Goal: Task Accomplishment & Management: Manage account settings

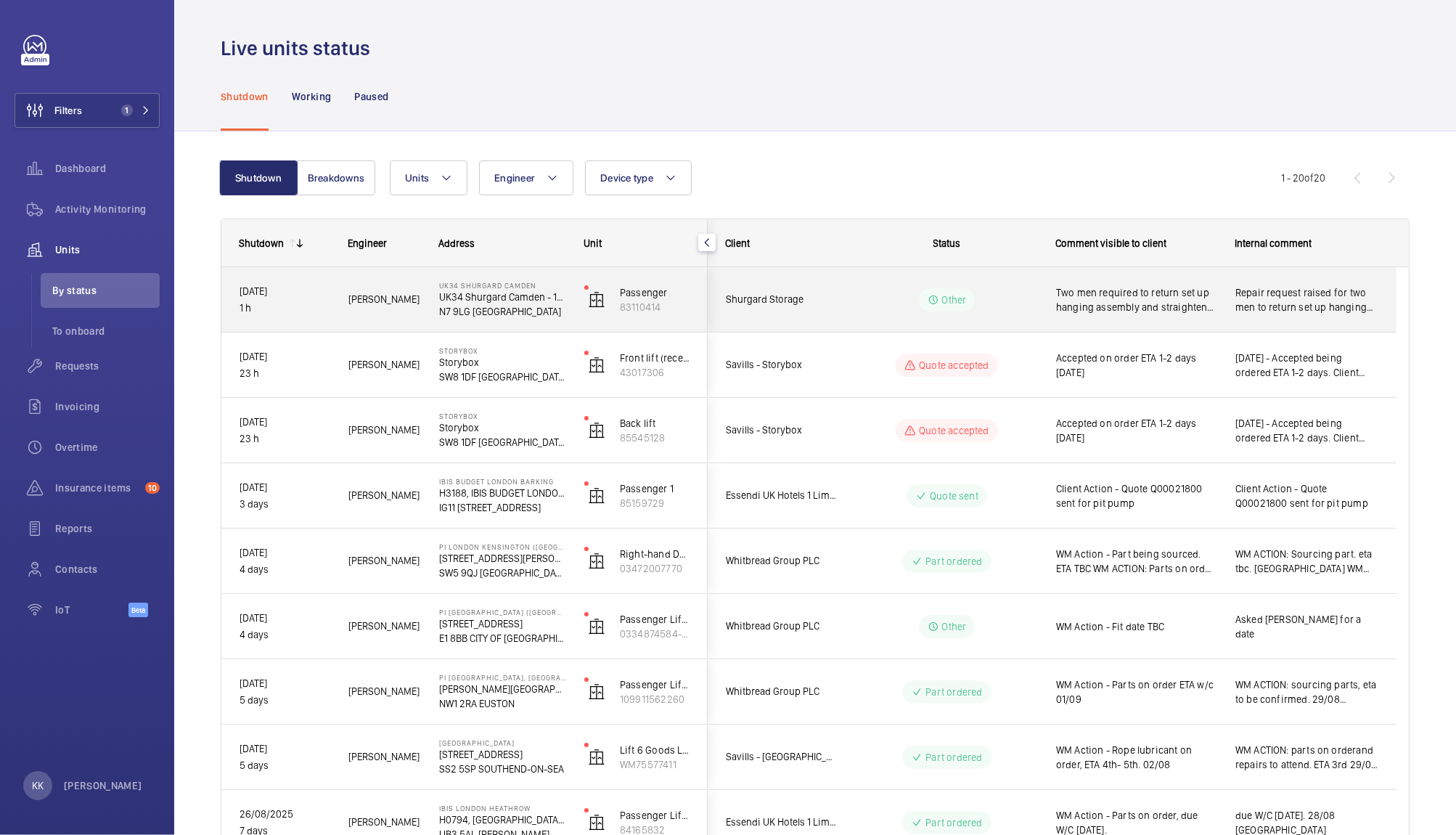
click at [1078, 304] on span "Two men required to return set up hanging assembly and straighten the door, wai…" at bounding box center [1136, 300] width 160 height 29
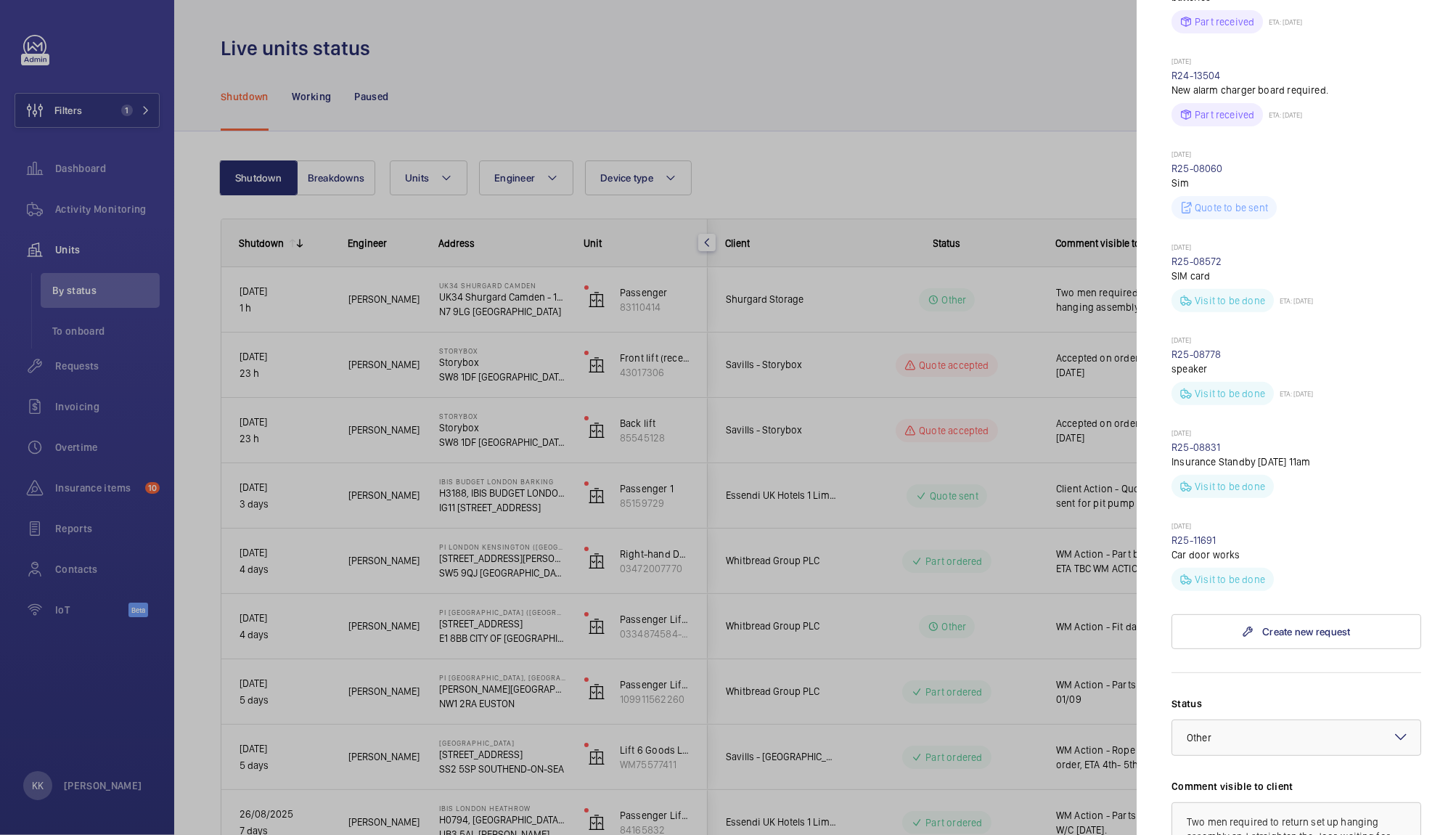
scroll to position [655, 0]
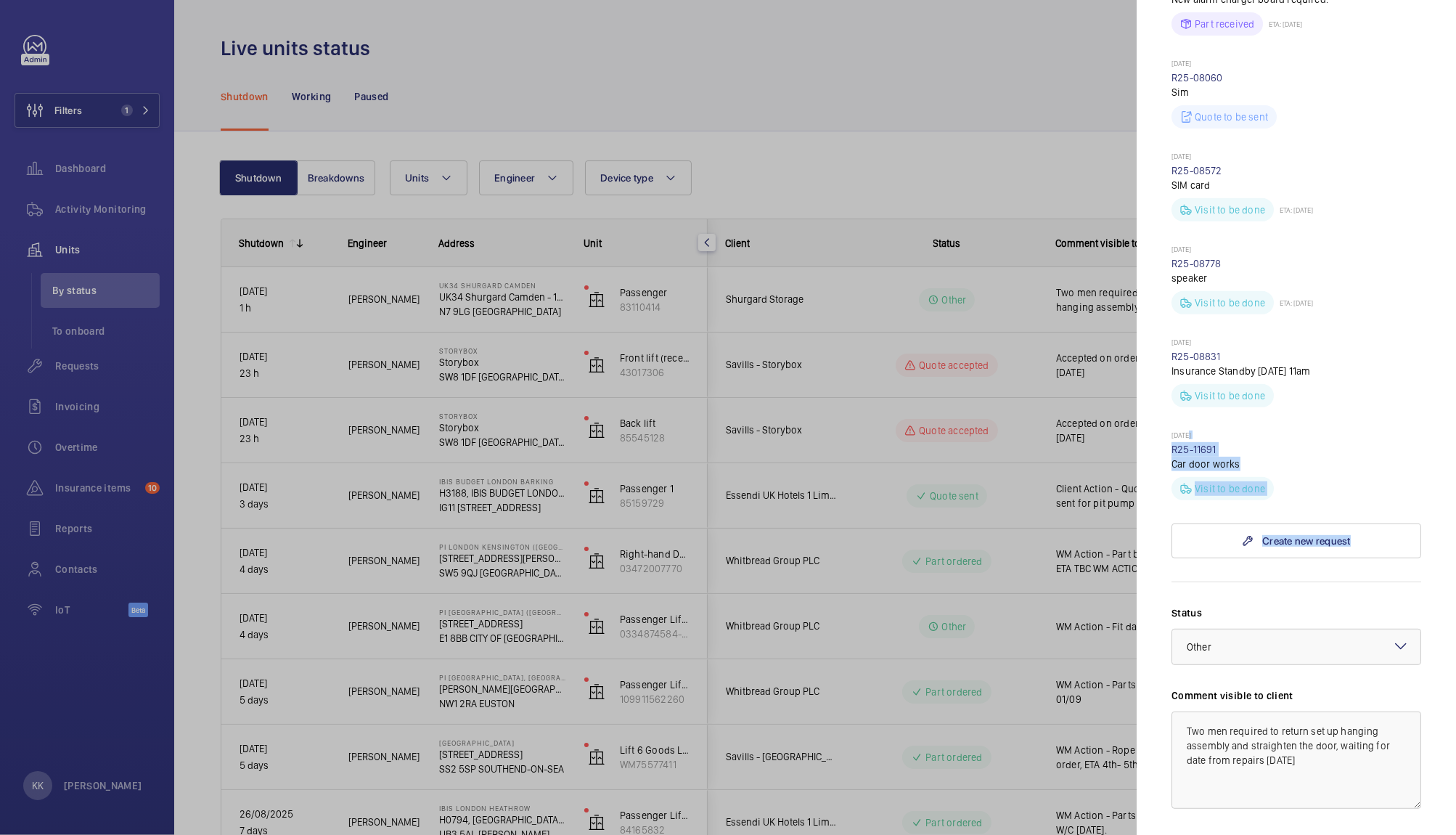
drag, startPoint x: 1443, startPoint y: 387, endPoint x: 1455, endPoint y: 512, distance: 125.6
click at [1455, 512] on mat-sidenav "Stopped unit UK34 Shurgard Camden UK34 Shurgard Camden - 145-147 York Wy N7 9LG…" at bounding box center [1296, 417] width 319 height 835
click at [1428, 459] on mat-sidenav "Stopped unit UK34 Shurgard Camden UK34 Shurgard Camden - 145-147 York Wy N7 9LG…" at bounding box center [1296, 417] width 319 height 835
click at [1441, 421] on mat-sidenav "Stopped unit UK34 Shurgard Camden UK34 Shurgard Camden - 145-147 York Wy N7 9LG…" at bounding box center [1296, 417] width 319 height 835
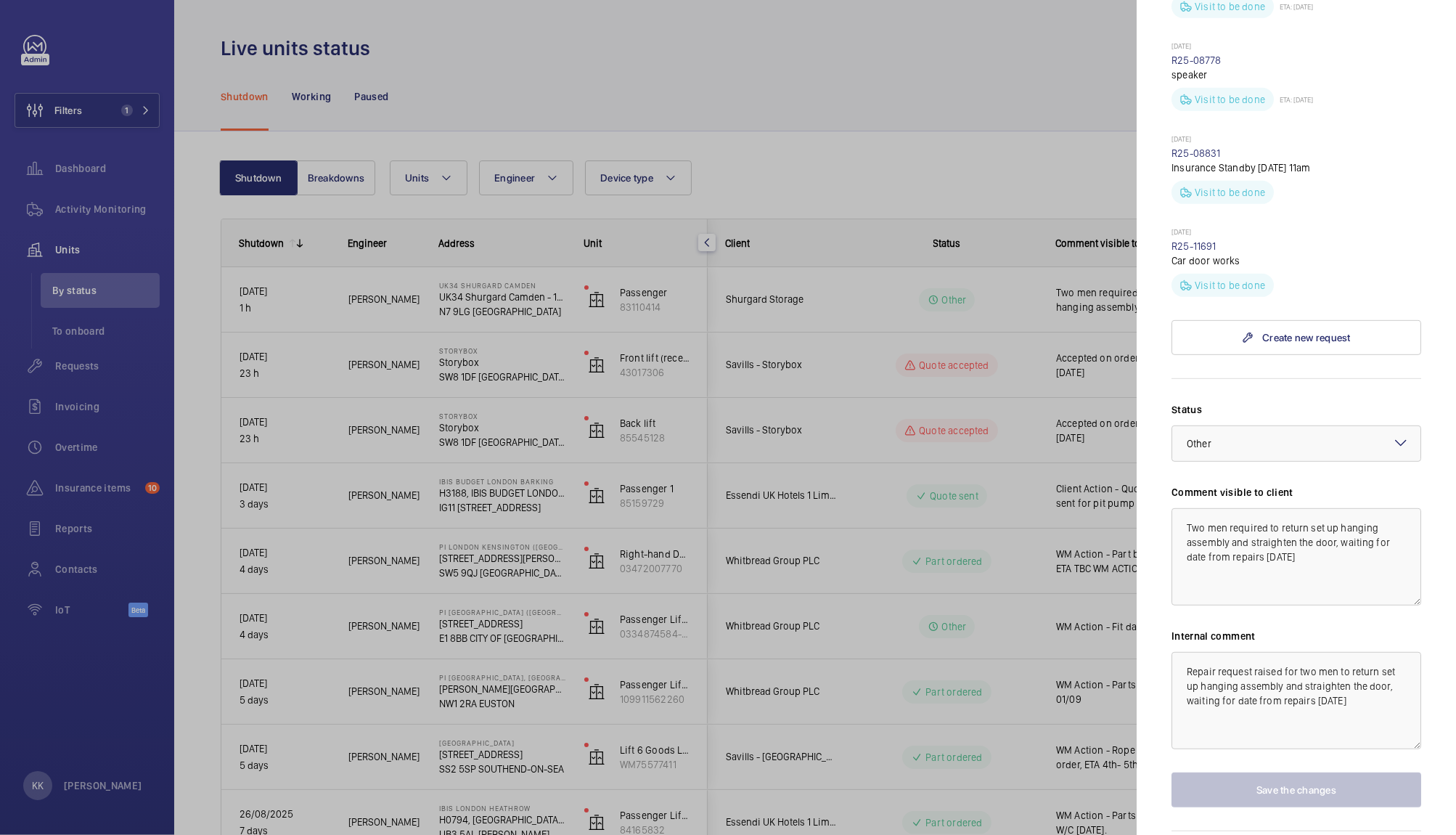
click at [1032, 295] on div at bounding box center [728, 417] width 1456 height 835
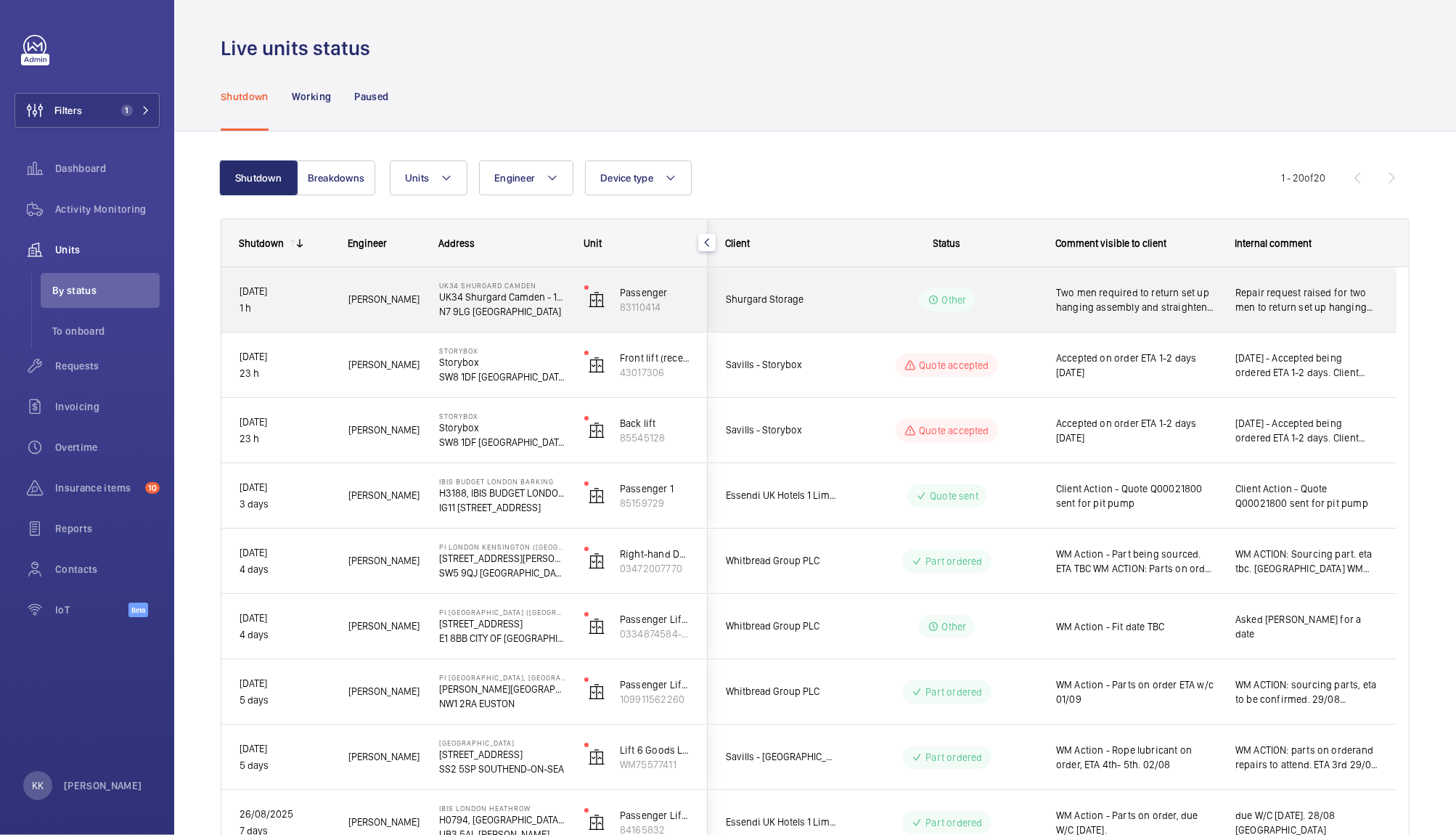
click at [1201, 302] on span "Two men required to return set up hanging assembly and straighten the door, wai…" at bounding box center [1136, 300] width 160 height 29
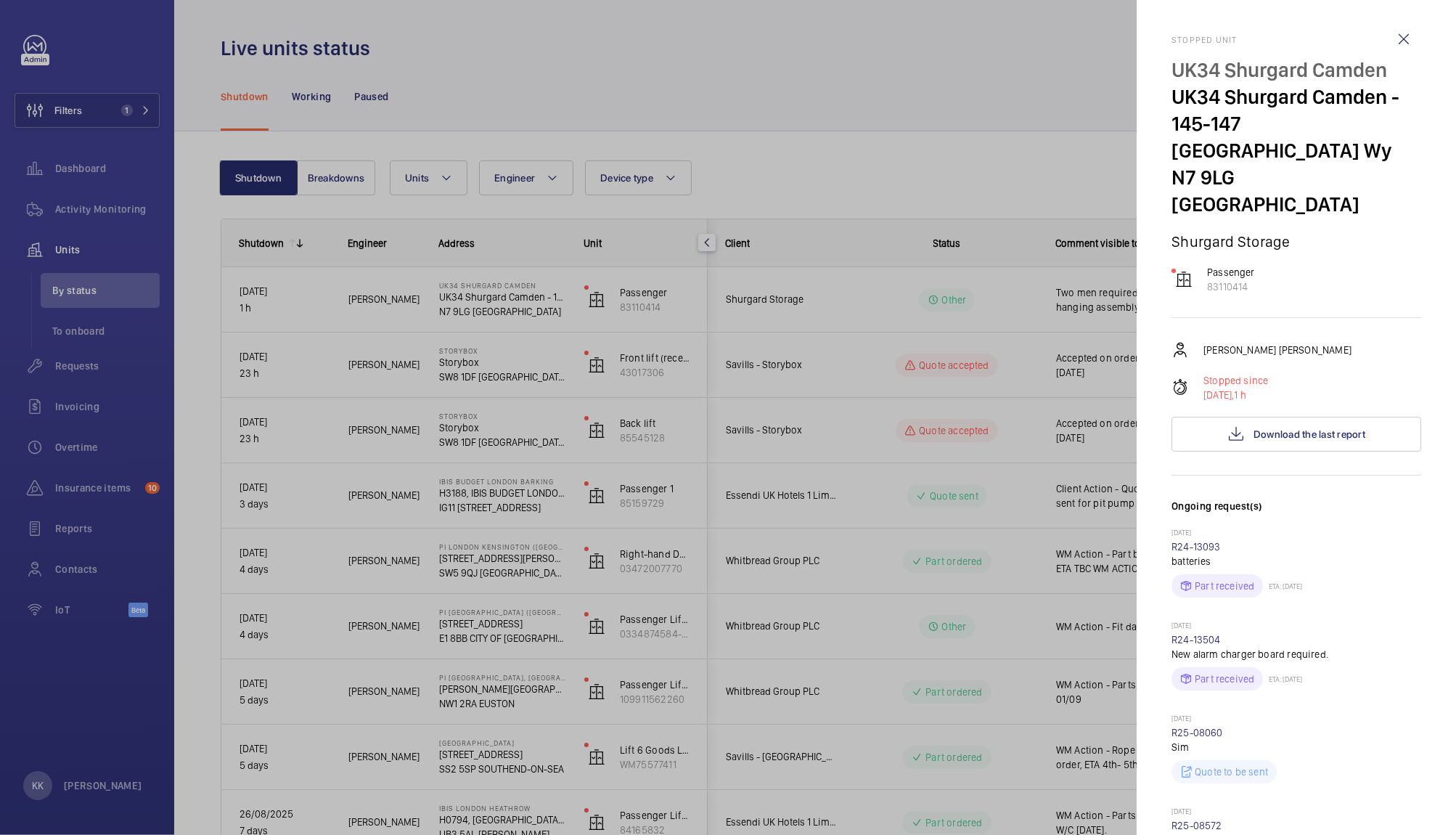
scroll to position [586, 0]
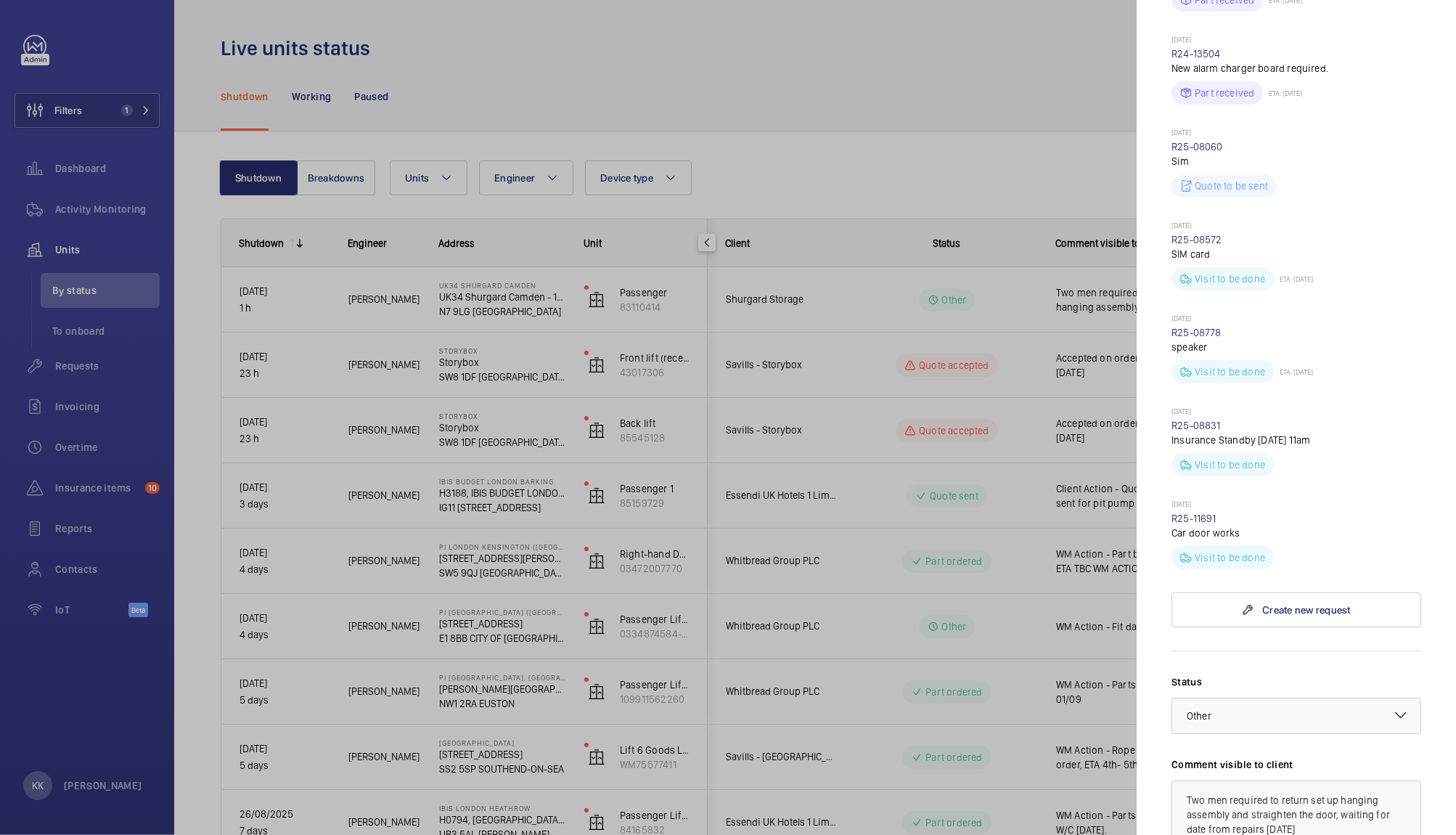
drag, startPoint x: 1225, startPoint y: 466, endPoint x: 1166, endPoint y: 467, distance: 59.0
click at [1166, 467] on mat-sidenav "Stopped unit UK34 Shurgard Camden UK34 Shurgard Camden - 145-147 York Wy N7 9LG…" at bounding box center [1296, 417] width 319 height 835
copy link "R25-11691"
click at [945, 124] on div at bounding box center [728, 417] width 1456 height 835
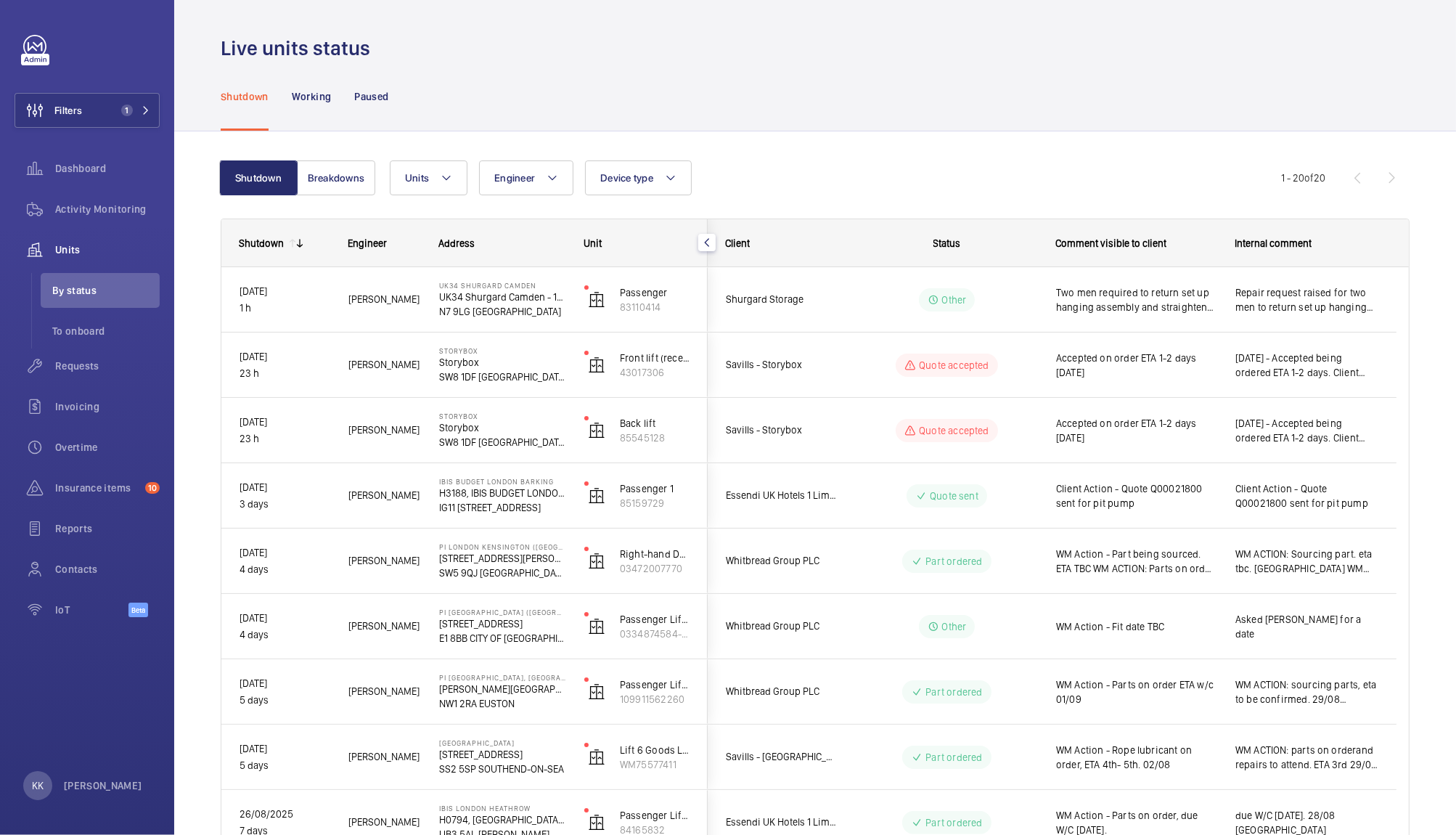
drag, startPoint x: 946, startPoint y: 124, endPoint x: 762, endPoint y: 684, distance: 589.5
click at [762, 684] on mat-sidenav-container "Filters 1 Dashboard Activity Monitoring Units By status To onboard Requests Inv…" at bounding box center [728, 417] width 1456 height 835
click at [599, 86] on div "Shutdown Working Paused" at bounding box center [815, 96] width 1189 height 69
click at [148, 110] on mat-icon at bounding box center [146, 111] width 9 height 9
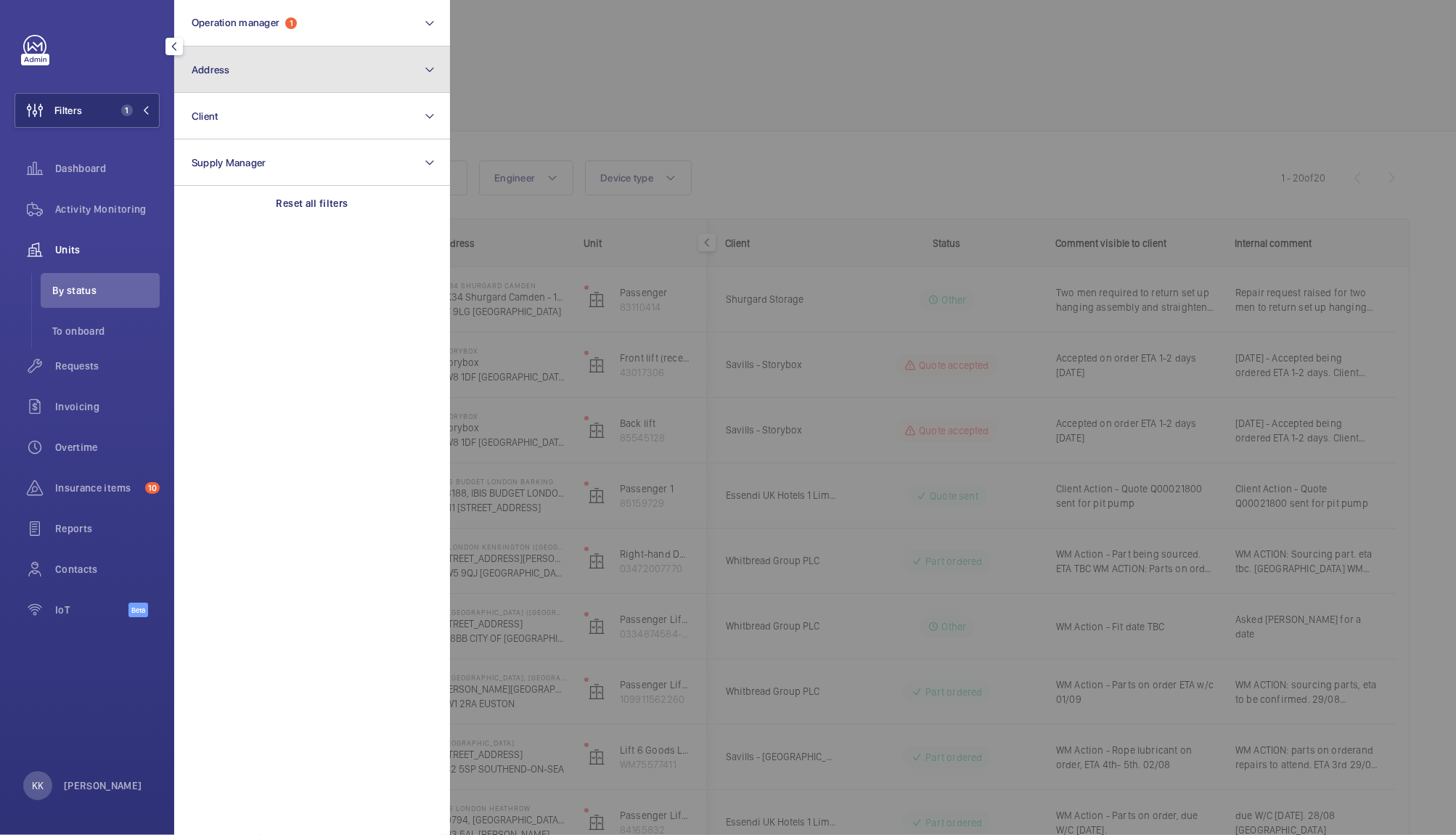
click at [246, 86] on button "Address" at bounding box center [311, 70] width 276 height 47
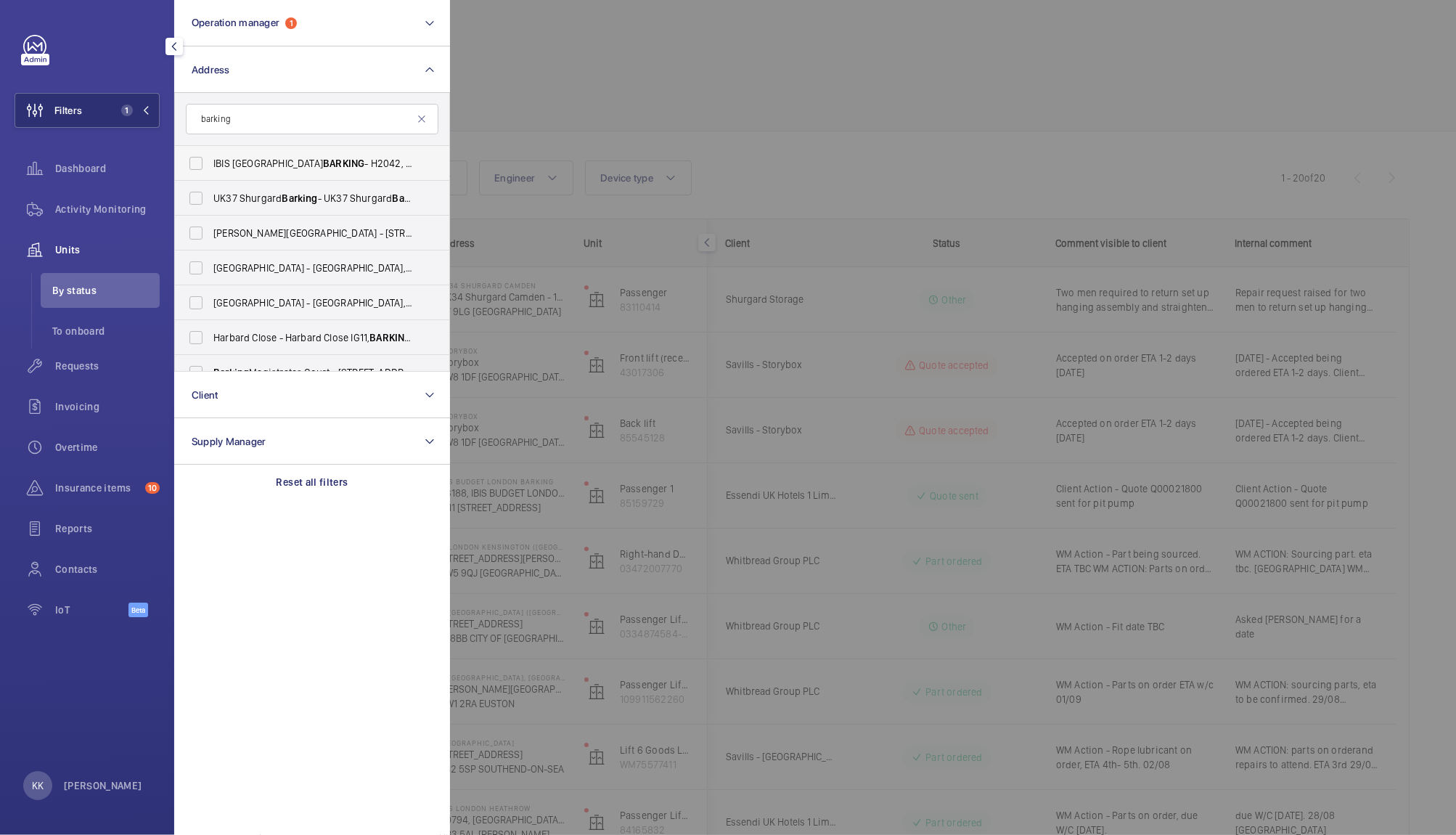
type input "barking"
click at [269, 163] on span "IBIS LONDON BARKING - H2042, IBIS LONDON BARKING , Highbridge Rd, LONDON IG11 7…" at bounding box center [313, 163] width 199 height 15
click at [210, 163] on input "IBIS LONDON BARKING - H2042, IBIS LONDON BARKING , Highbridge Rd, LONDON IG11 7…" at bounding box center [196, 163] width 29 height 29
checkbox input "true"
click at [466, 110] on div at bounding box center [1177, 417] width 1456 height 835
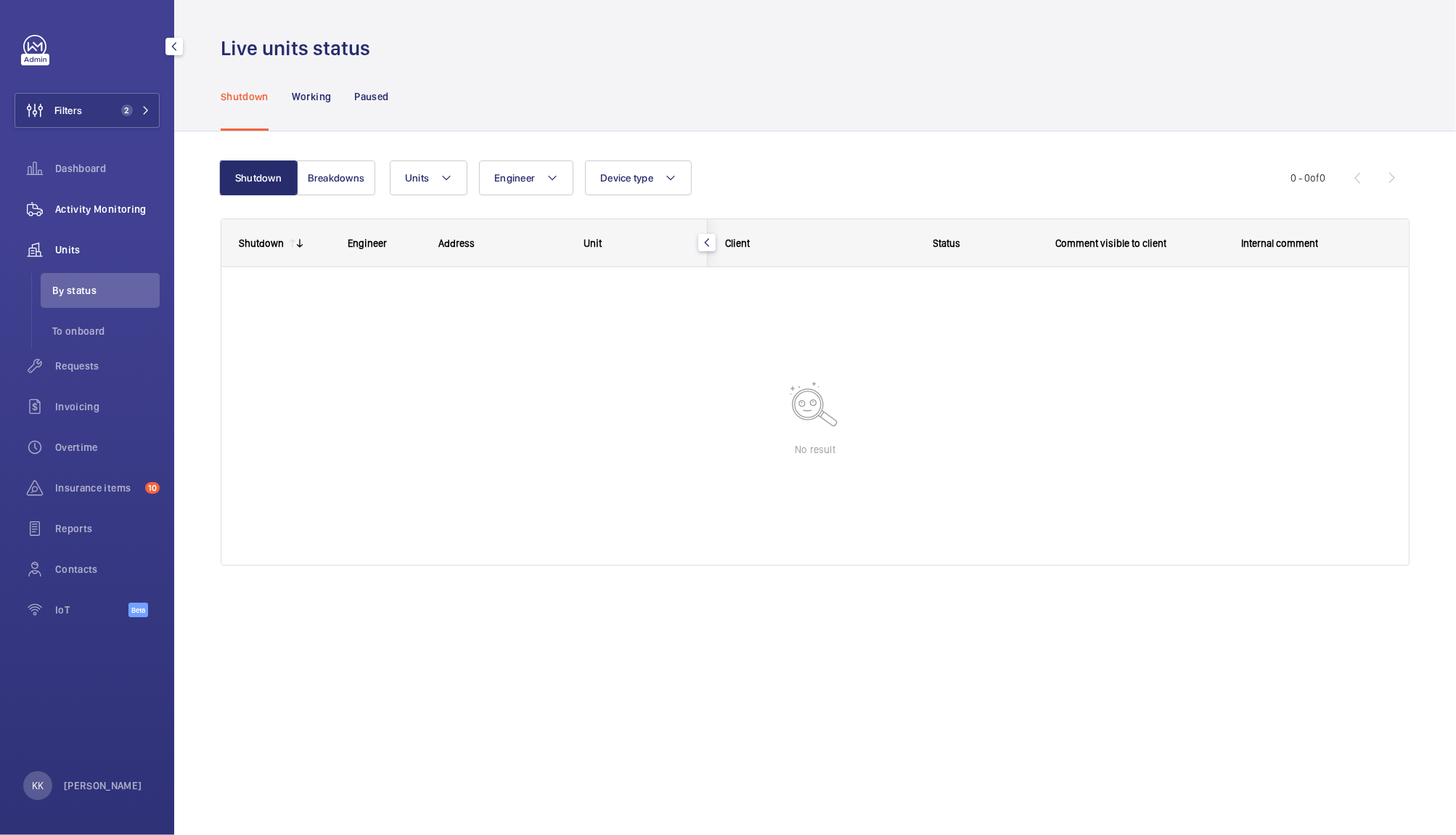
click at [90, 213] on span "Activity Monitoring" at bounding box center [108, 209] width 105 height 15
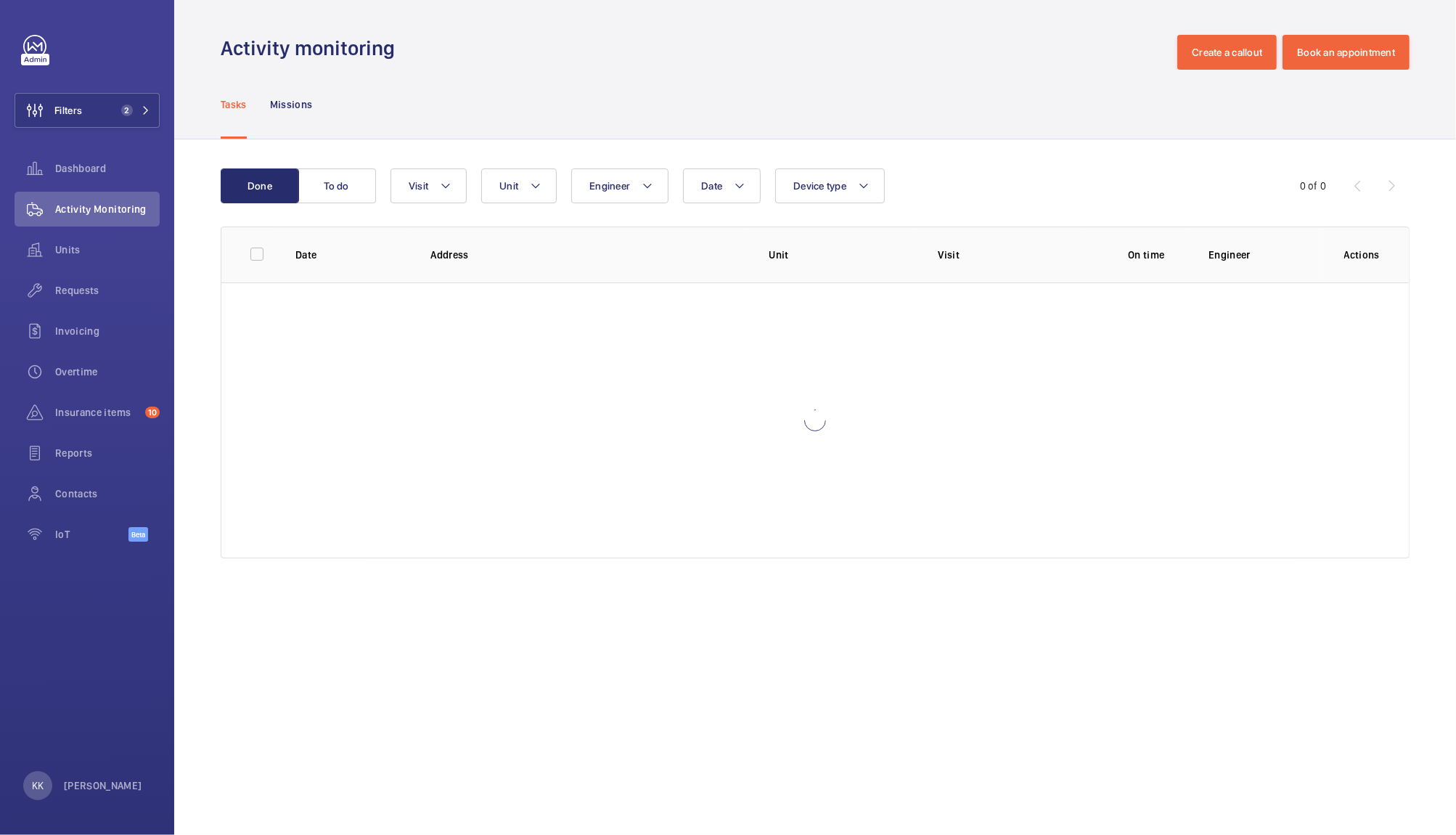
click at [470, 126] on div "Tasks Missions" at bounding box center [815, 104] width 1189 height 69
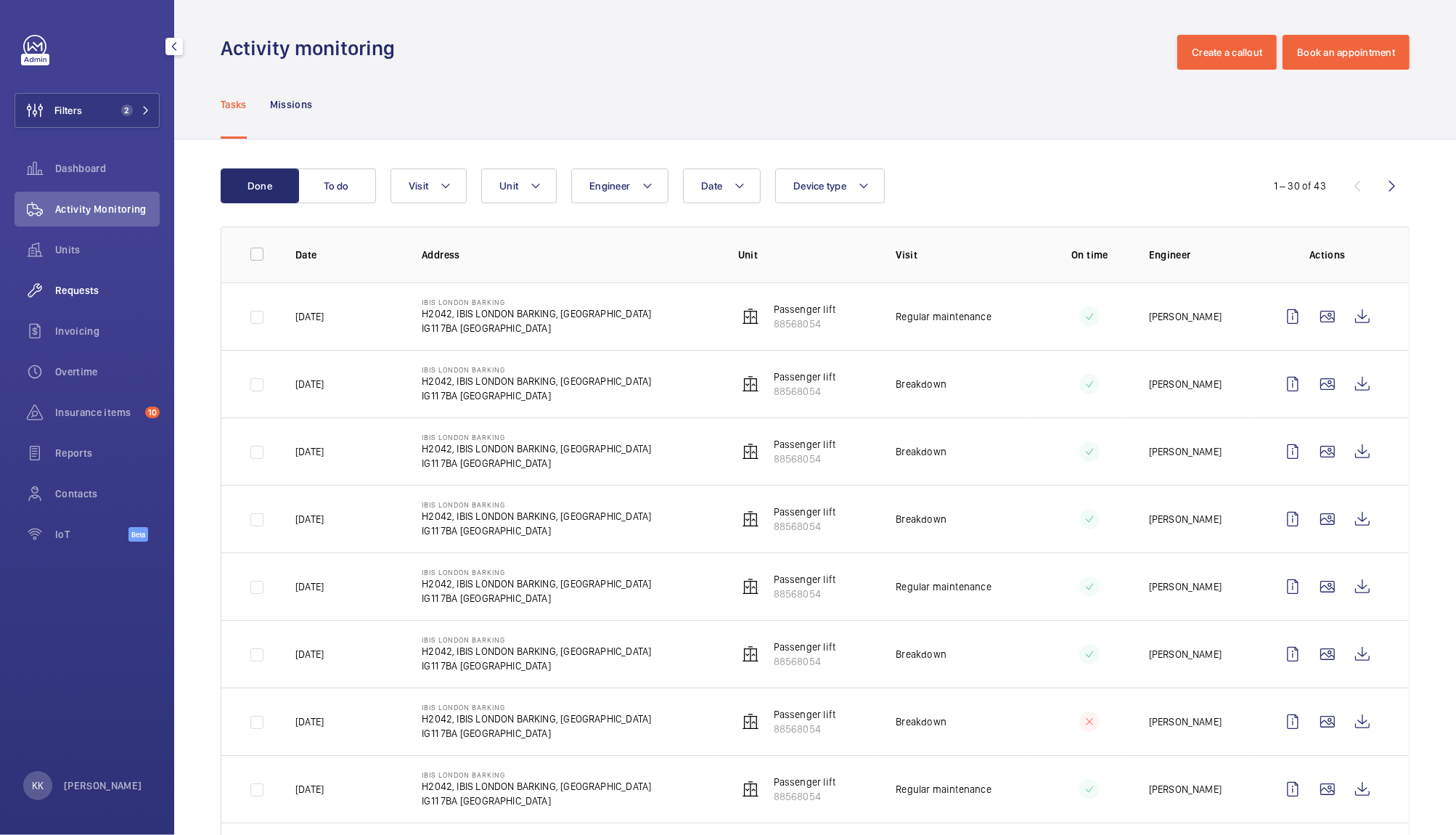
click at [131, 295] on span "Requests" at bounding box center [108, 290] width 105 height 15
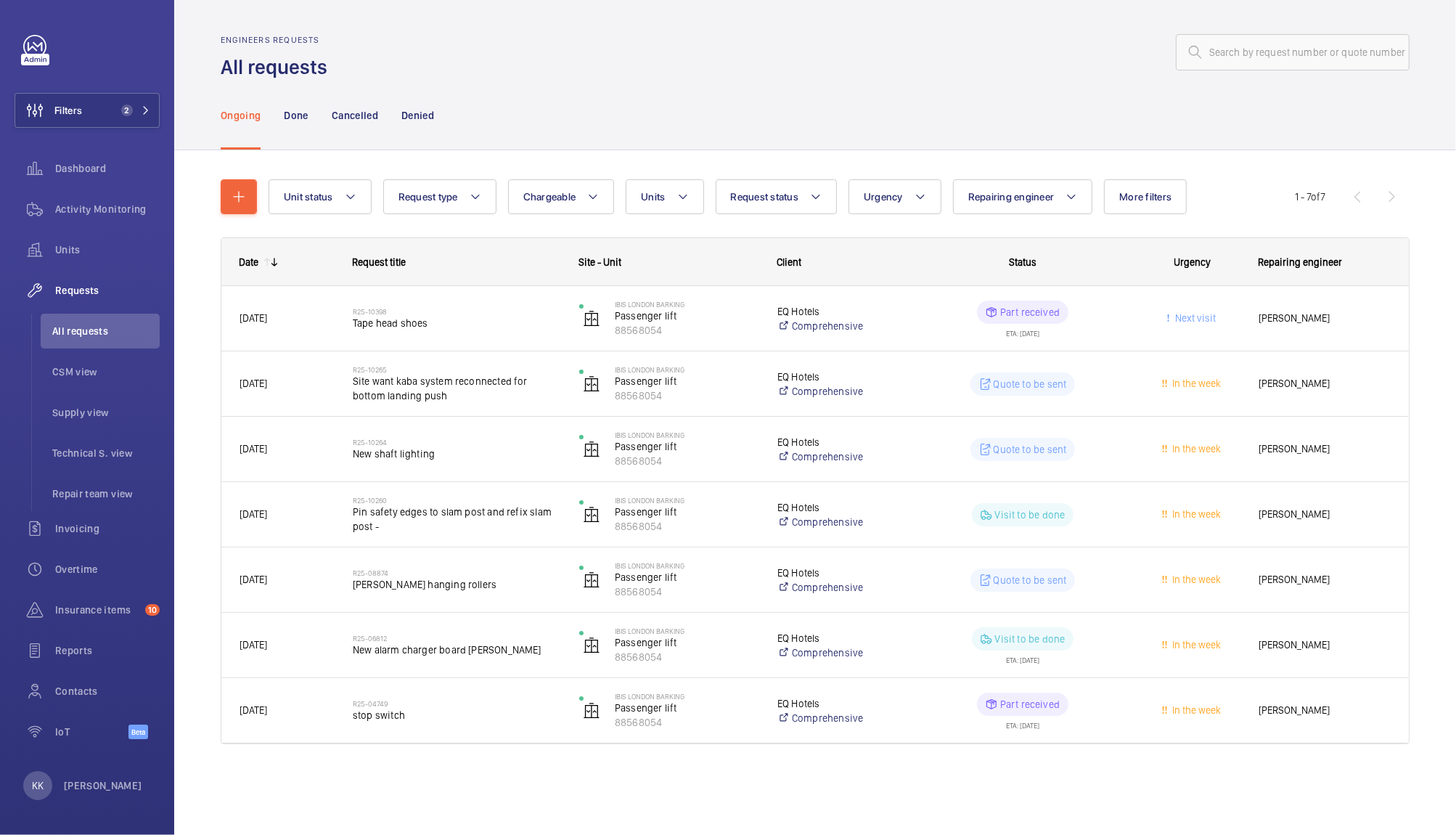
click at [569, 79] on div "Engineers requests All requests" at bounding box center [815, 58] width 1189 height 46
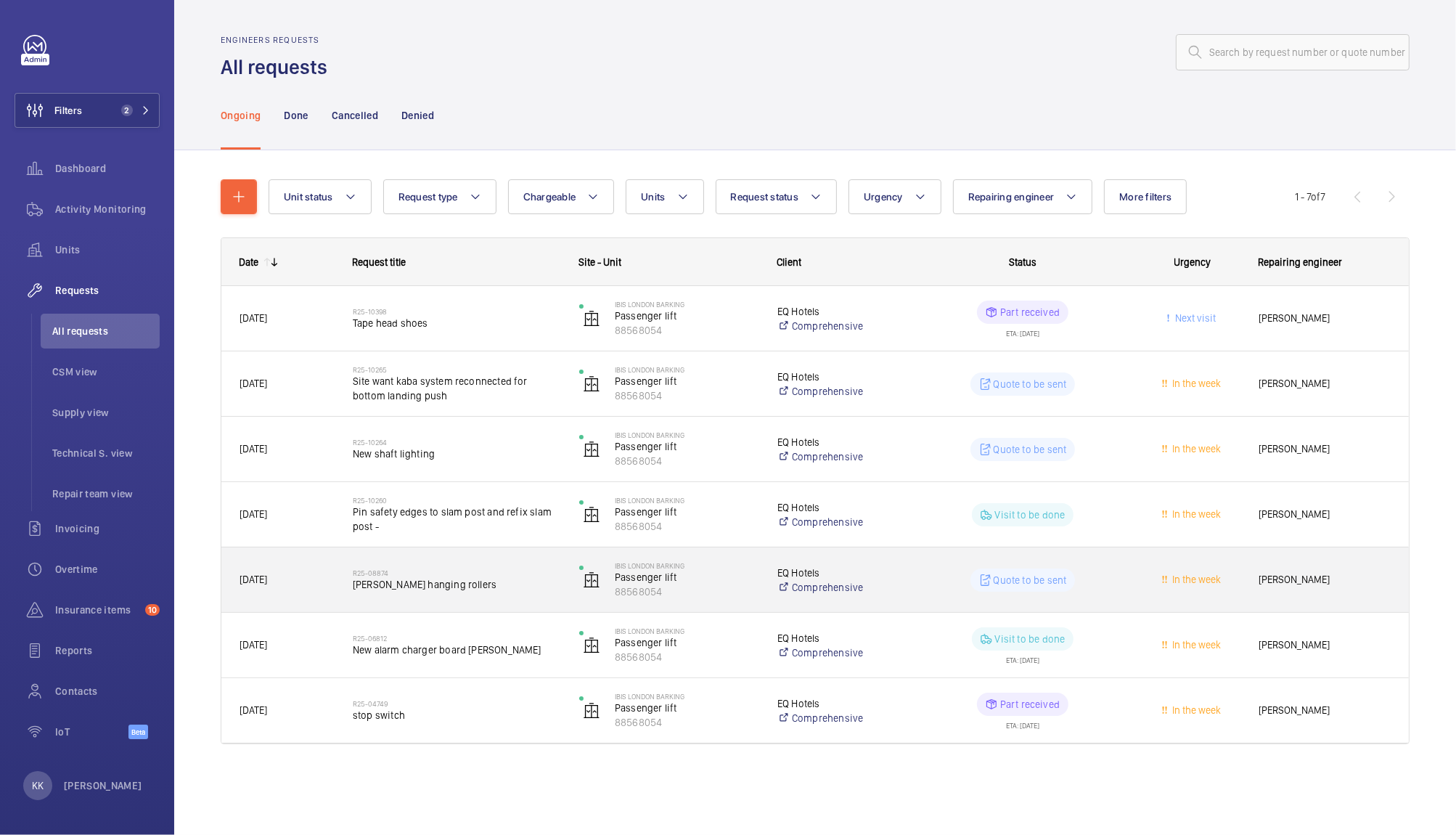
click at [465, 570] on h2 "R25-08874" at bounding box center [456, 573] width 207 height 9
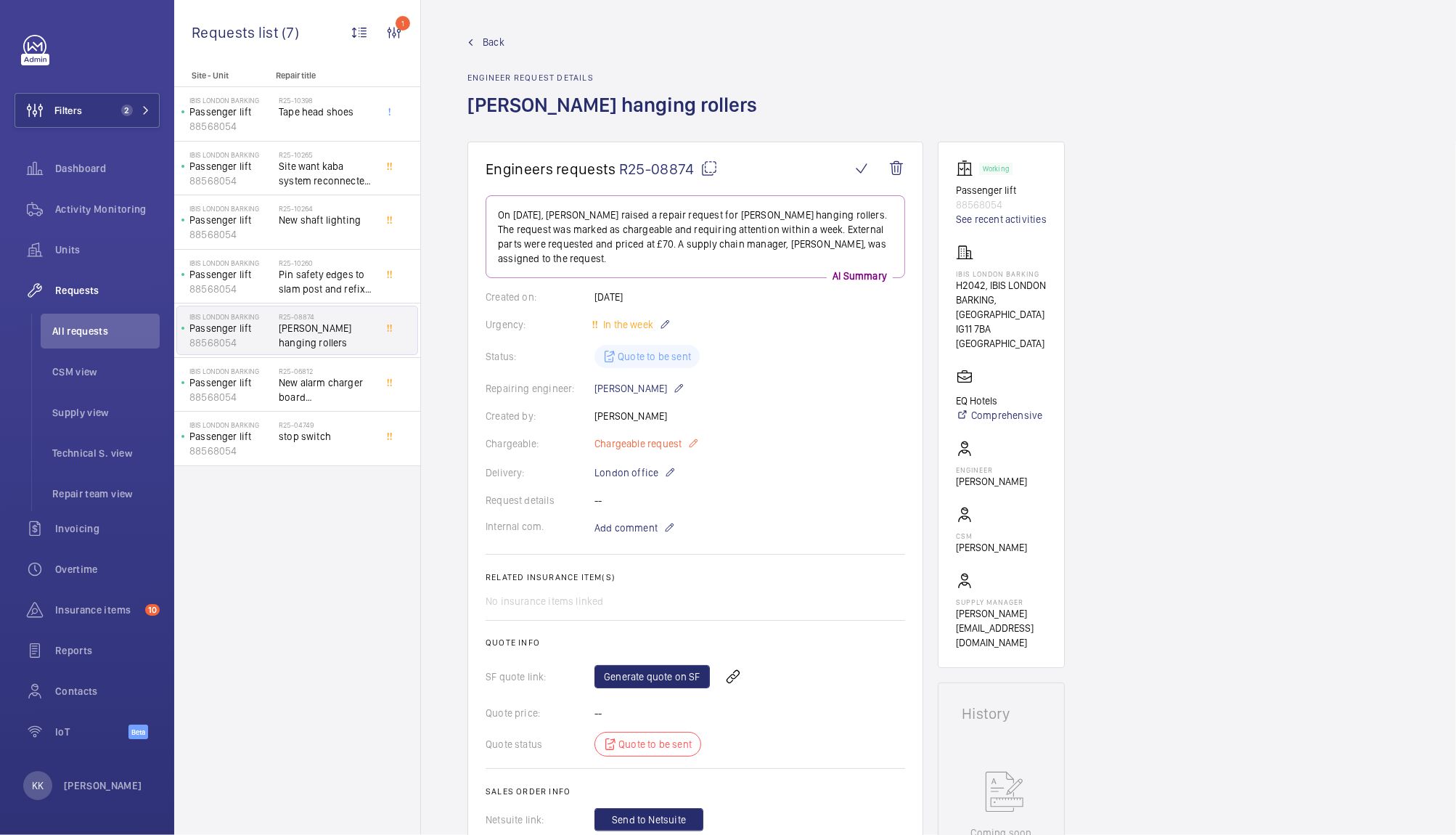
click at [635, 446] on span "Chargeable request" at bounding box center [638, 443] width 87 height 15
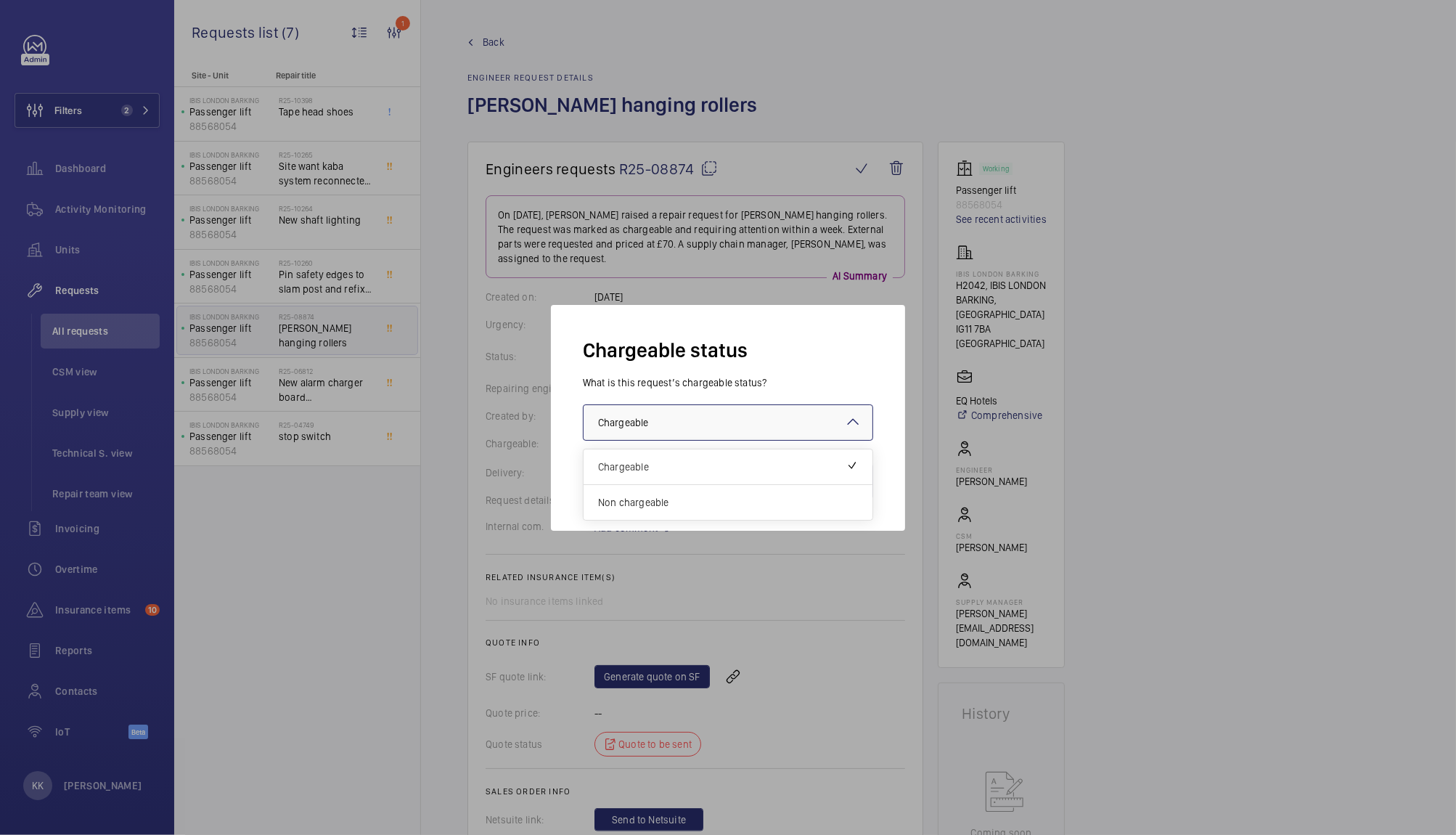
click at [782, 435] on div at bounding box center [728, 423] width 289 height 35
click at [749, 502] on span "Non chargeable" at bounding box center [728, 502] width 260 height 15
click at [830, 486] on button "Validate" at bounding box center [840, 481] width 65 height 35
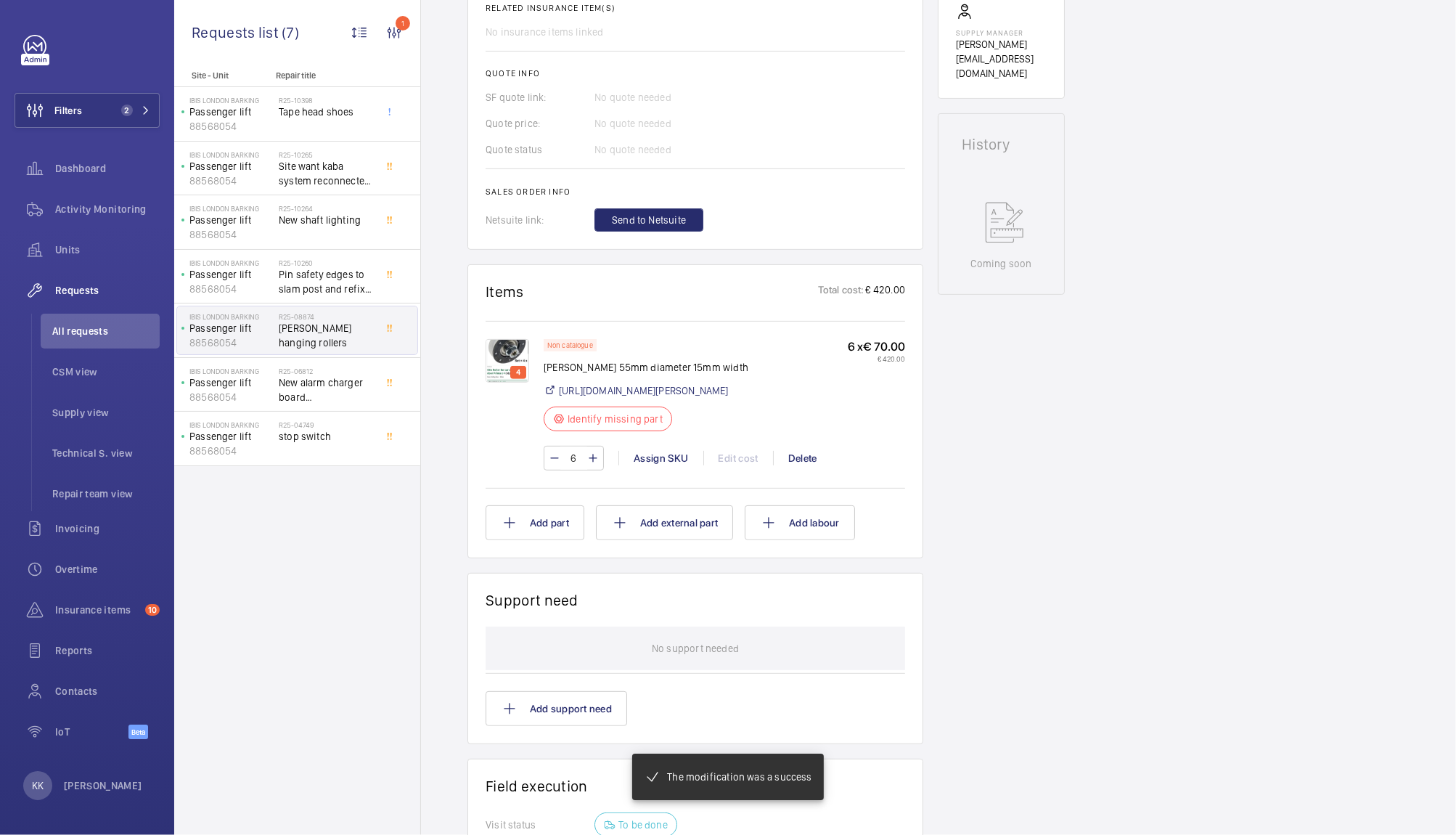
scroll to position [570, 0]
click at [517, 352] on img at bounding box center [507, 360] width 44 height 44
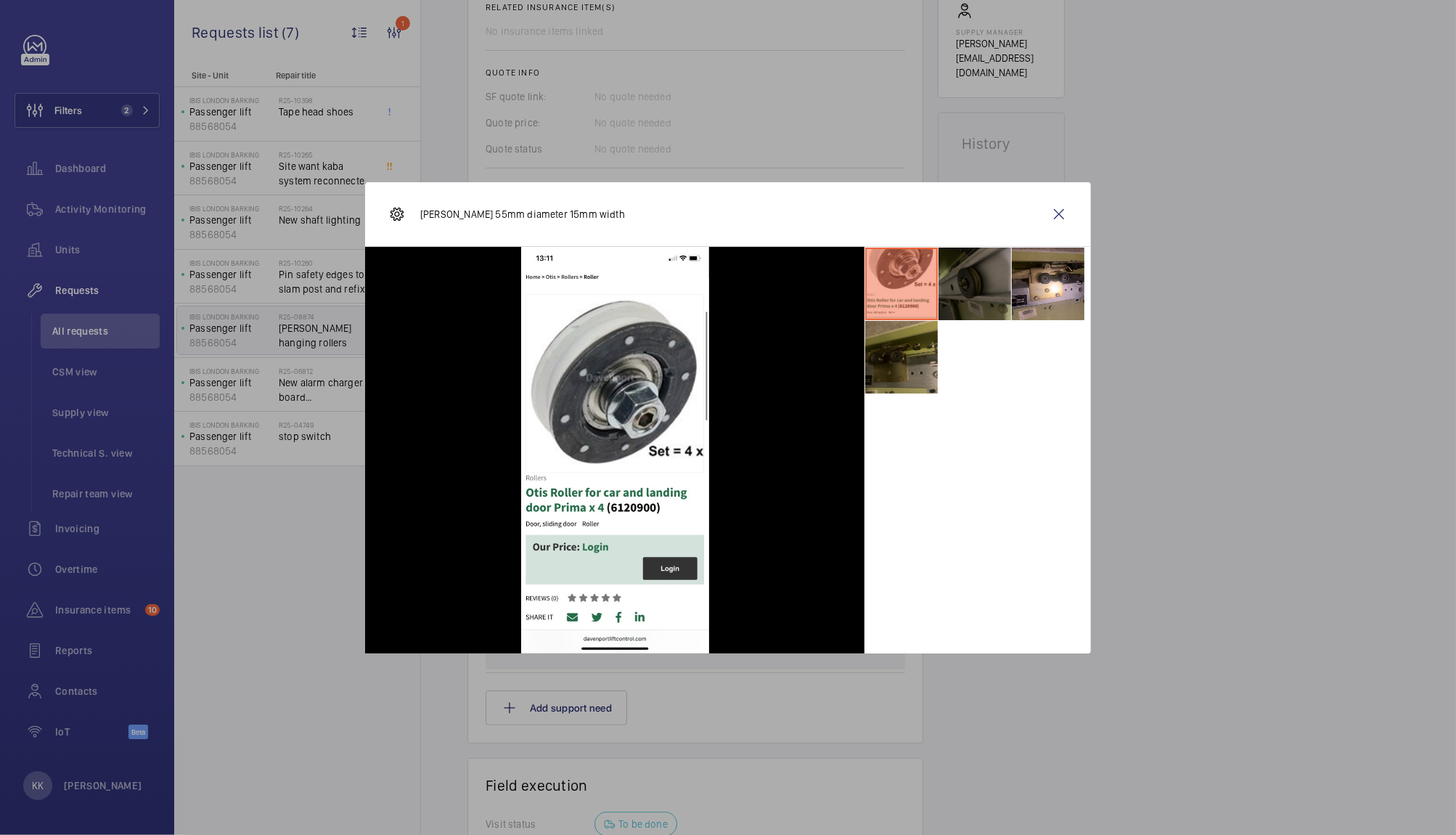
click at [1115, 412] on div at bounding box center [728, 417] width 1456 height 835
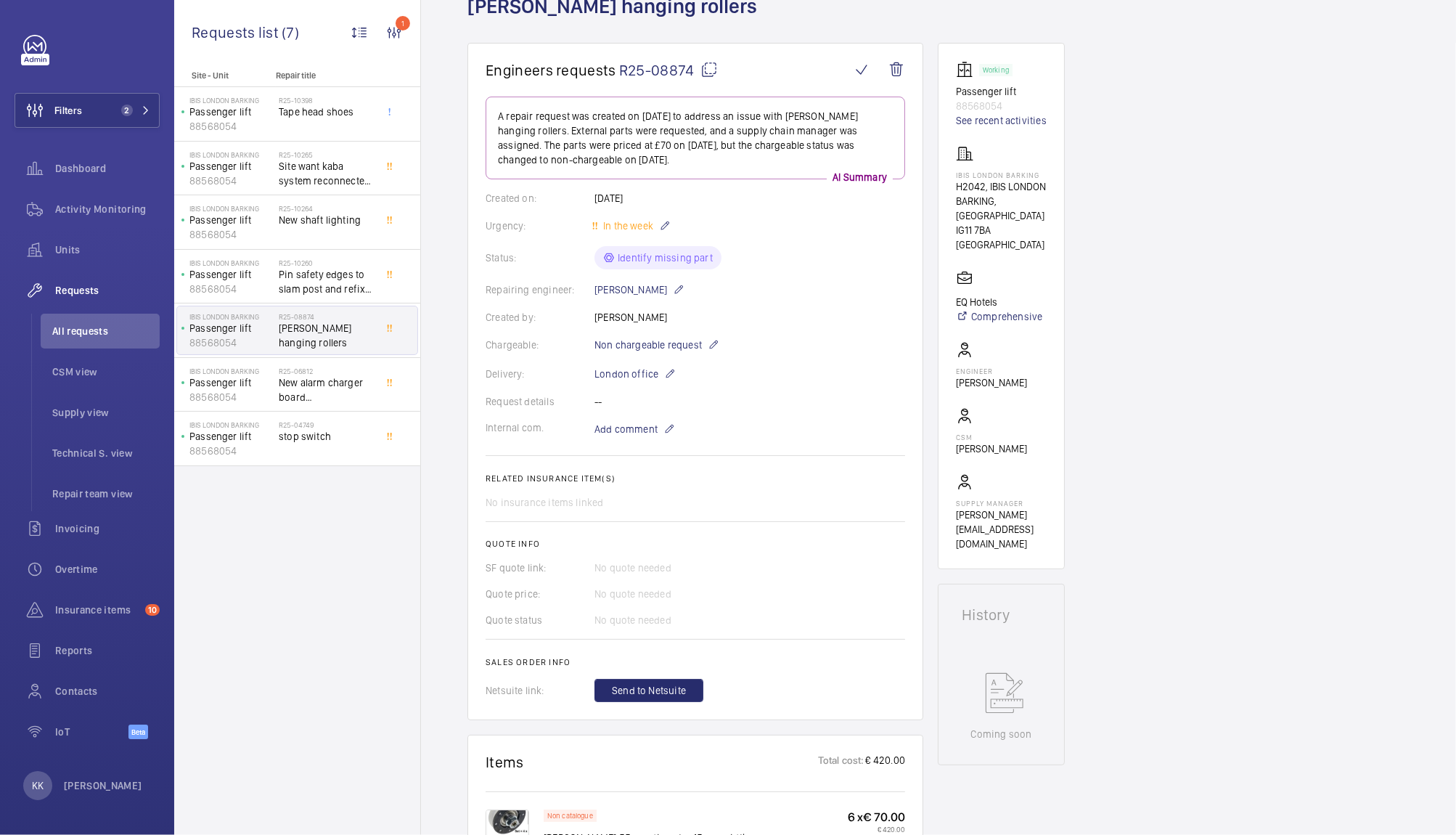
scroll to position [17, 0]
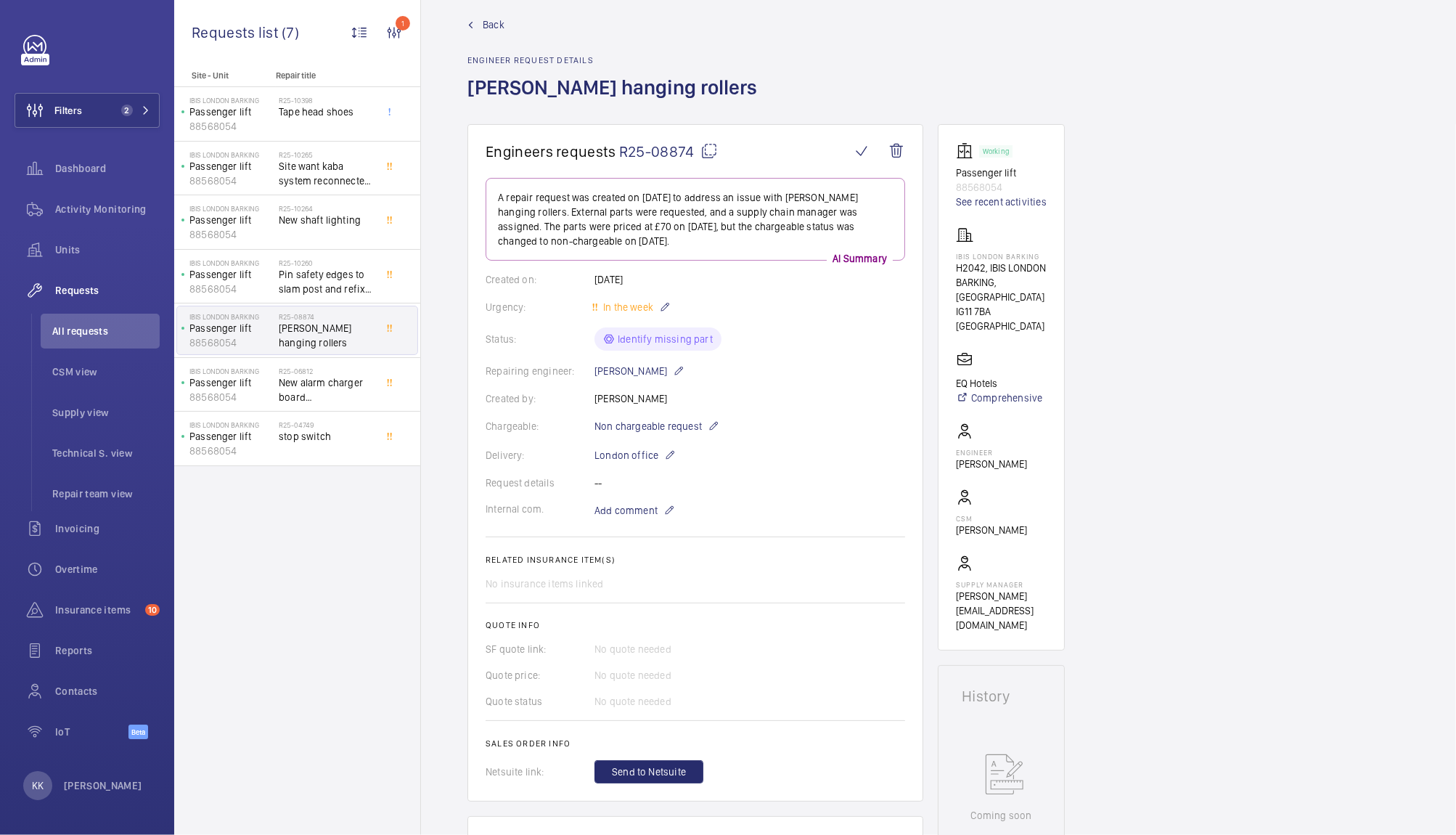
click at [651, 152] on span "R25-08874" at bounding box center [669, 151] width 99 height 18
click at [101, 116] on button "Filters 2" at bounding box center [87, 111] width 145 height 35
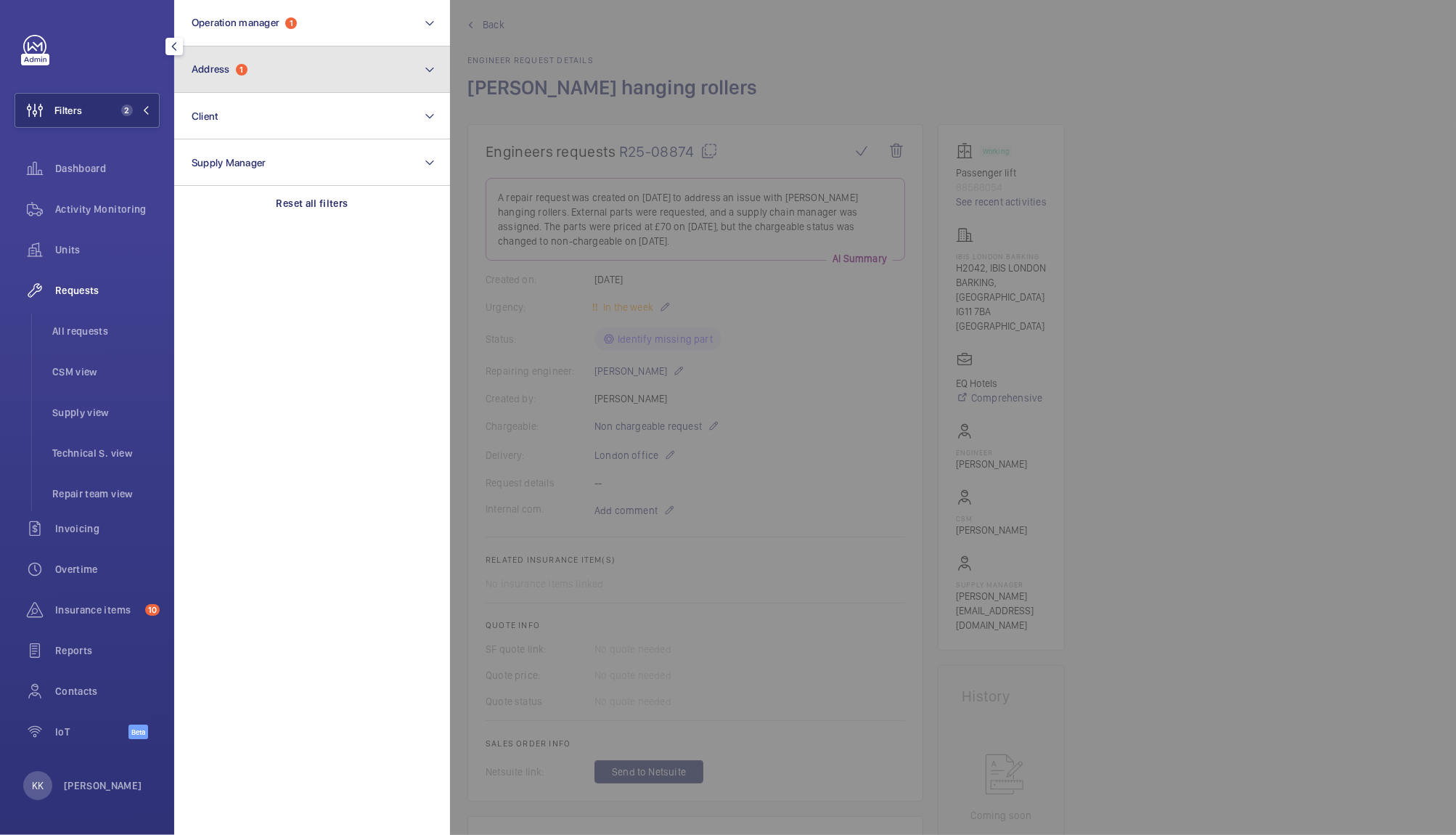
click at [238, 80] on button "Address 1" at bounding box center [311, 70] width 276 height 47
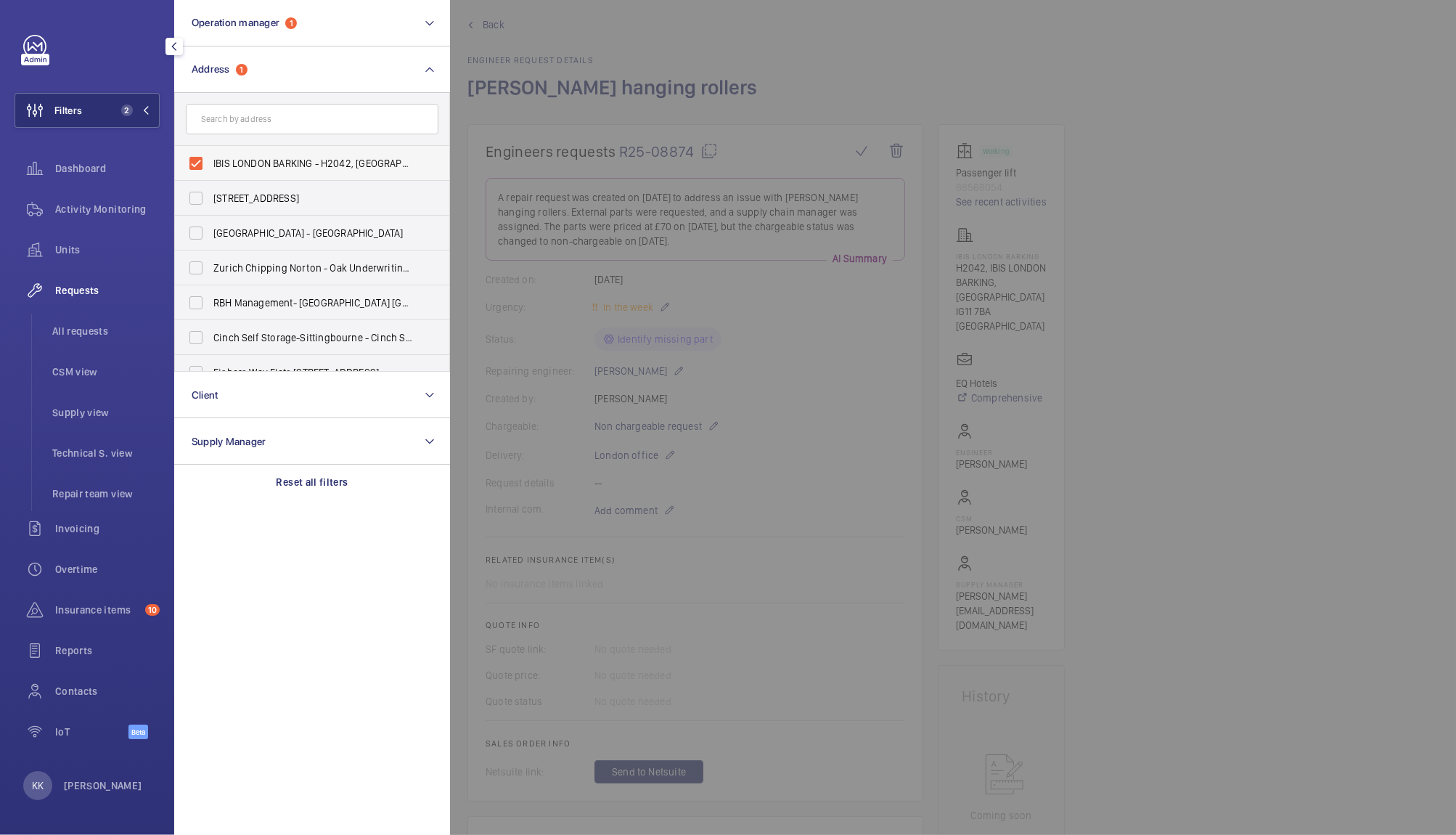
click at [233, 170] on label "IBIS LONDON BARKING - H2042, IBIS LONDON BARKING, Highbridge Rd, LONDON IG11 7BA" at bounding box center [301, 163] width 252 height 35
click at [210, 170] on input "IBIS LONDON BARKING - H2042, IBIS LONDON BARKING, Highbridge Rd, LONDON IG11 7BA" at bounding box center [196, 163] width 29 height 29
checkbox input "false"
click at [99, 217] on div "Activity Monitoring" at bounding box center [87, 209] width 145 height 35
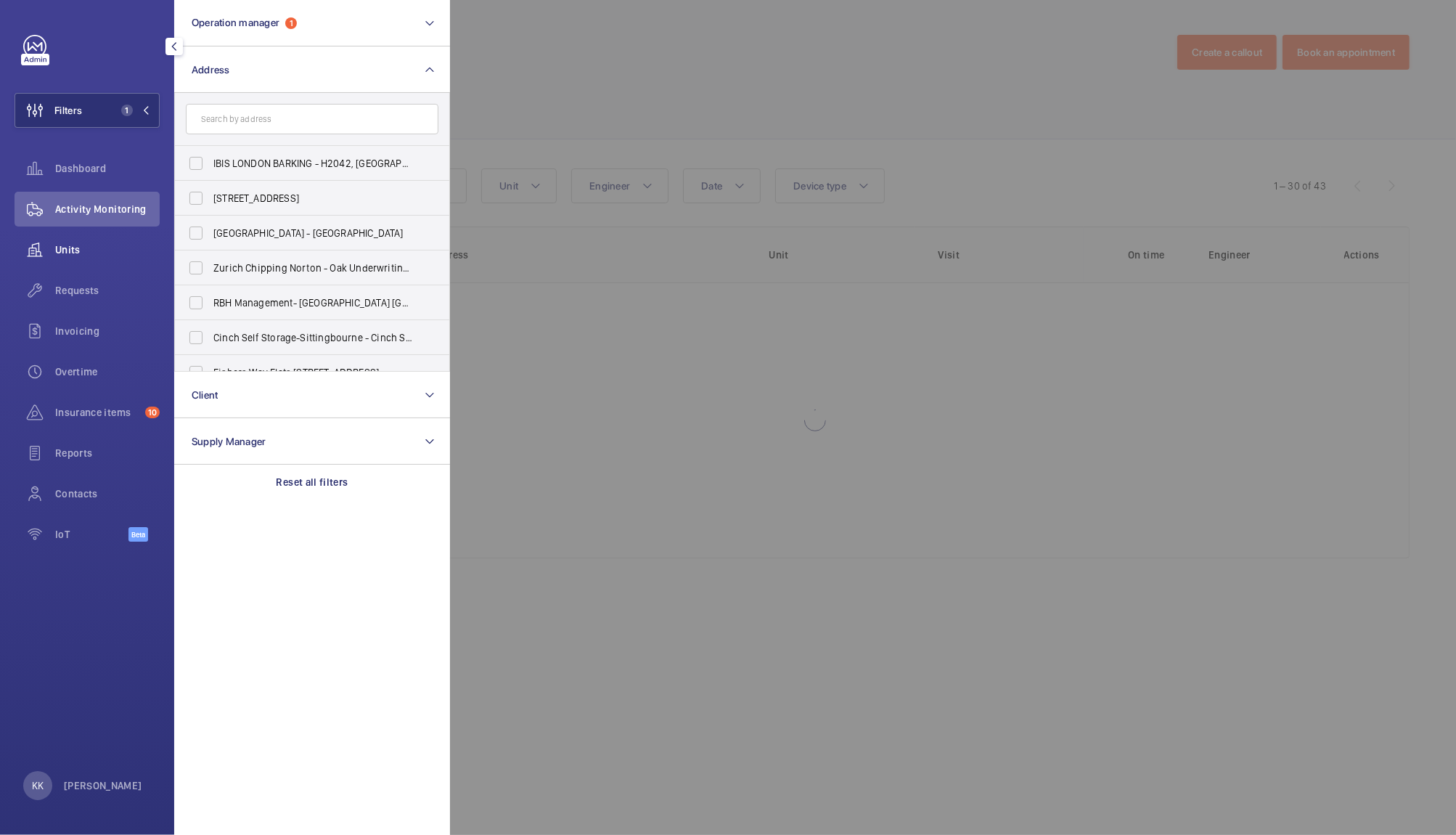
click at [84, 245] on span "Units" at bounding box center [108, 250] width 105 height 15
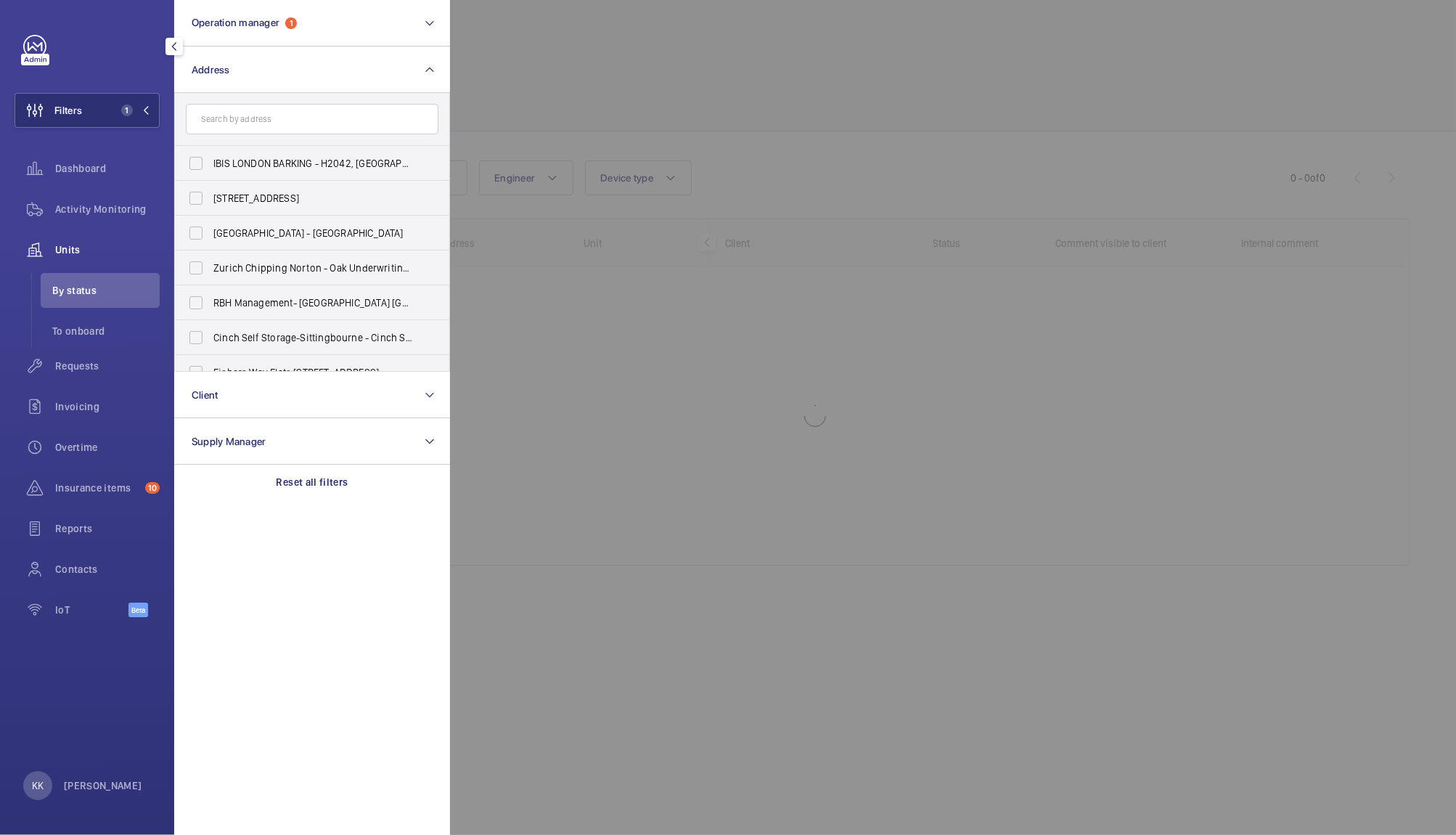
click at [858, 89] on div at bounding box center [1177, 417] width 1456 height 835
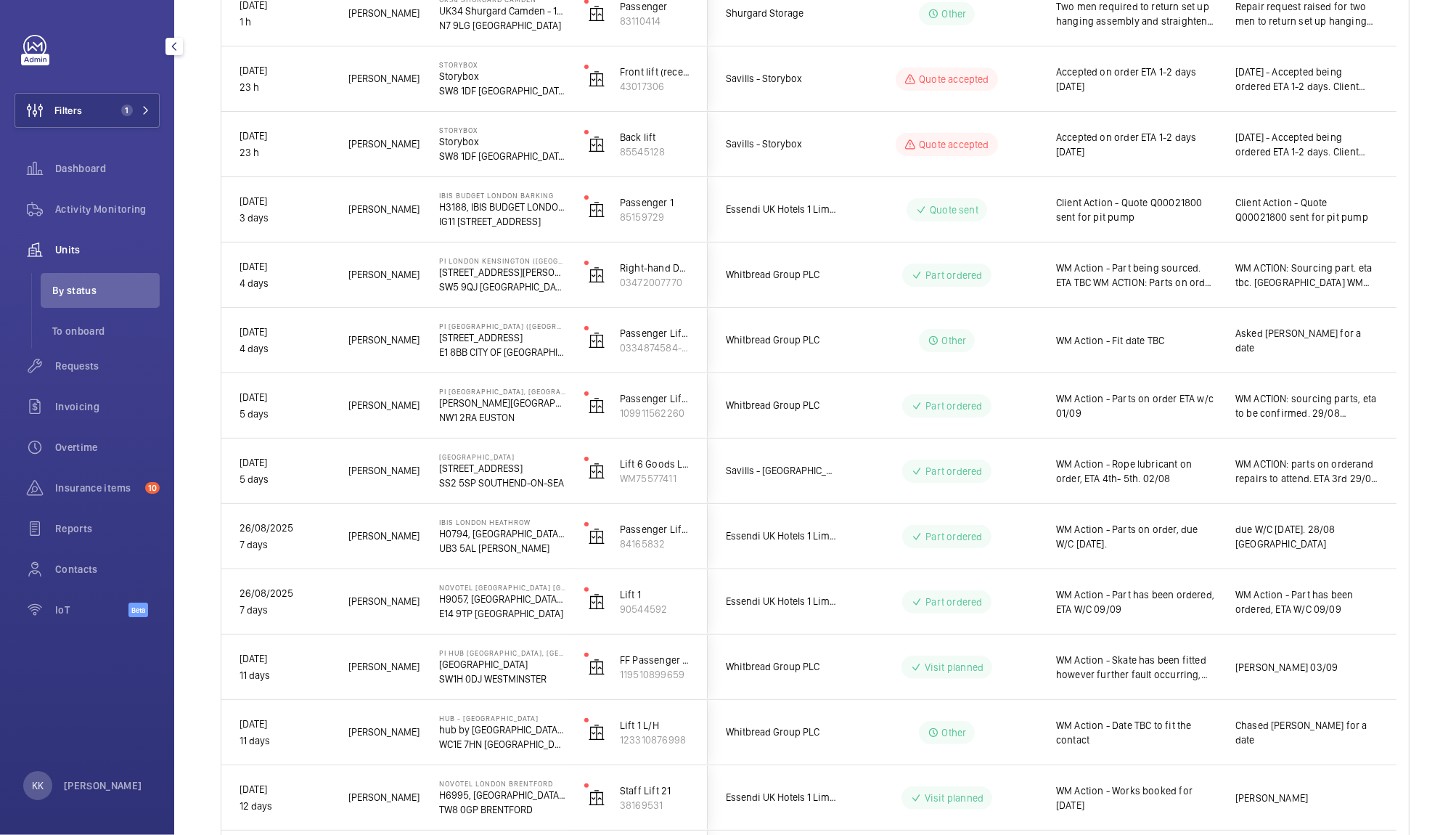
scroll to position [150, 0]
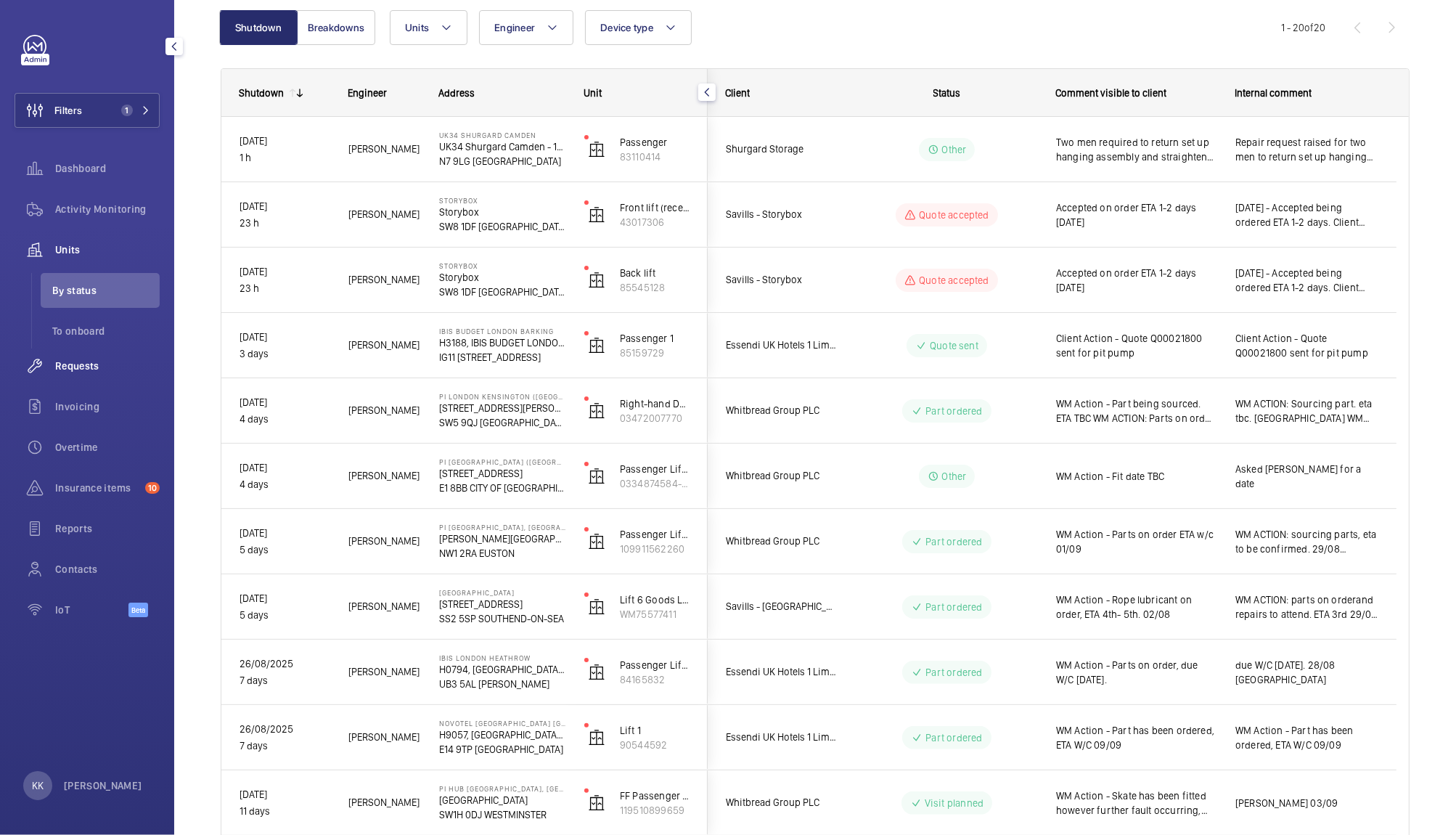
click at [87, 376] on div "Requests" at bounding box center [87, 366] width 145 height 35
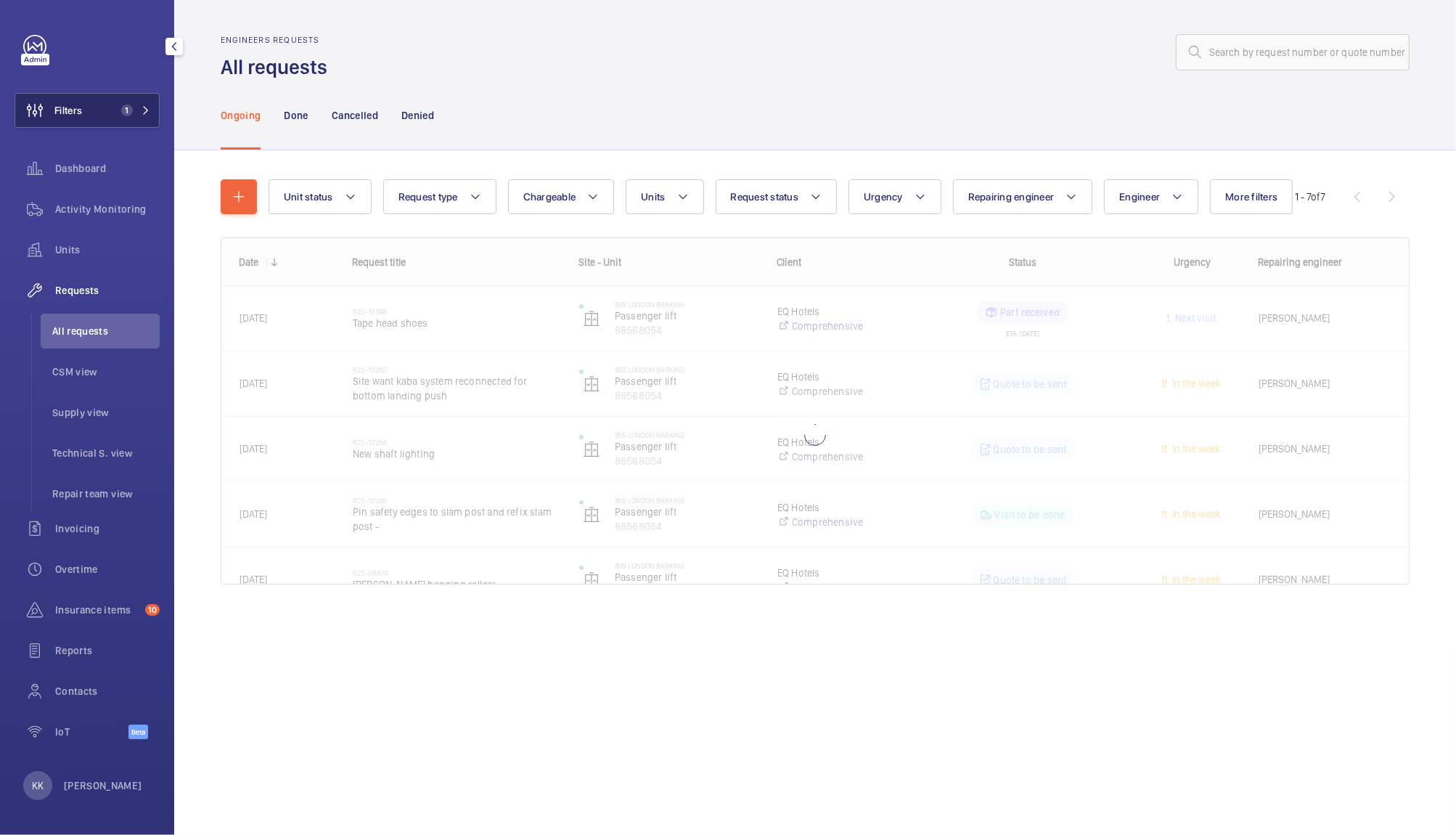
click at [149, 114] on mat-icon at bounding box center [146, 111] width 9 height 9
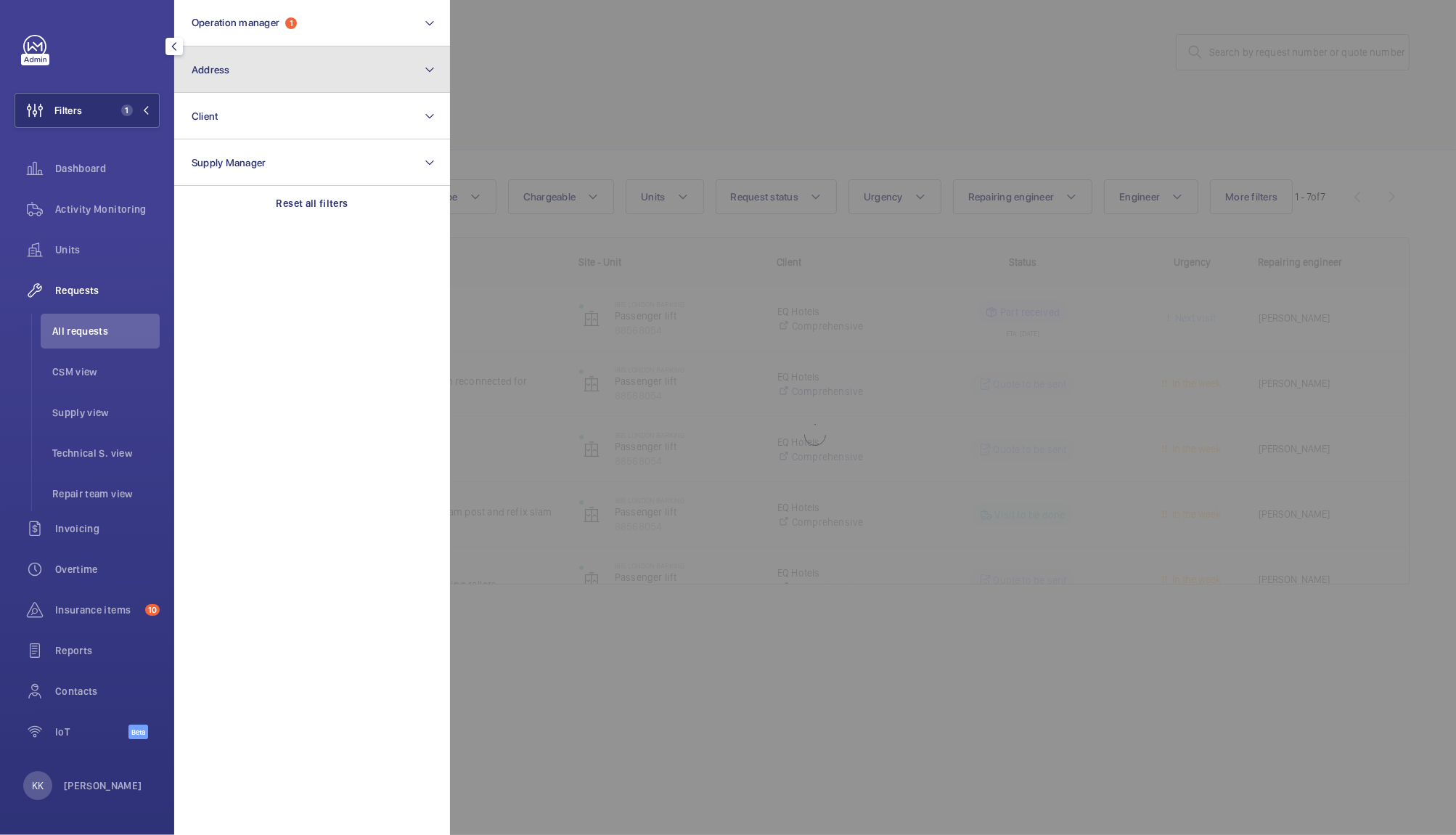
click at [252, 66] on button "Address" at bounding box center [311, 70] width 276 height 47
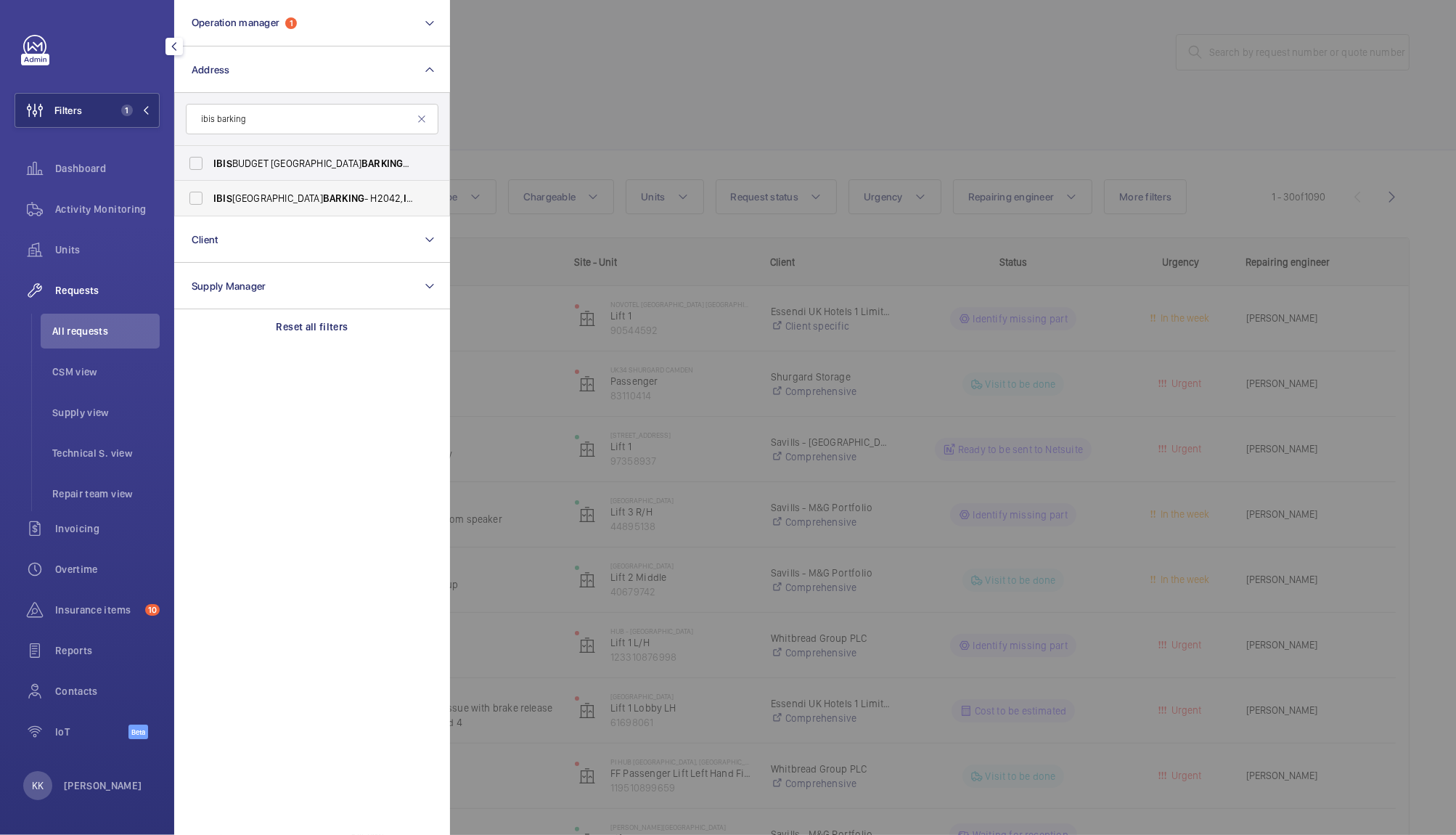
type input "ibis barking"
click at [323, 192] on span "BARKING" at bounding box center [343, 198] width 41 height 12
click at [210, 192] on input "IBIS LONDON BARKING - H2042, IBIS LONDON BARKING , Highbridge Rd, LONDON IG11 7…" at bounding box center [196, 198] width 29 height 29
checkbox input "true"
click at [621, 77] on div at bounding box center [1177, 417] width 1456 height 835
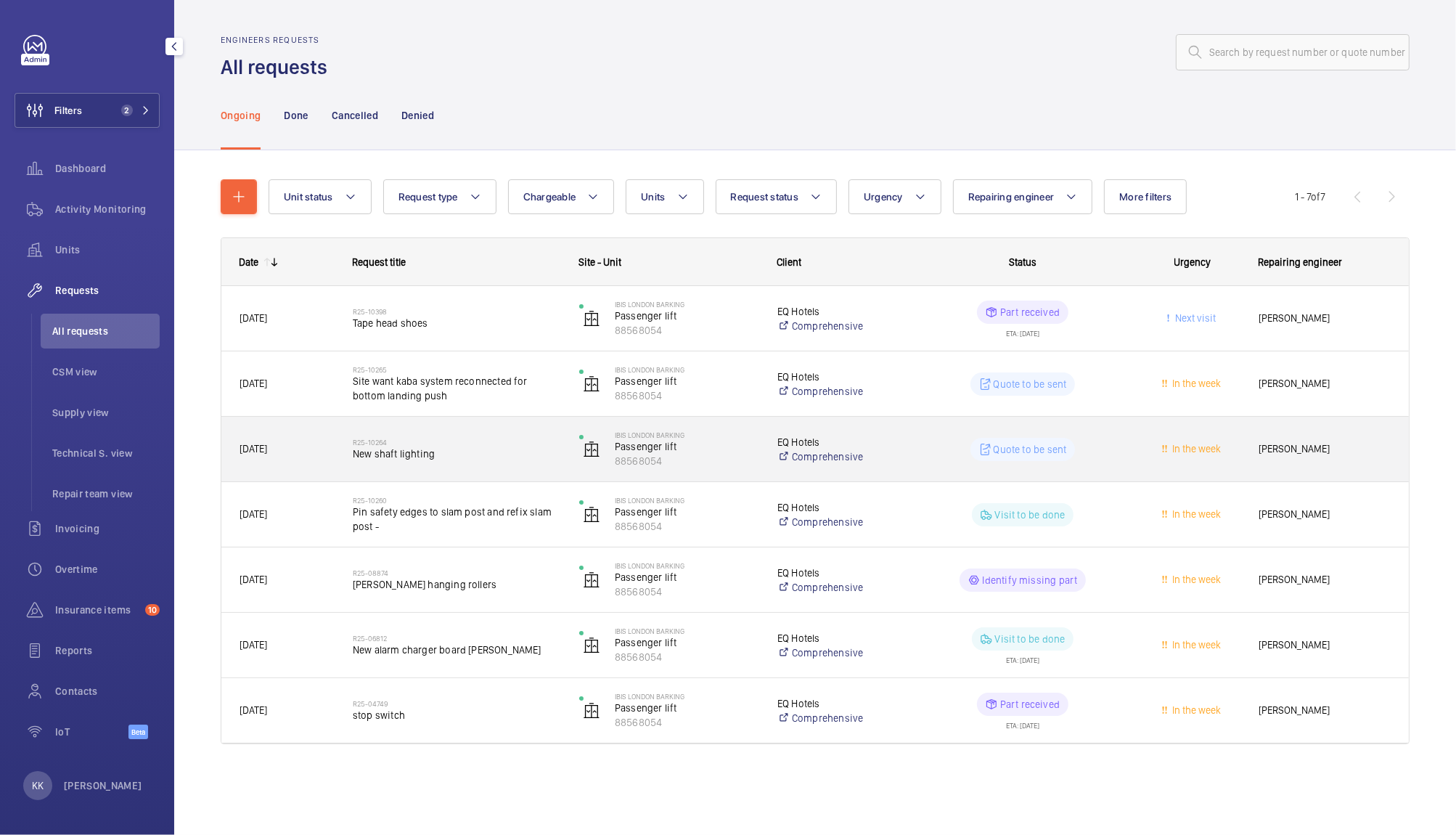
click at [423, 462] on div "R25-10264 New shaft lighting" at bounding box center [456, 449] width 207 height 42
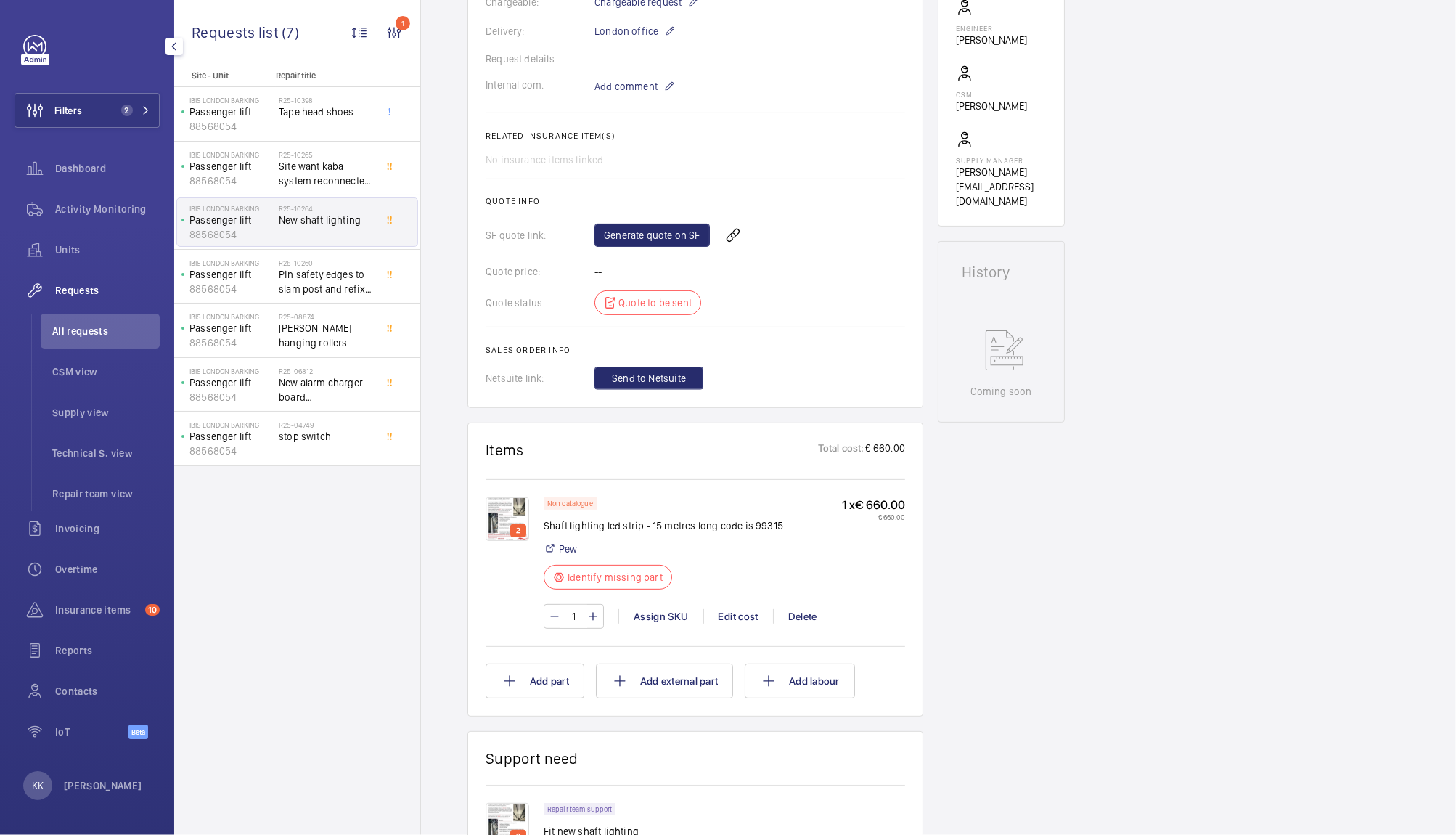
scroll to position [332, 0]
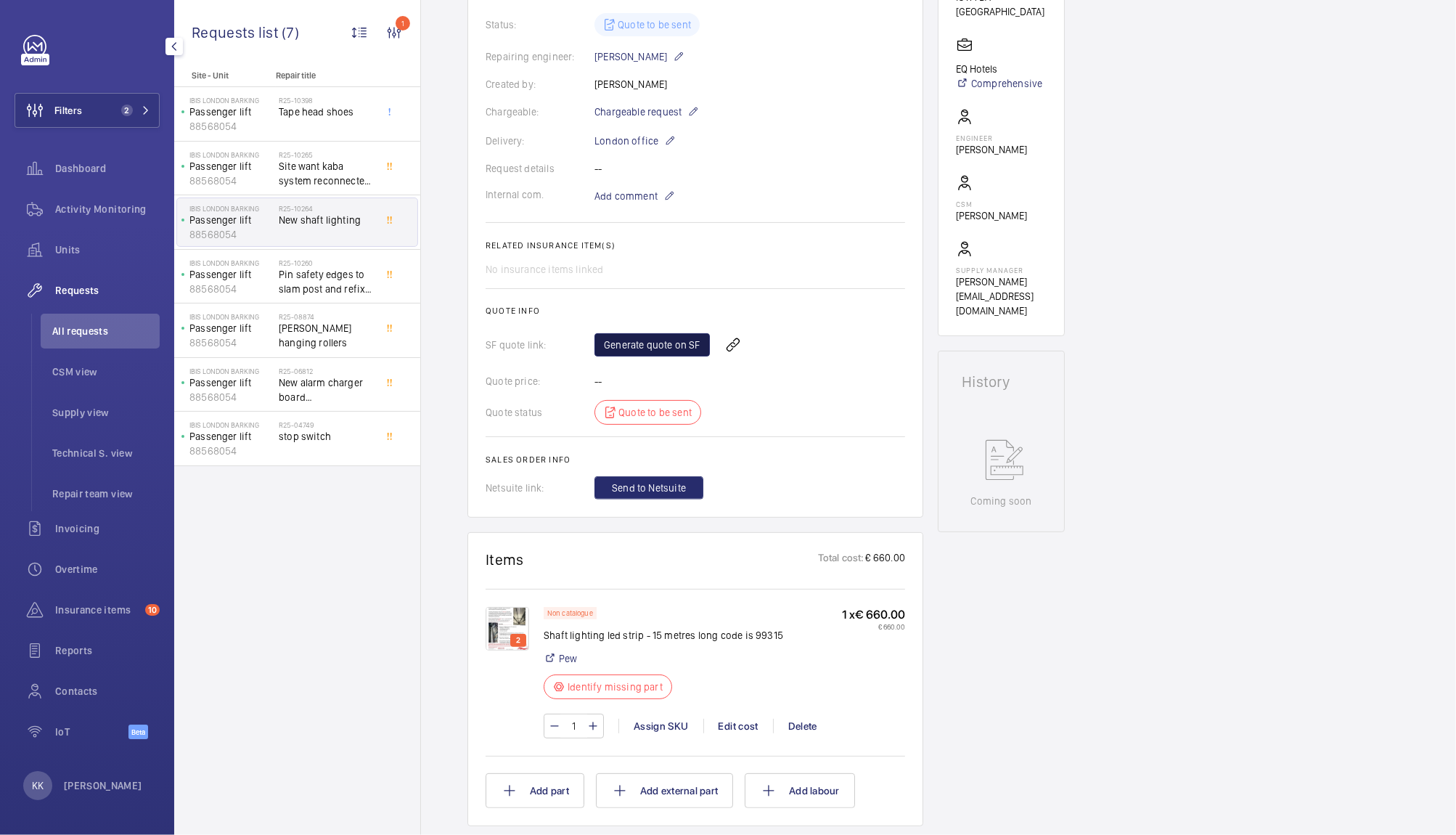
click at [689, 346] on link "Generate quote on SF" at bounding box center [652, 345] width 116 height 23
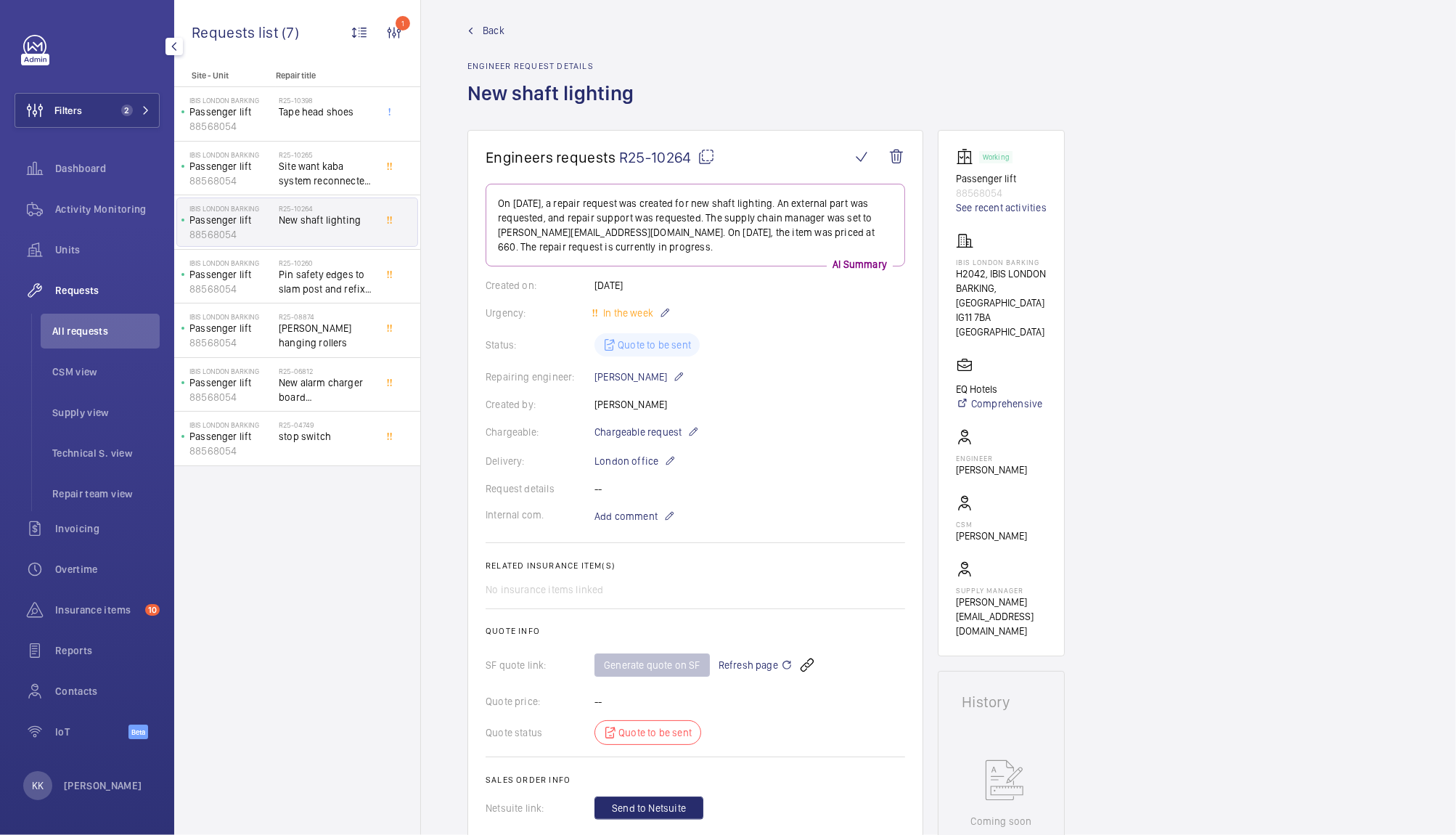
scroll to position [0, 0]
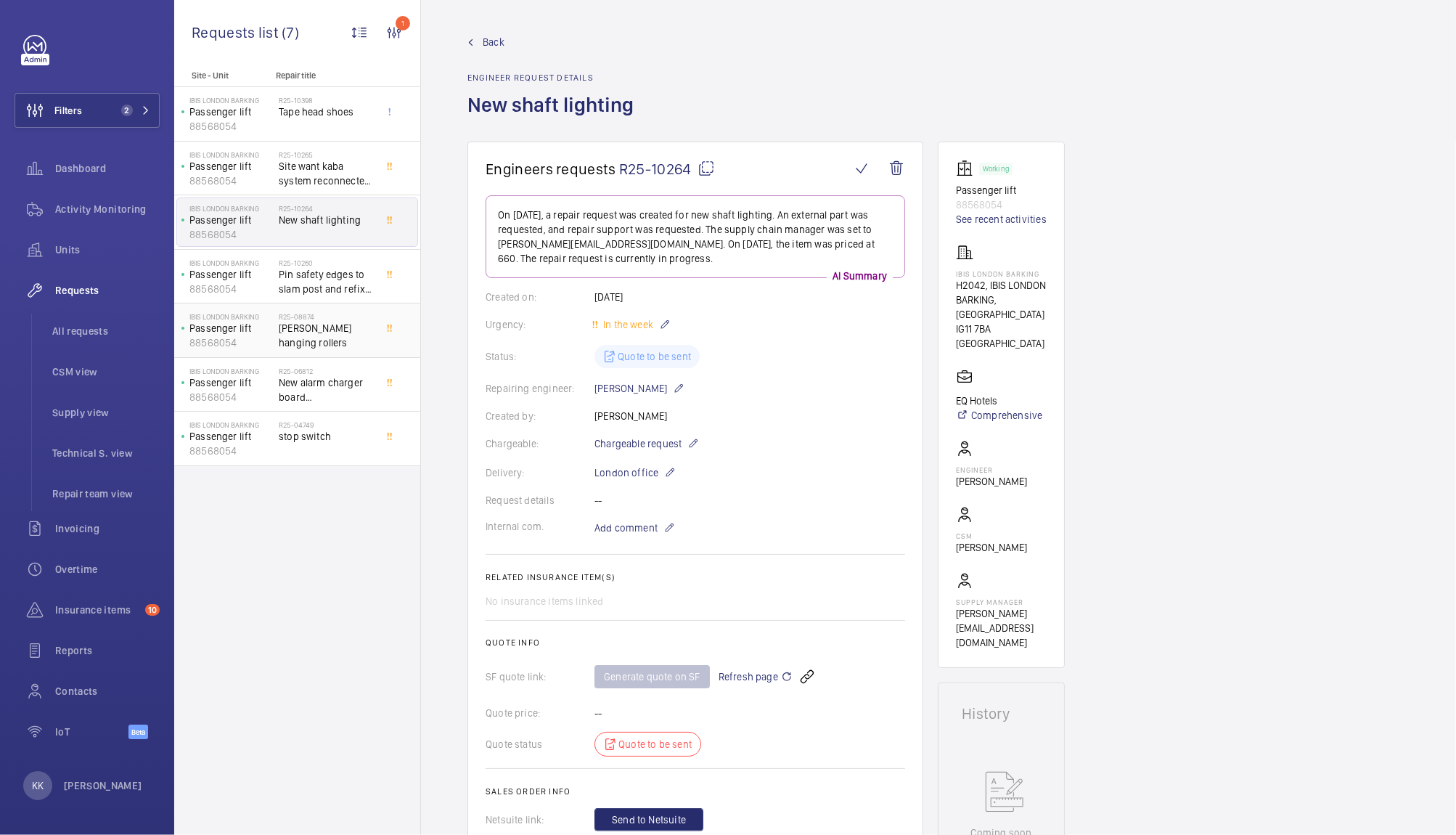
click at [308, 336] on div "R25-08874 Otis hanging rollers" at bounding box center [327, 333] width 96 height 42
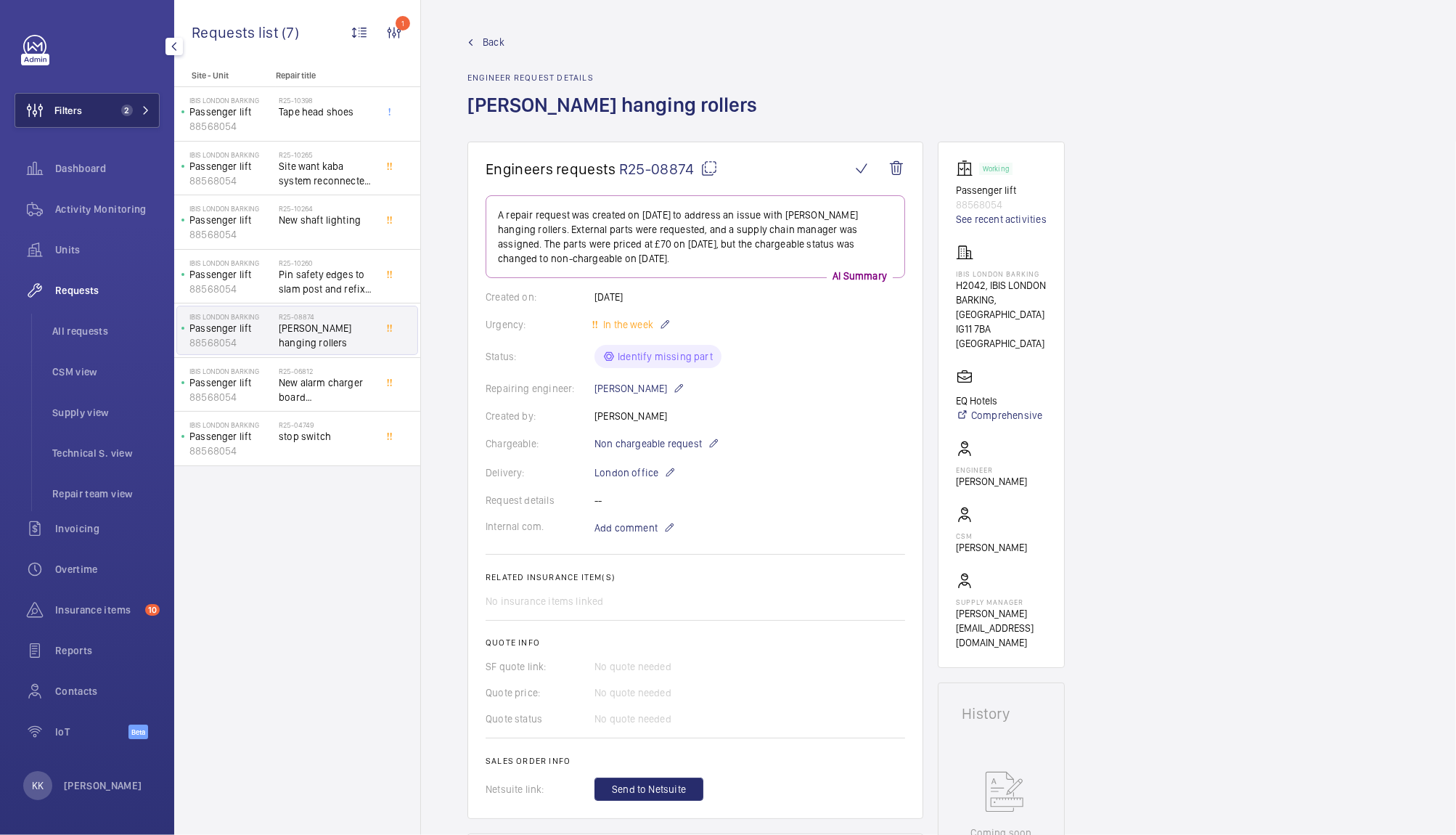
click at [76, 116] on span "Filters" at bounding box center [68, 111] width 28 height 15
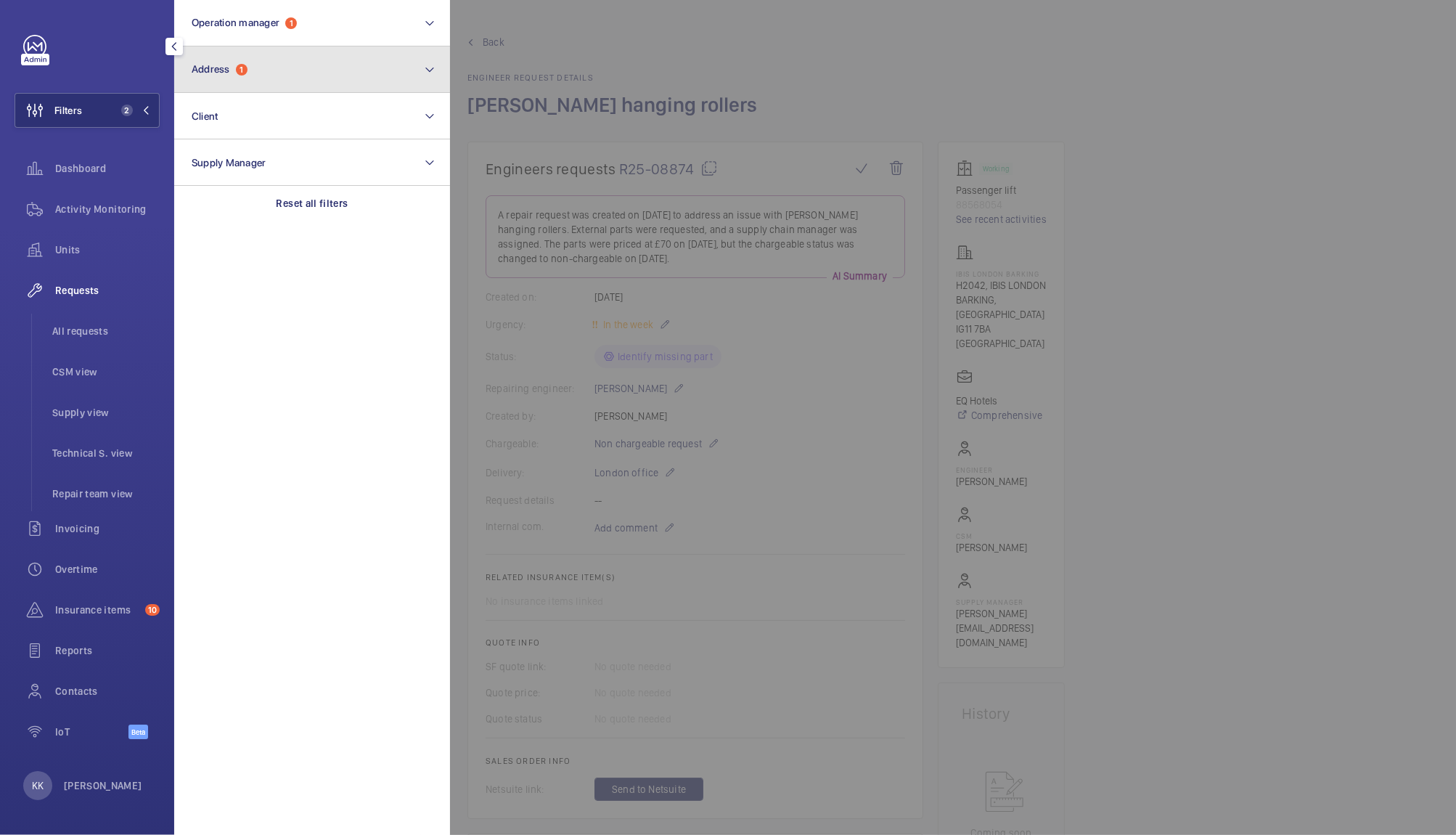
click at [258, 63] on button "Address 1" at bounding box center [311, 70] width 276 height 47
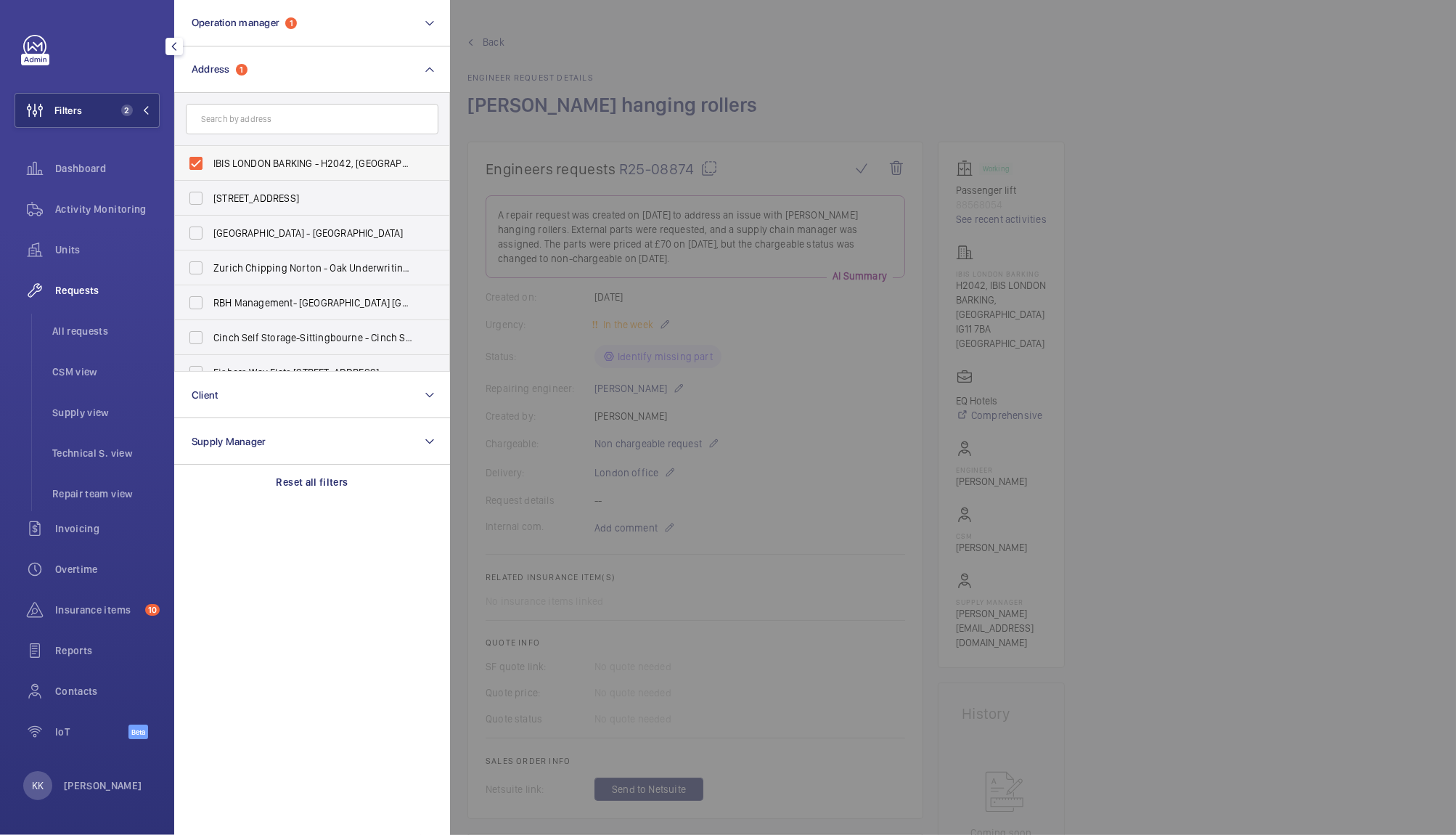
click at [325, 154] on label "IBIS LONDON BARKING - H2042, IBIS LONDON BARKING, Highbridge Rd, LONDON IG11 7BA" at bounding box center [301, 163] width 252 height 35
click at [210, 154] on input "IBIS LONDON BARKING - H2042, IBIS LONDON BARKING, Highbridge Rd, LONDON IG11 7BA" at bounding box center [196, 163] width 29 height 29
checkbox input "false"
click at [84, 258] on div "Units" at bounding box center [87, 250] width 145 height 35
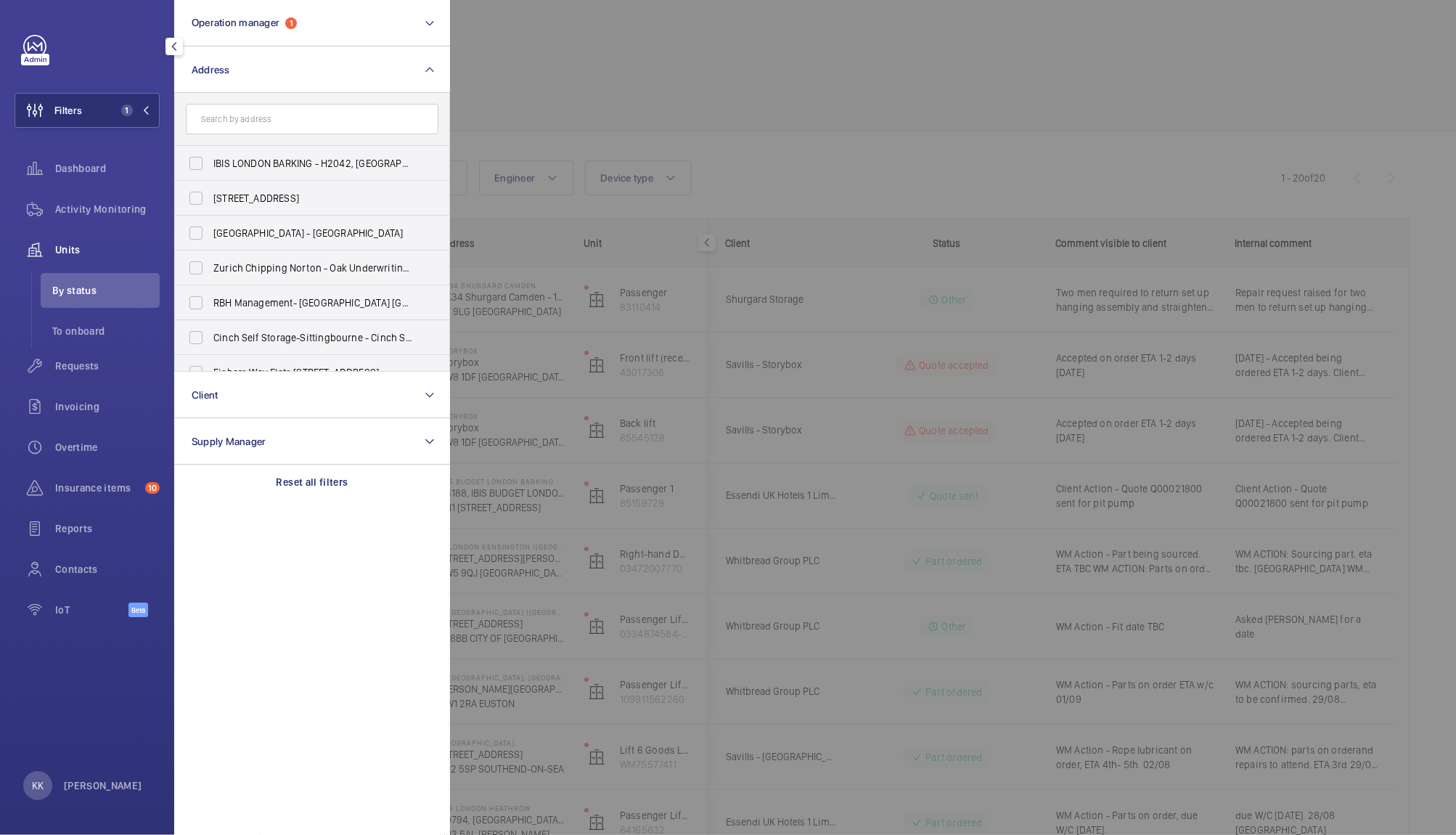
click at [639, 101] on div at bounding box center [1177, 417] width 1456 height 835
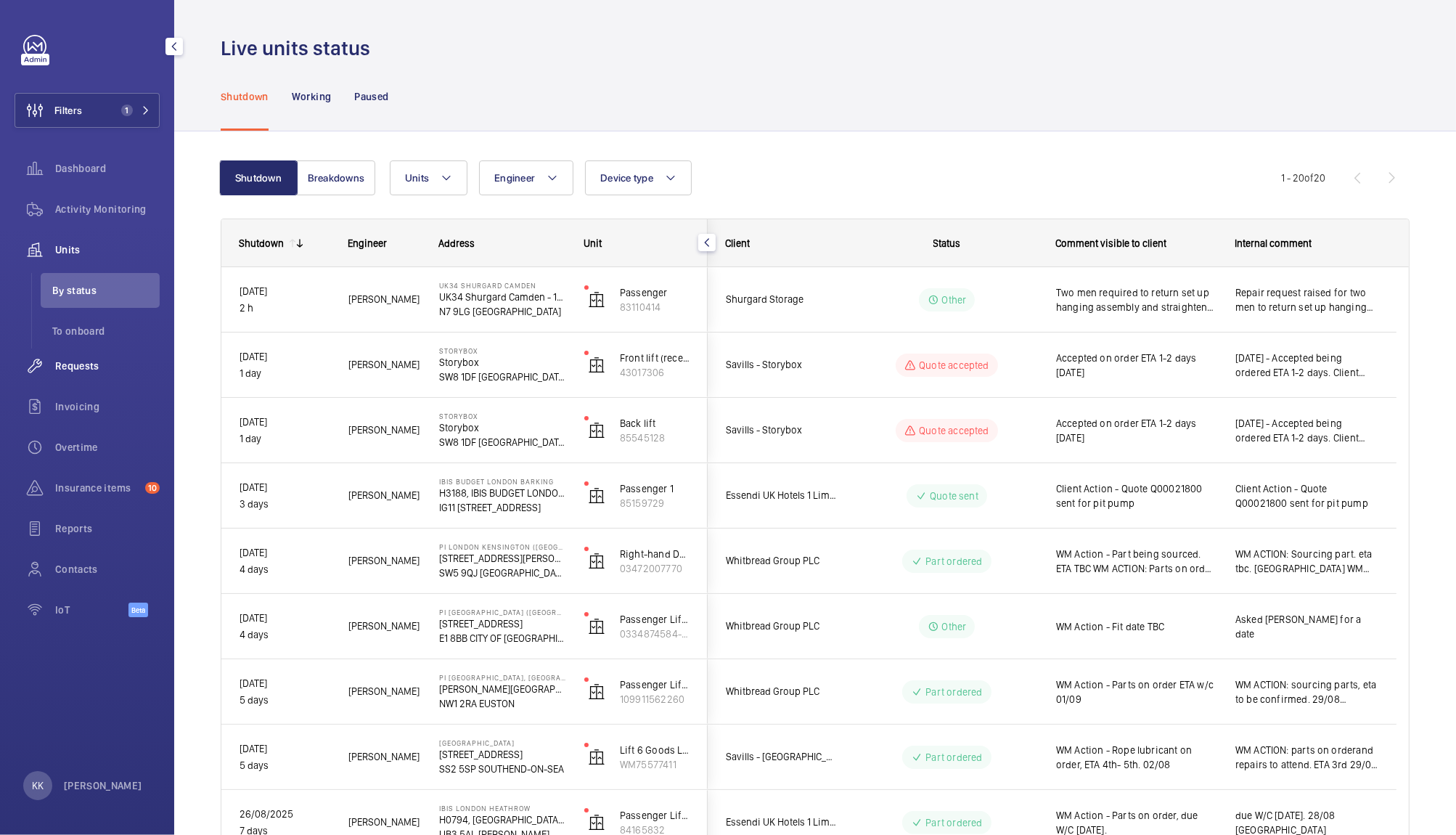
click at [66, 372] on span "Requests" at bounding box center [108, 366] width 105 height 15
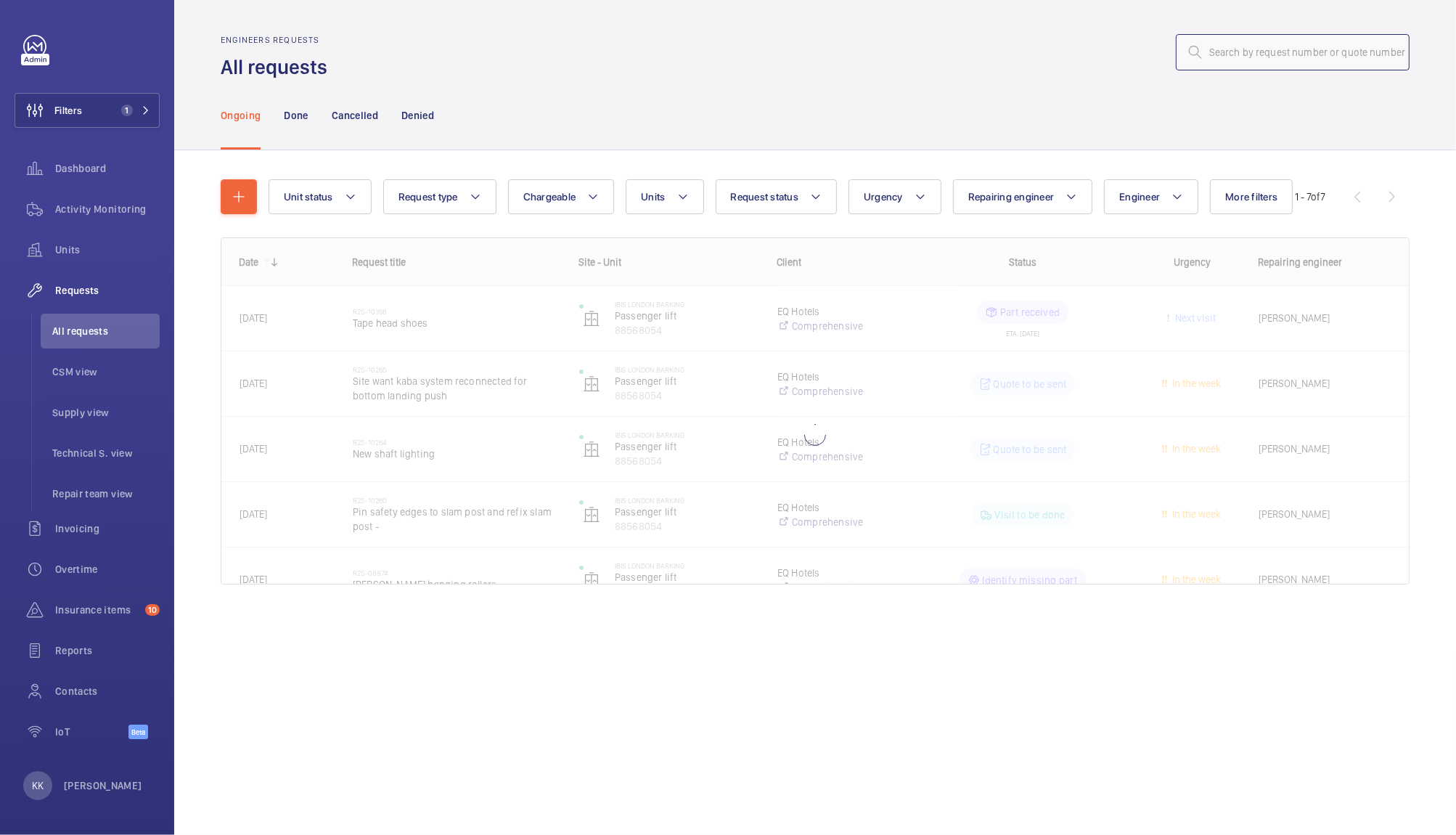
click at [1276, 65] on input "text" at bounding box center [1292, 52] width 234 height 36
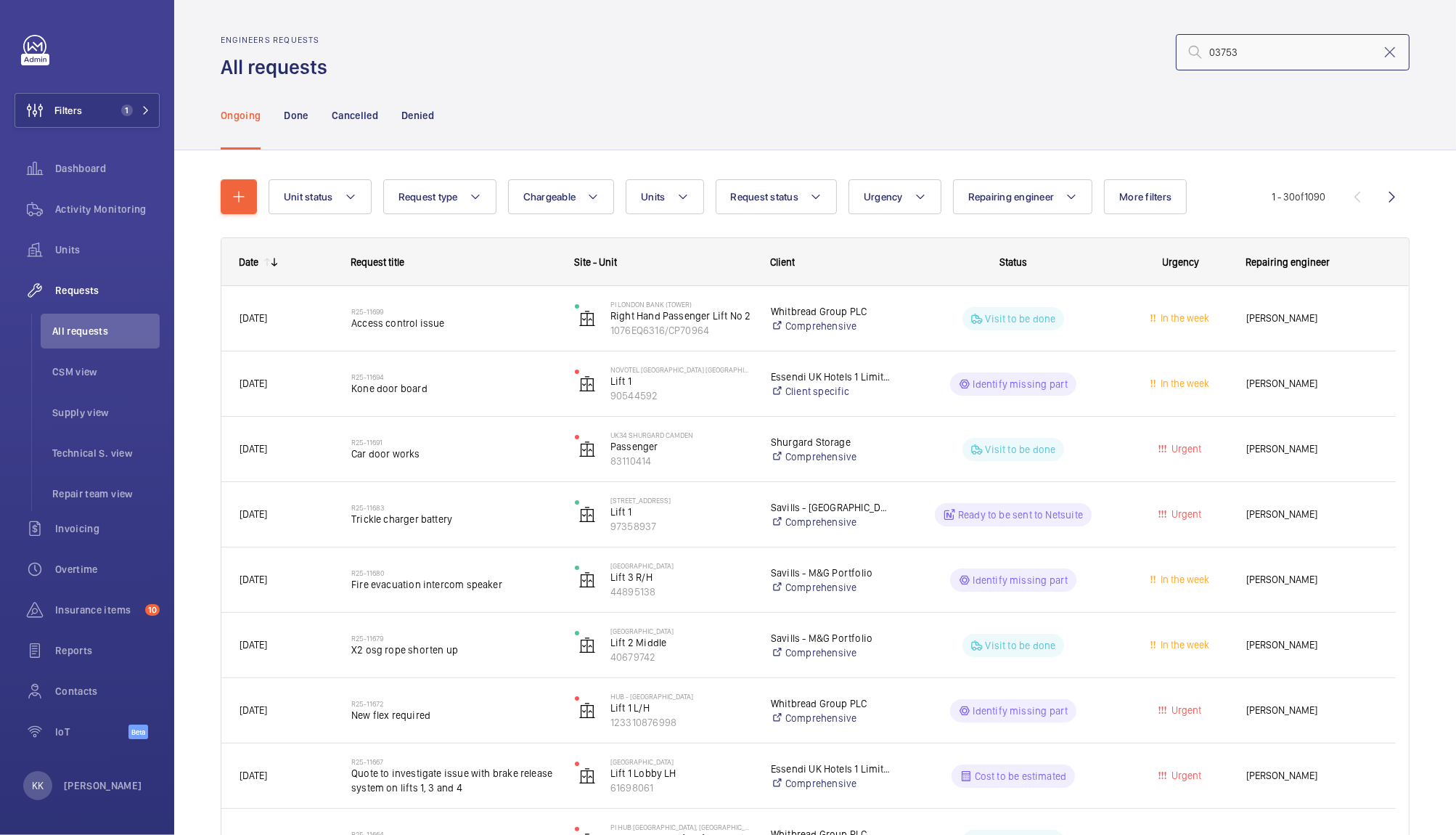
type input "03753"
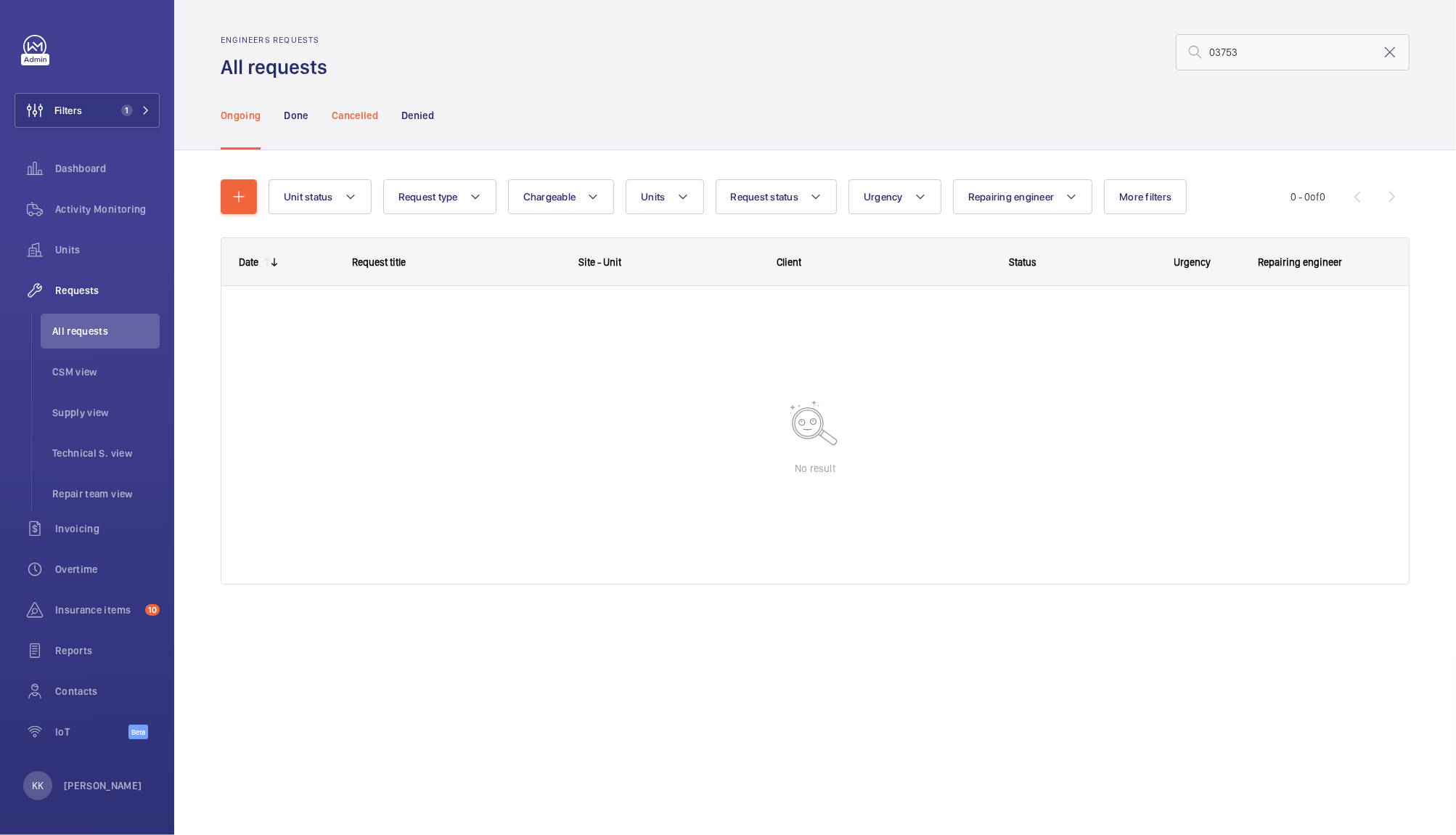
click at [339, 124] on div "Cancelled" at bounding box center [355, 115] width 47 height 69
click at [406, 114] on p "Denied" at bounding box center [418, 116] width 33 height 15
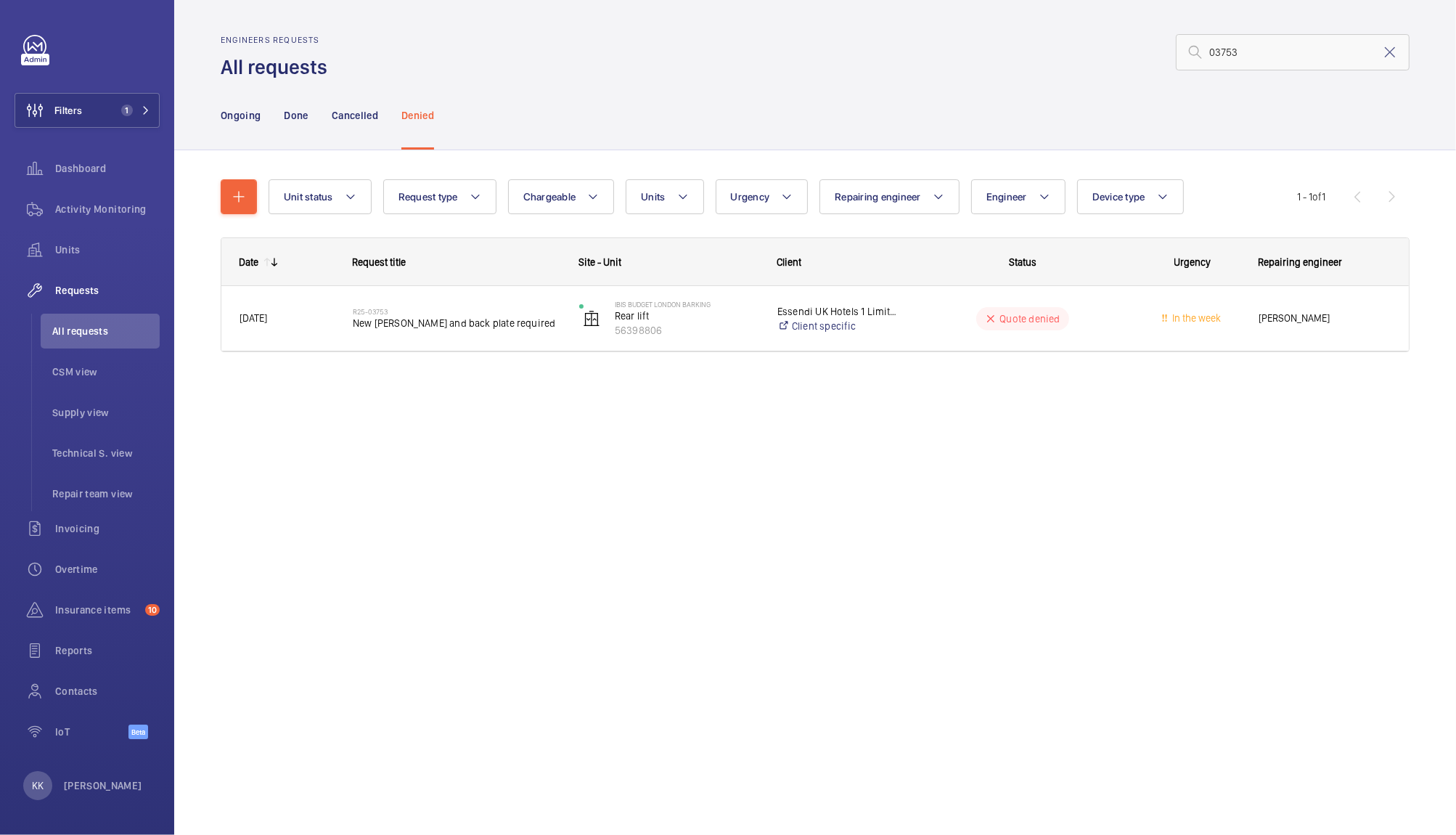
click at [537, 483] on div "Engineers requests All requests 03753 Ongoing Done Cancelled Denied Unit status…" at bounding box center [814, 417] width 1281 height 835
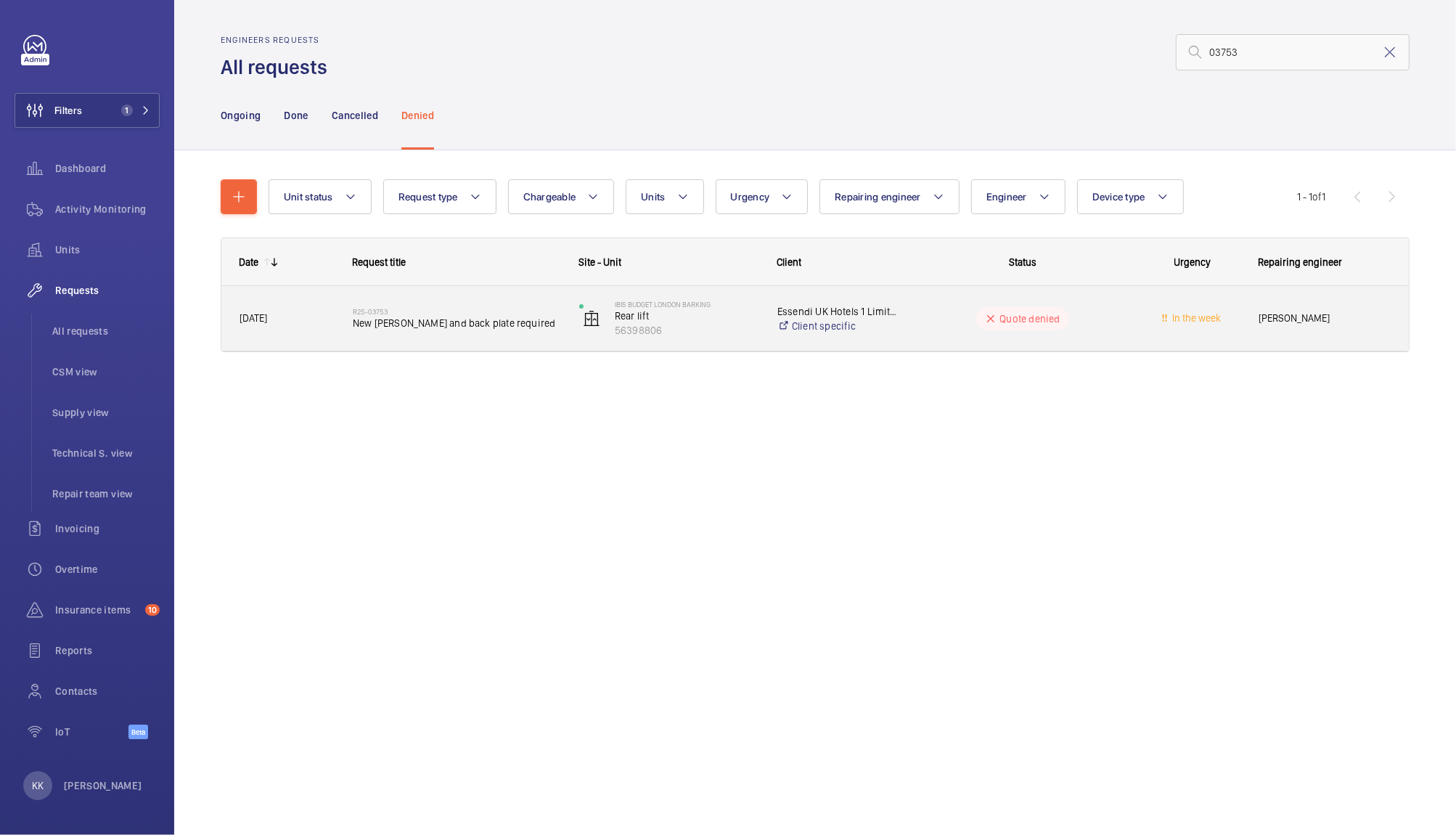
click at [354, 321] on span "New [PERSON_NAME] and back plate required" at bounding box center [456, 323] width 207 height 15
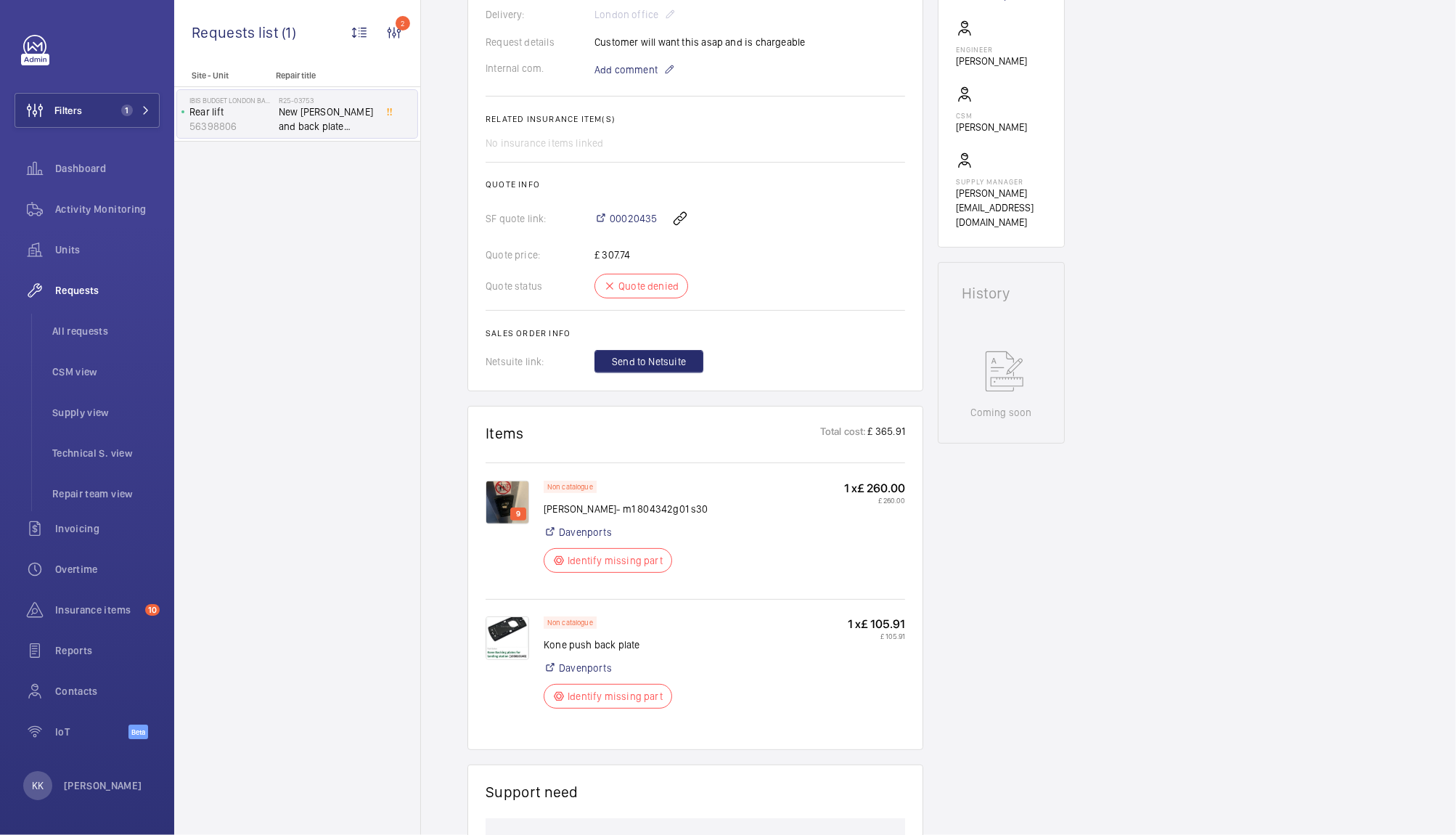
scroll to position [470, 0]
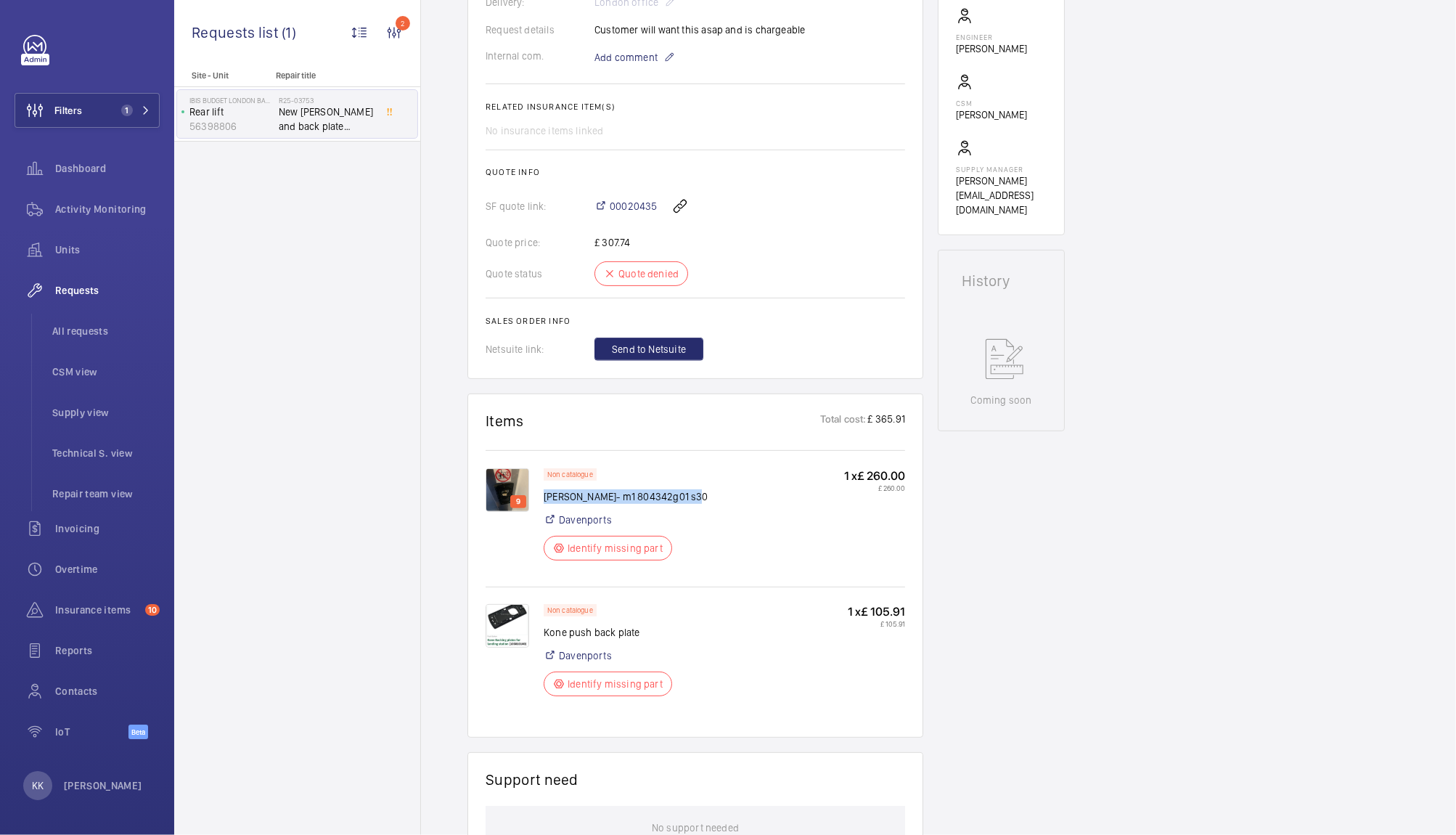
drag, startPoint x: 691, startPoint y: 498, endPoint x: 546, endPoint y: 498, distance: 145.0
click at [546, 498] on div "Non catalogue Kone pressel- m1 804342g01 s30 Davenports Identify missing part 1…" at bounding box center [724, 518] width 362 height 101
copy p "[PERSON_NAME]- m1 804342g01 s30"
click at [731, 495] on div "Non catalogue Kone pressel- m1 804342g01 s30 Davenports Identify missing part 1…" at bounding box center [724, 518] width 362 height 101
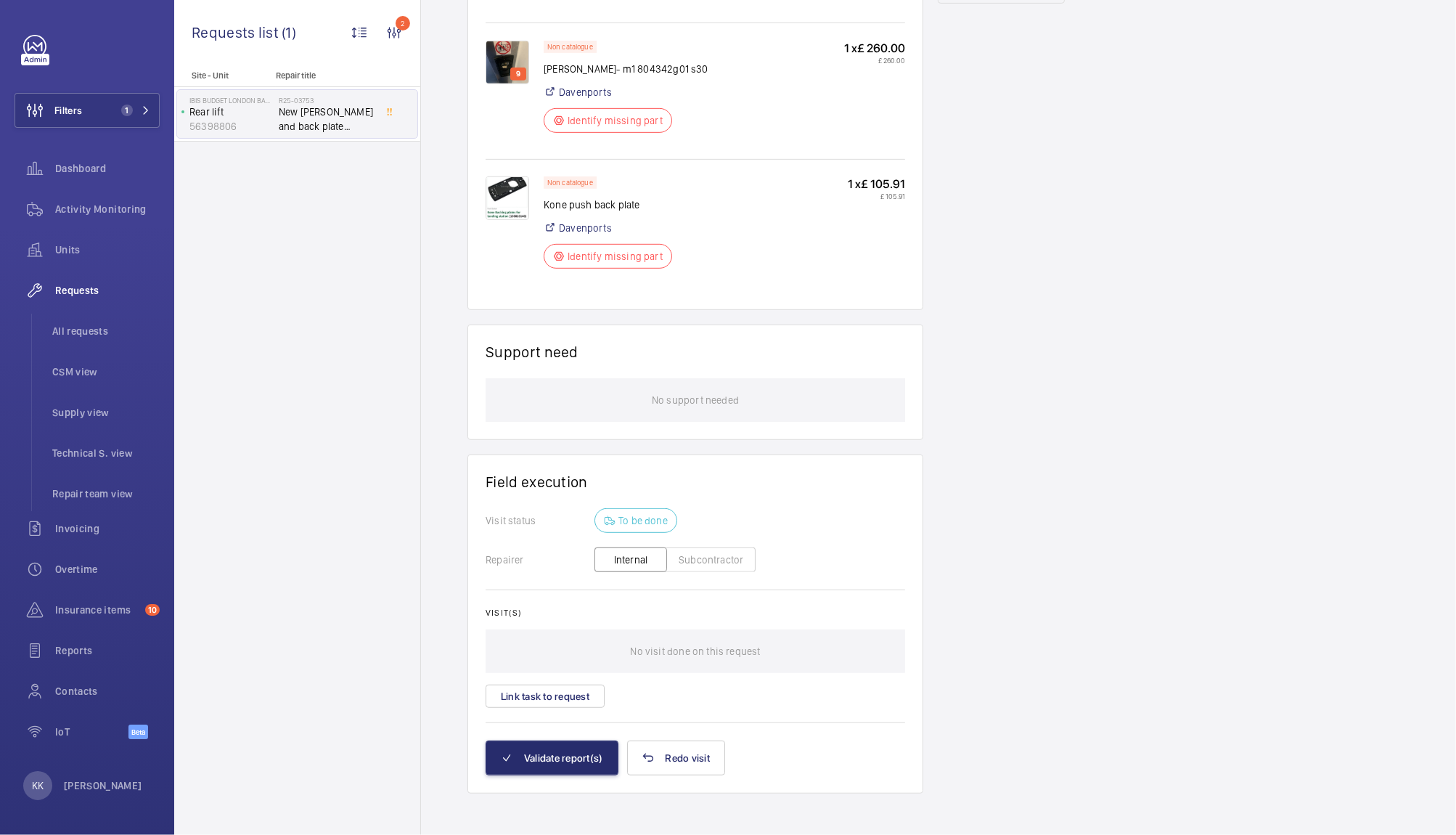
scroll to position [95, 0]
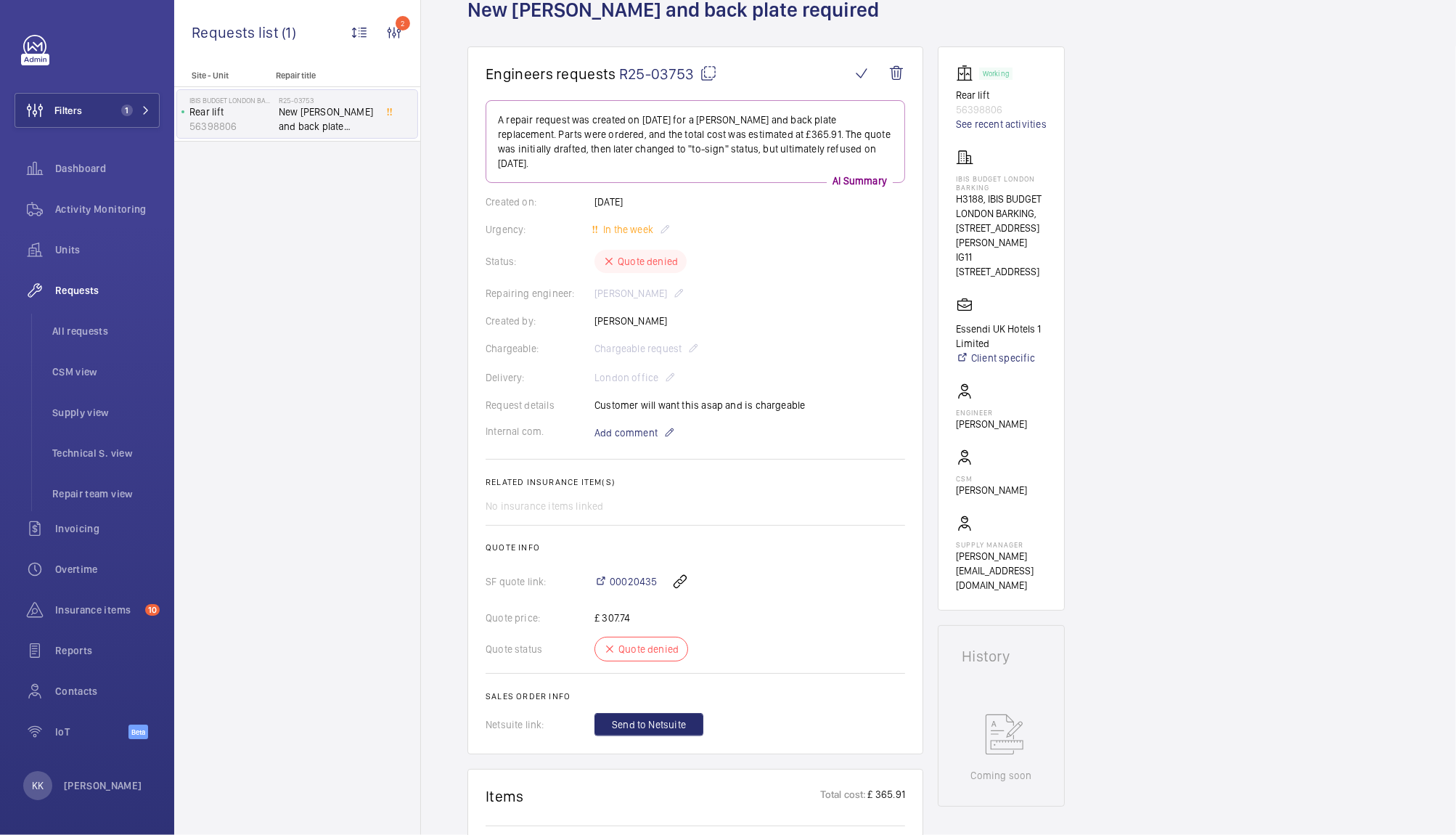
click at [676, 71] on span "R25-03753" at bounding box center [668, 74] width 98 height 18
drag, startPoint x: 862, startPoint y: 10, endPoint x: 459, endPoint y: 31, distance: 403.5
copy h1 "New [PERSON_NAME] and back plate required"
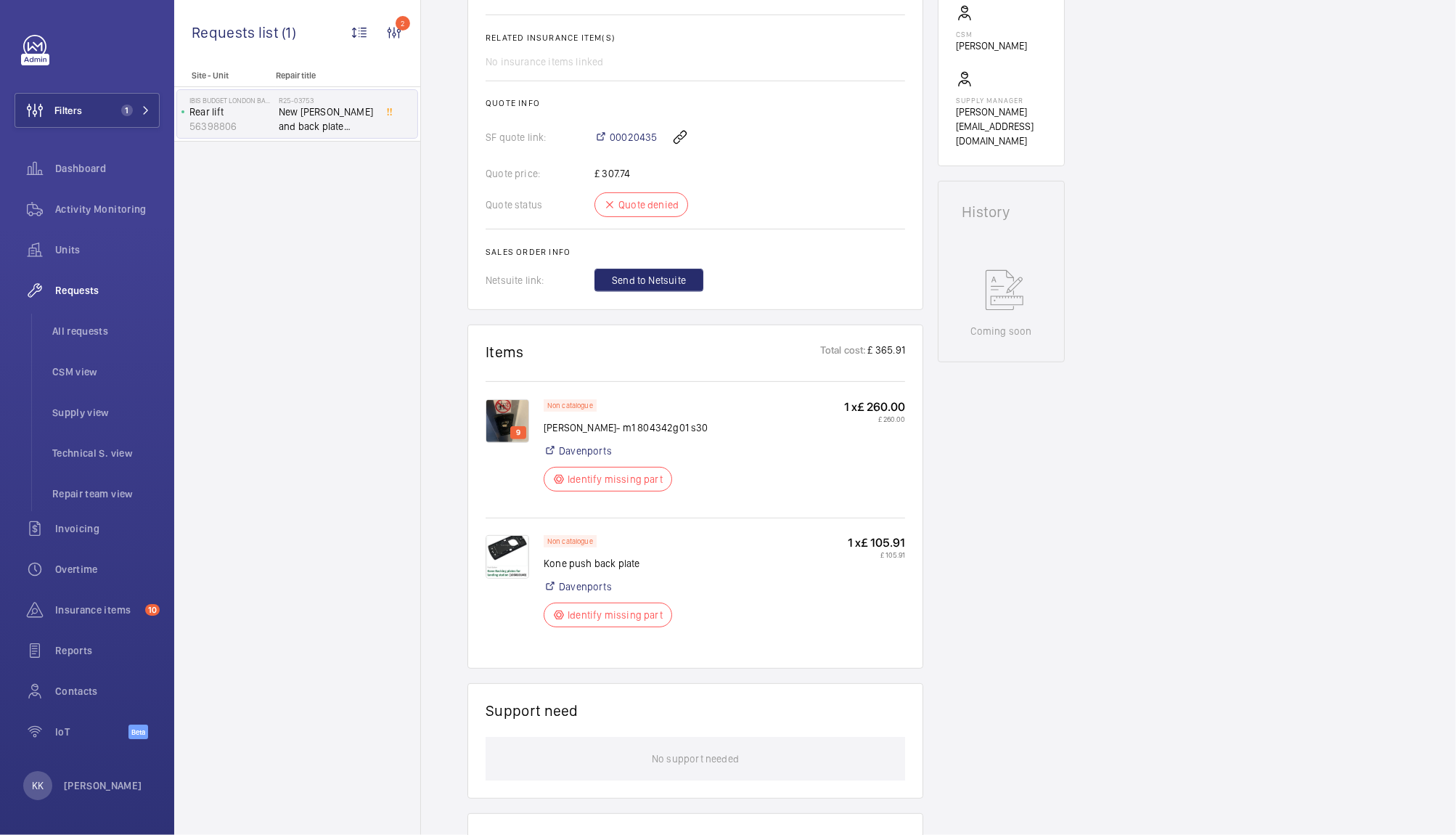
scroll to position [532, 0]
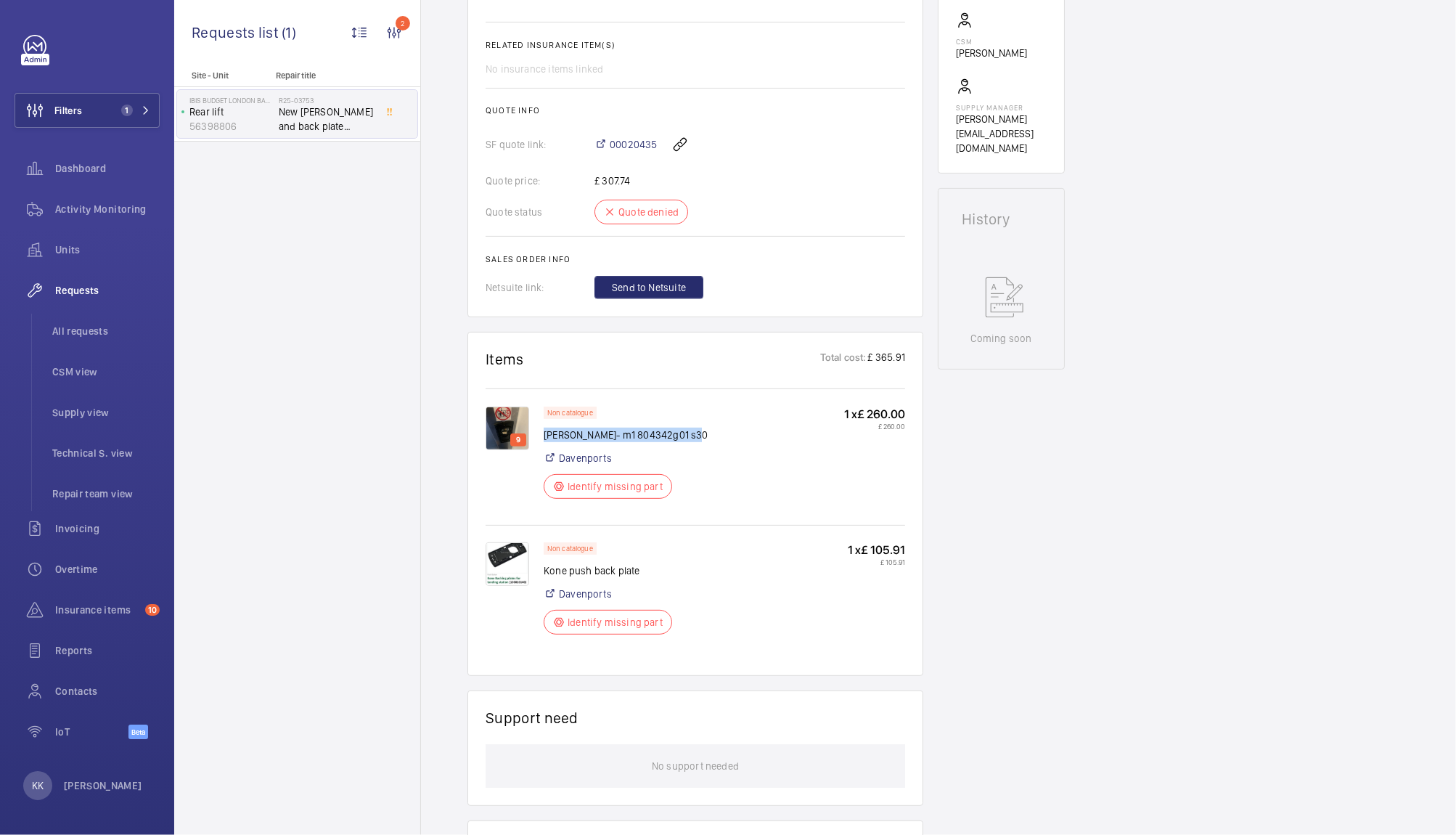
drag, startPoint x: 693, startPoint y: 429, endPoint x: 545, endPoint y: 431, distance: 148.0
click at [545, 431] on div "Non catalogue Kone pressel- m1 804342g01 s30 Davenports Identify missing part 1…" at bounding box center [724, 457] width 362 height 101
copy p "[PERSON_NAME]- m1 804342g01 s30"
click at [496, 429] on img at bounding box center [507, 429] width 44 height 44
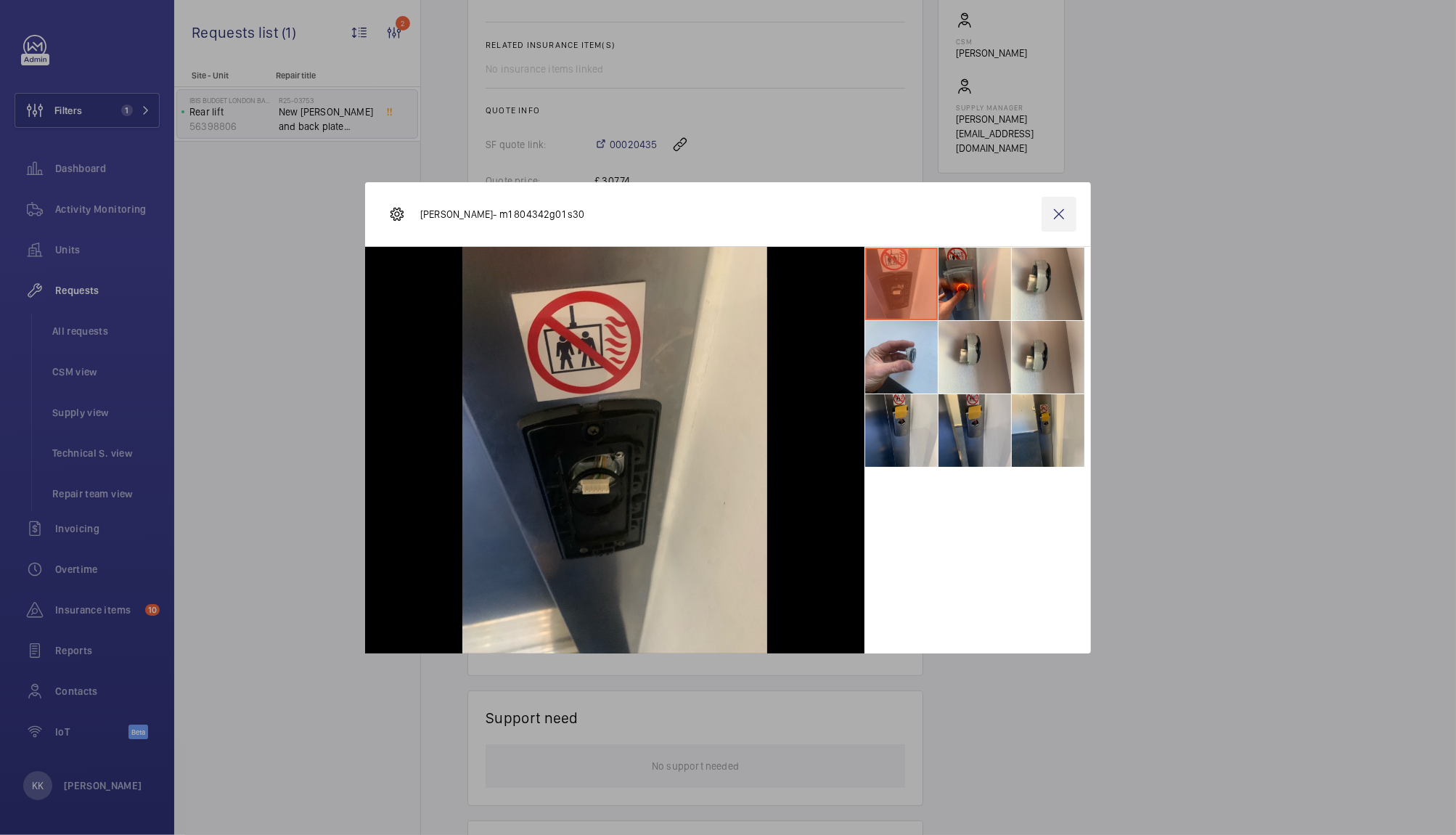
click at [1063, 220] on wm-front-icon-button at bounding box center [1059, 214] width 35 height 35
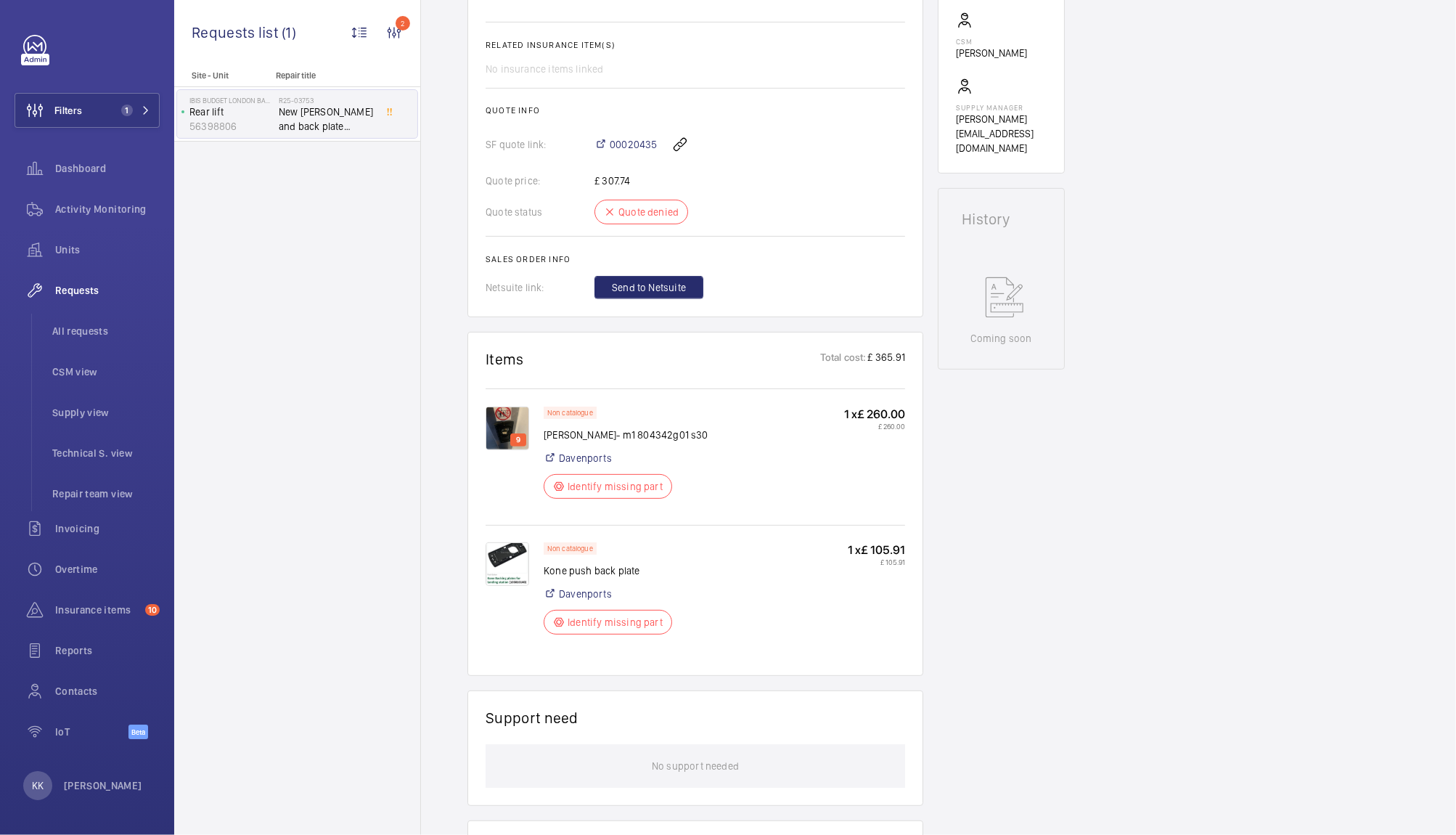
click at [295, 209] on div "Site - Unit Repair title IBIS BUDGET LONDON BARKING Rear lift 56398806 R25-0375…" at bounding box center [297, 453] width 246 height 764
click at [57, 264] on div "Units" at bounding box center [87, 250] width 145 height 35
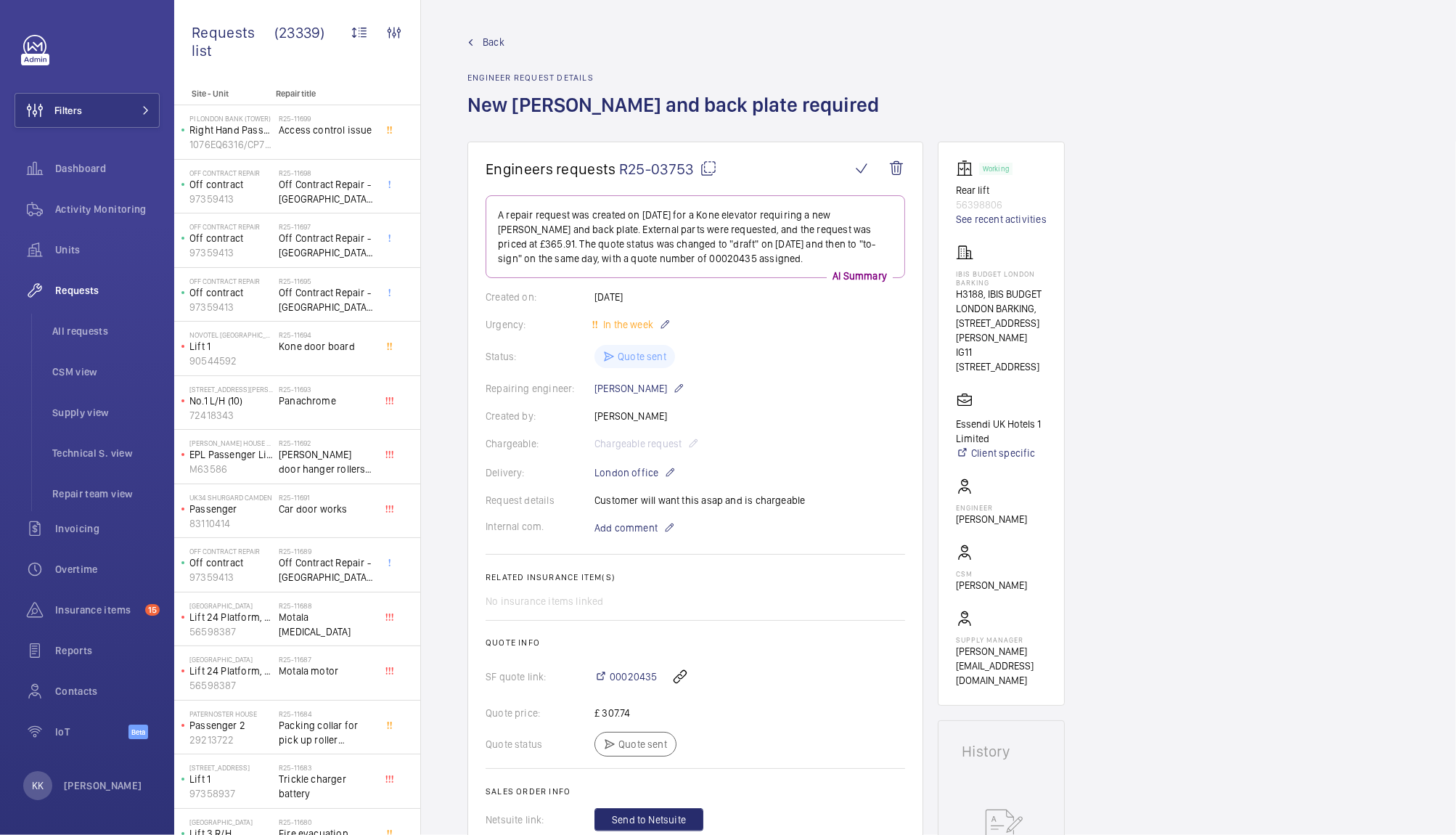
click at [642, 167] on span "R25-03753" at bounding box center [668, 168] width 98 height 18
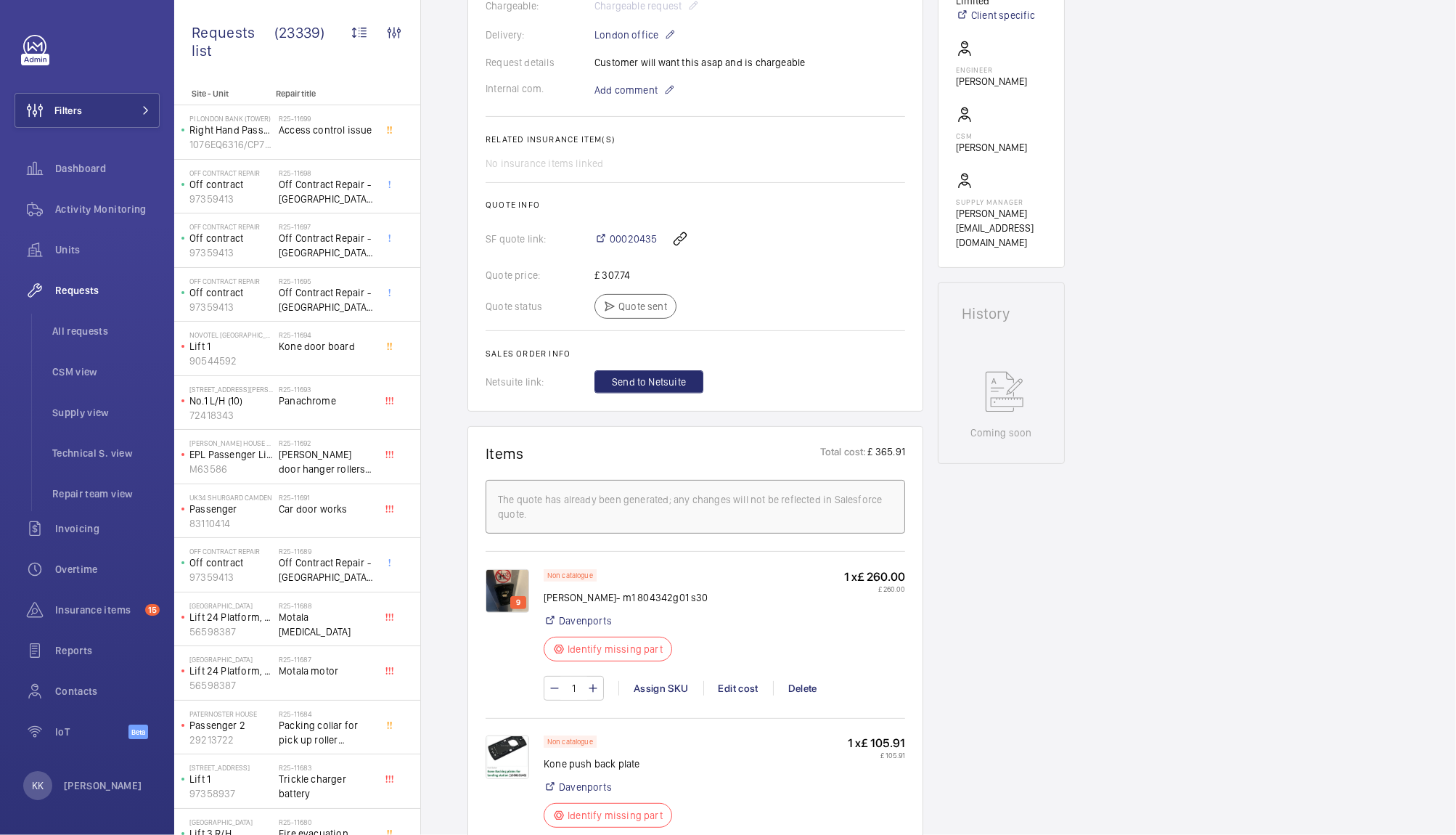
scroll to position [449, 0]
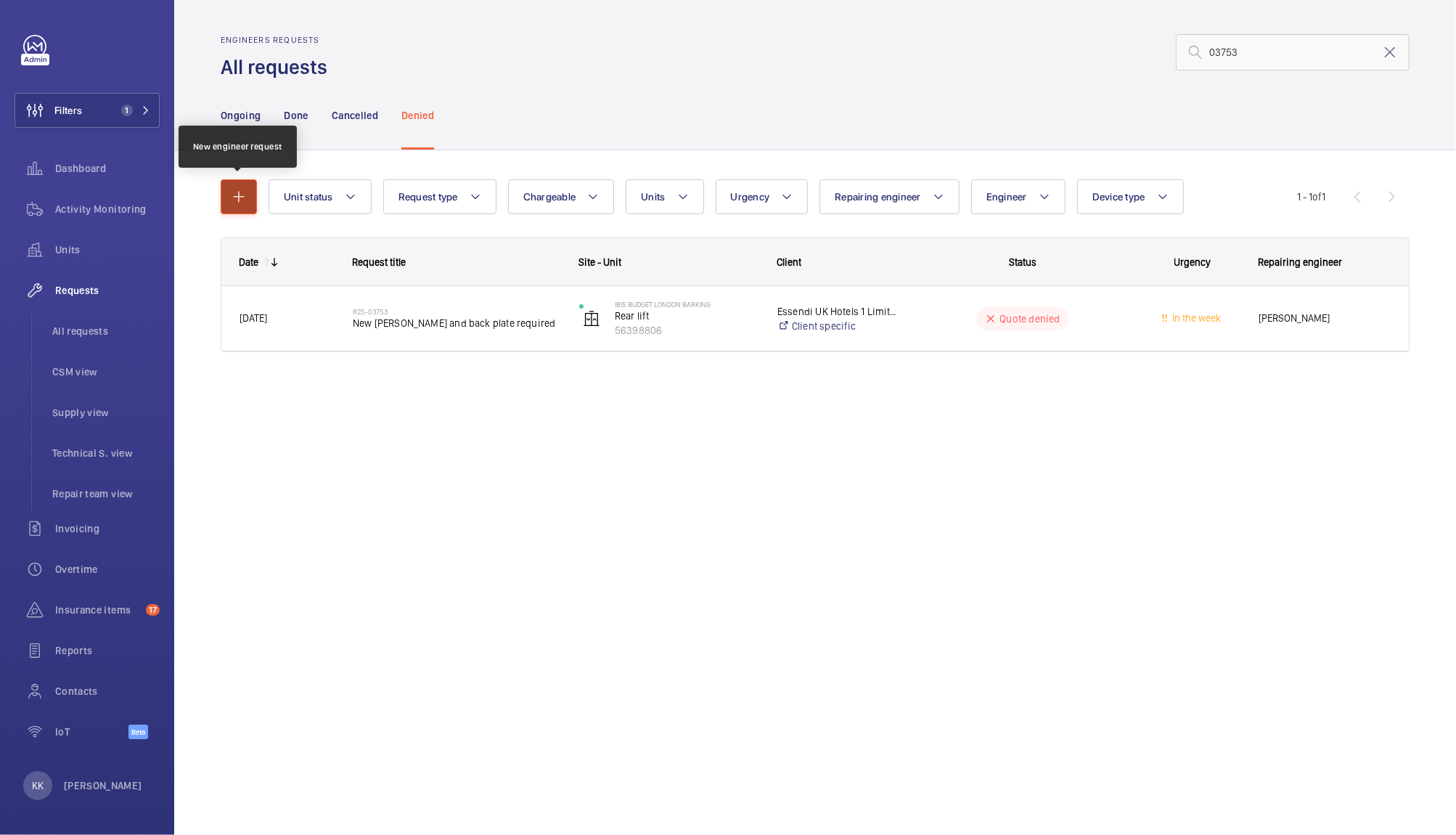
click at [242, 199] on mat-icon "button" at bounding box center [239, 197] width 17 height 17
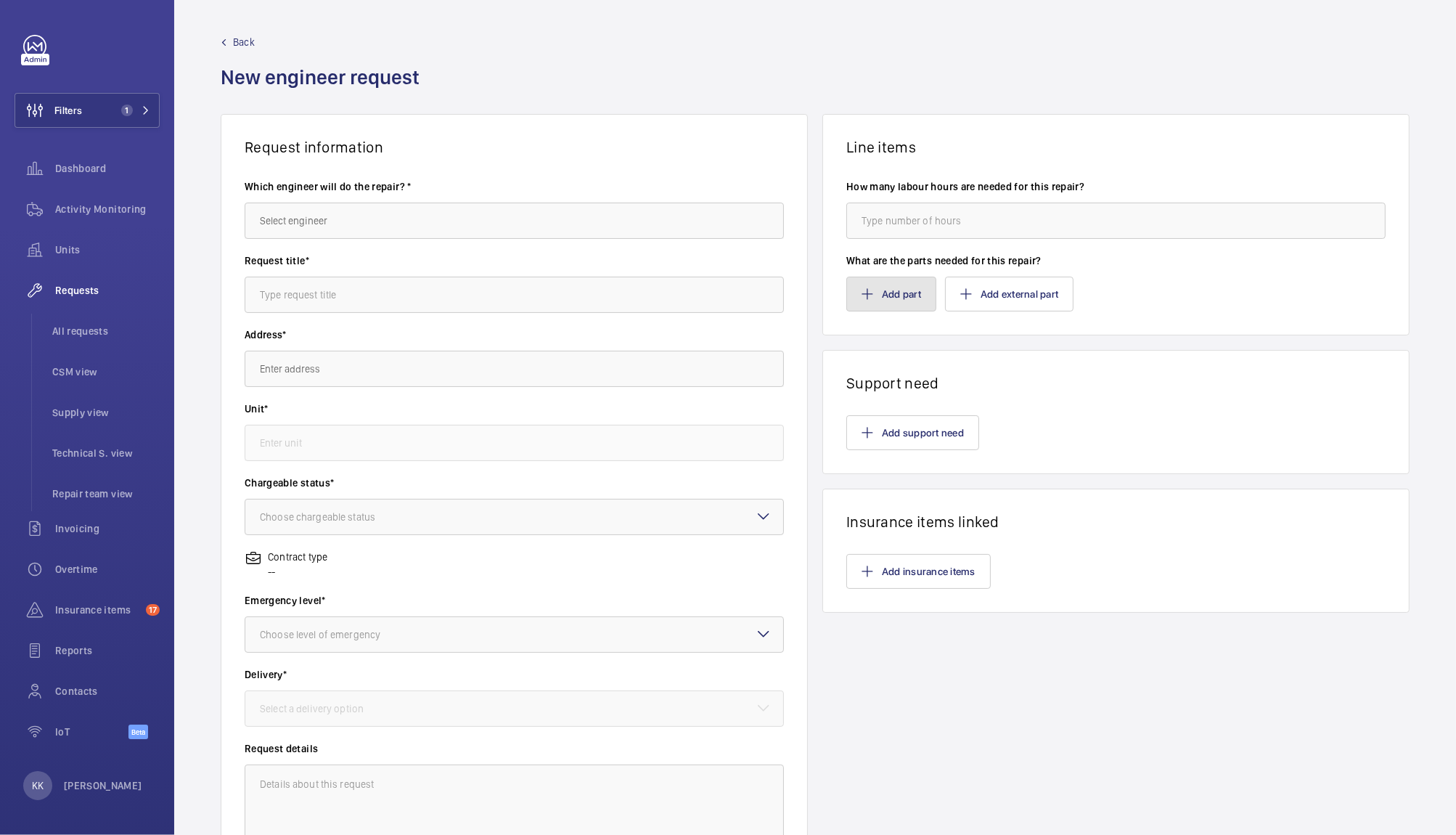
click at [888, 296] on button "Add part" at bounding box center [891, 294] width 90 height 35
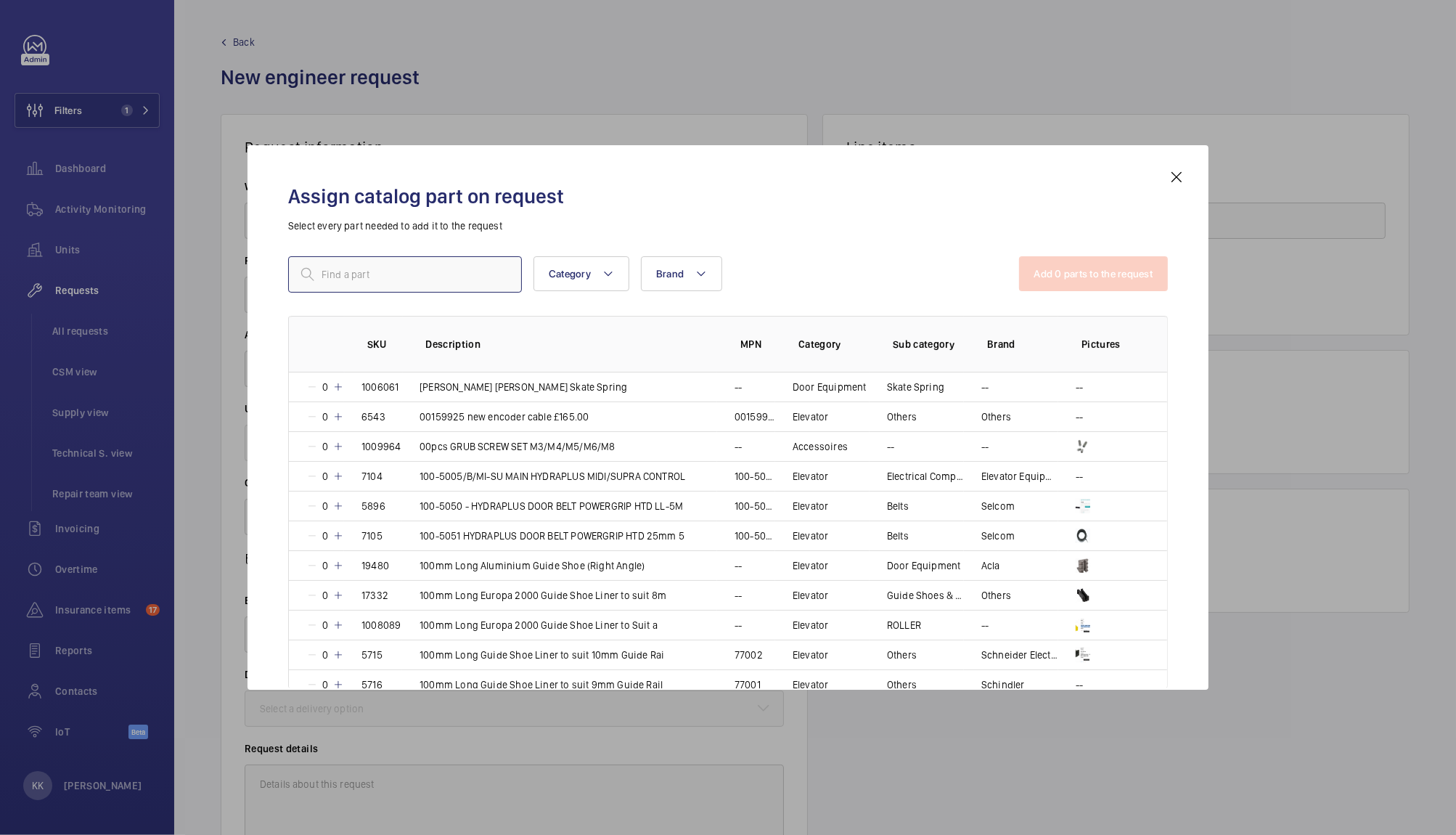
click at [483, 274] on input "text" at bounding box center [405, 274] width 234 height 36
paste input "Kone pressel- m1 804342g01 s30"
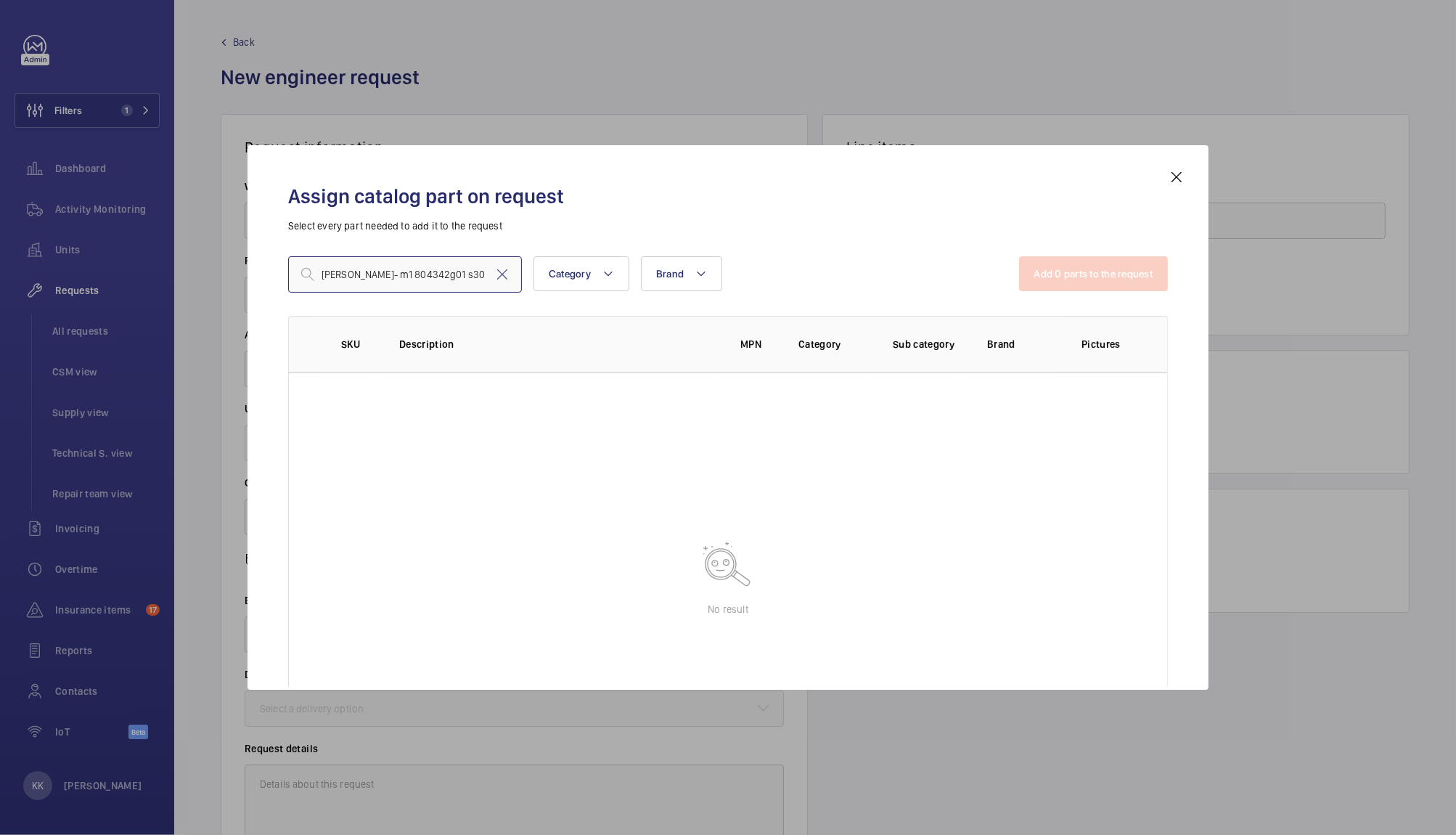
type input "Kone pressel- m1 804342g01 s30"
click at [1171, 175] on mat-icon at bounding box center [1177, 177] width 17 height 17
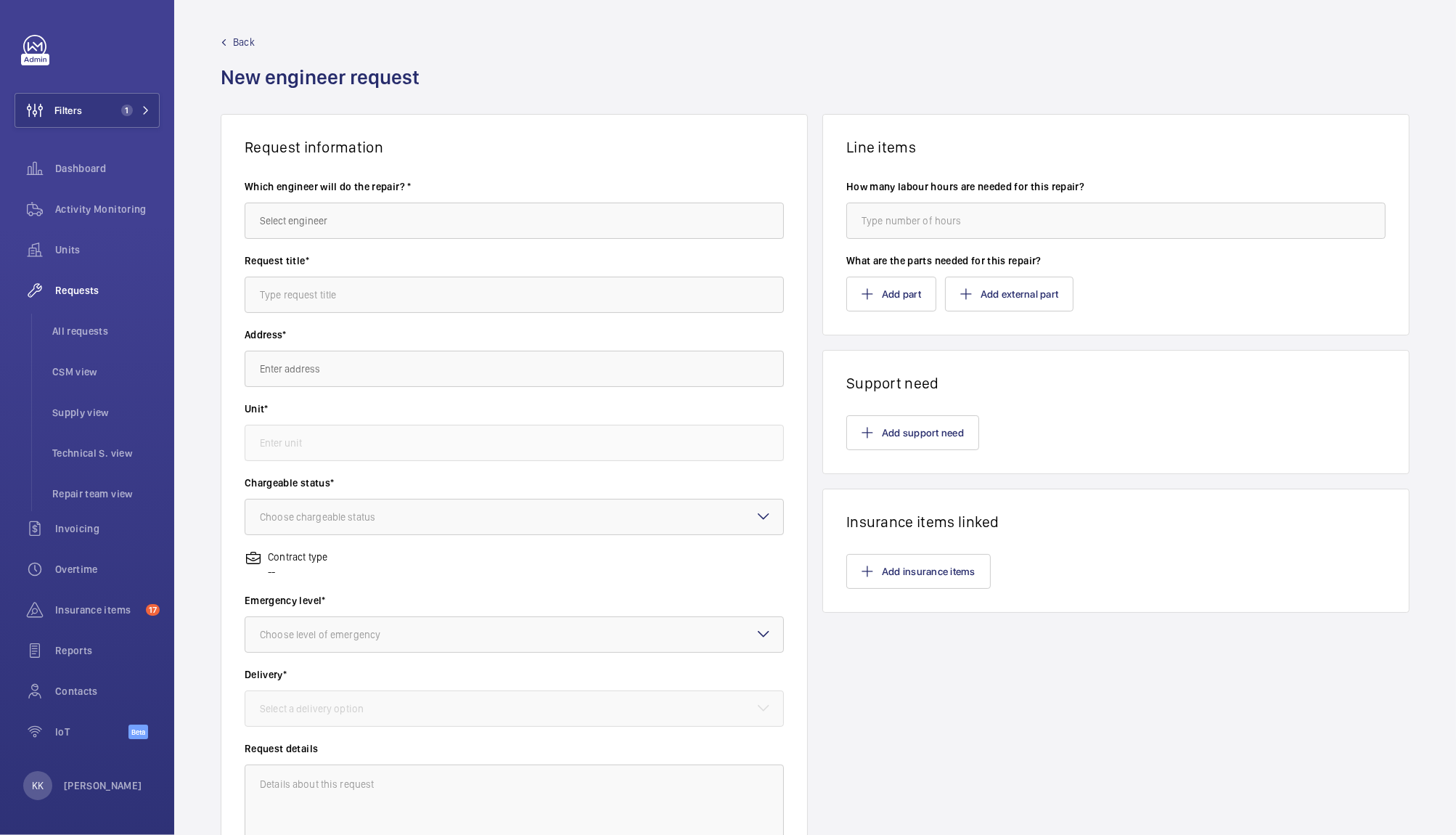
scroll to position [154, 0]
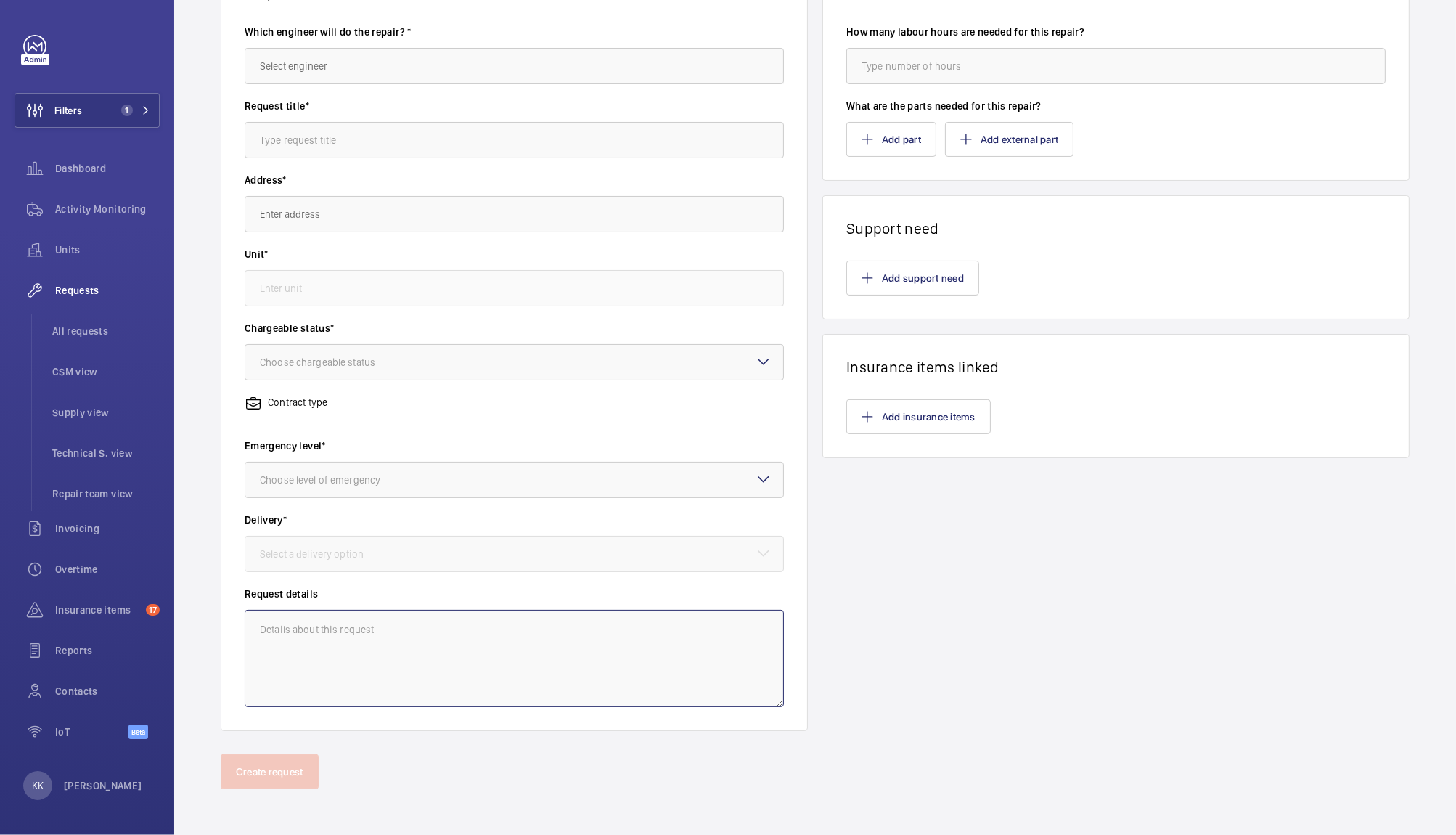
click at [279, 676] on textarea at bounding box center [514, 659] width 539 height 98
paste textarea "R25-03753"
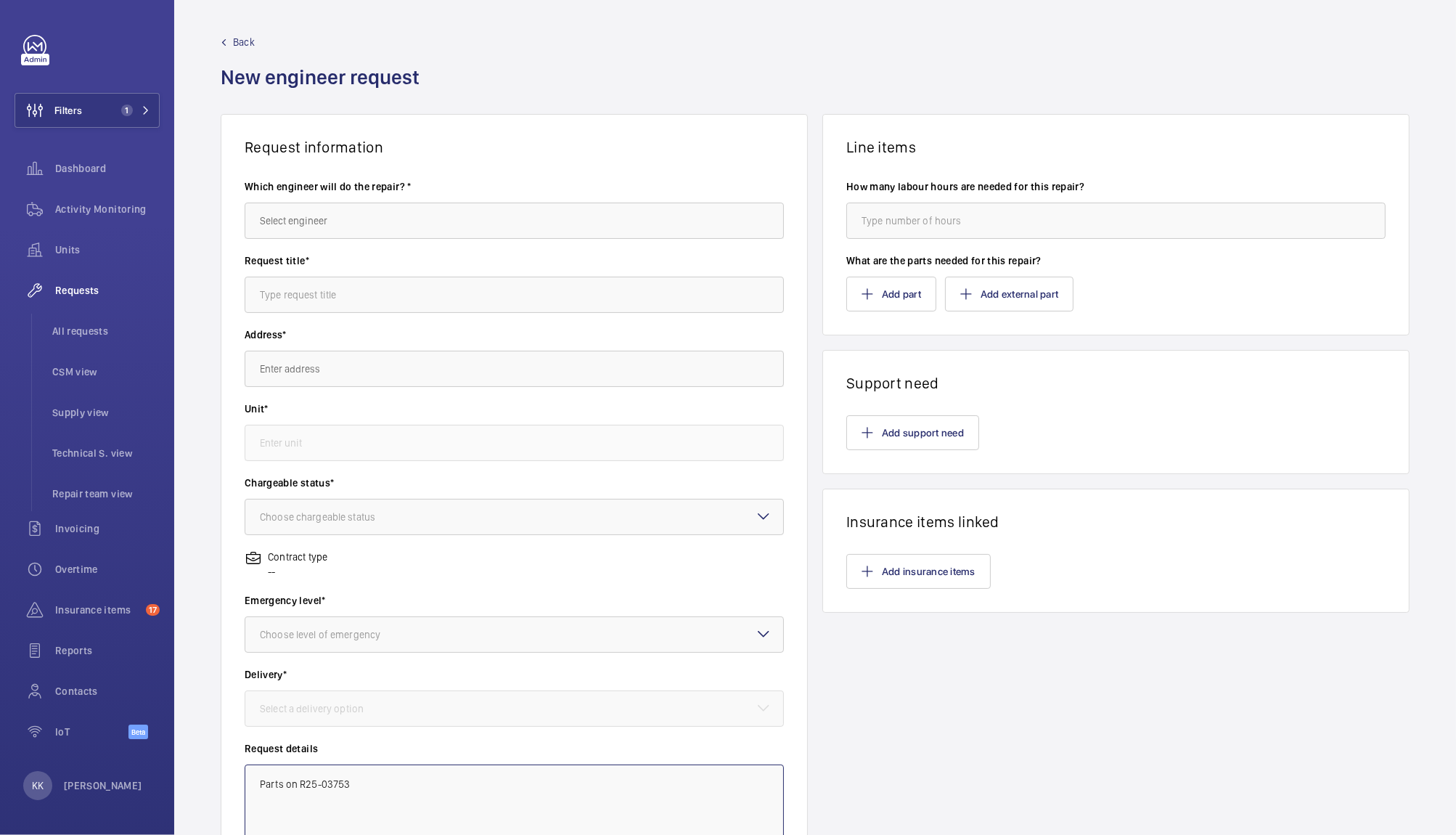
type textarea "Parts on R25-03753"
click at [371, 213] on input "text" at bounding box center [514, 221] width 539 height 36
click at [290, 293] on span "[PERSON_NAME]" at bounding box center [296, 300] width 73 height 15
type input "[PERSON_NAME]"
click at [290, 295] on input "text" at bounding box center [514, 295] width 539 height 36
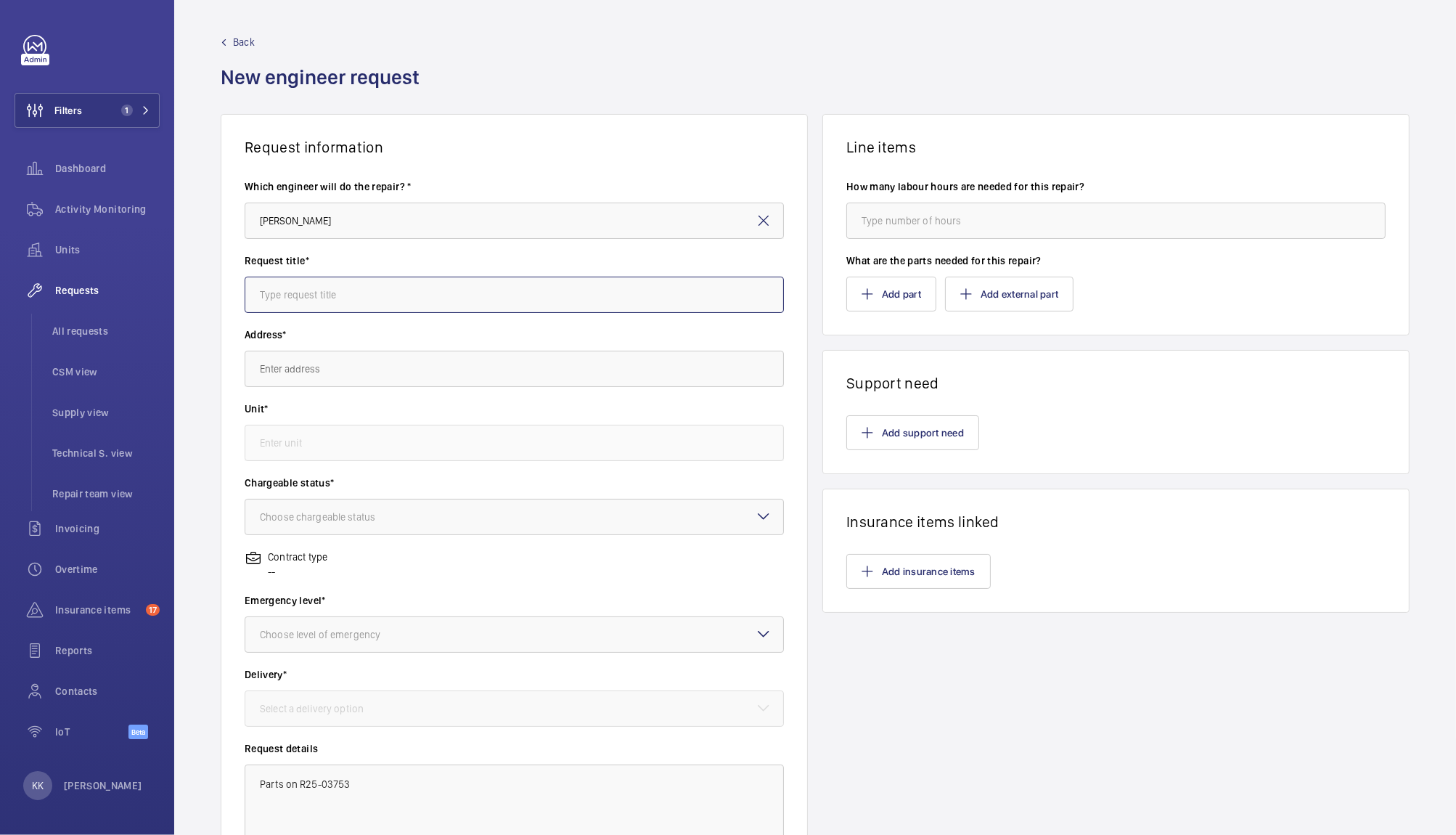
click at [317, 287] on input "text" at bounding box center [514, 295] width 539 height 36
paste input "New [PERSON_NAME] and back plate required"
type input "New [PERSON_NAME] and back plate required"
click at [268, 365] on input "text" at bounding box center [514, 369] width 539 height 36
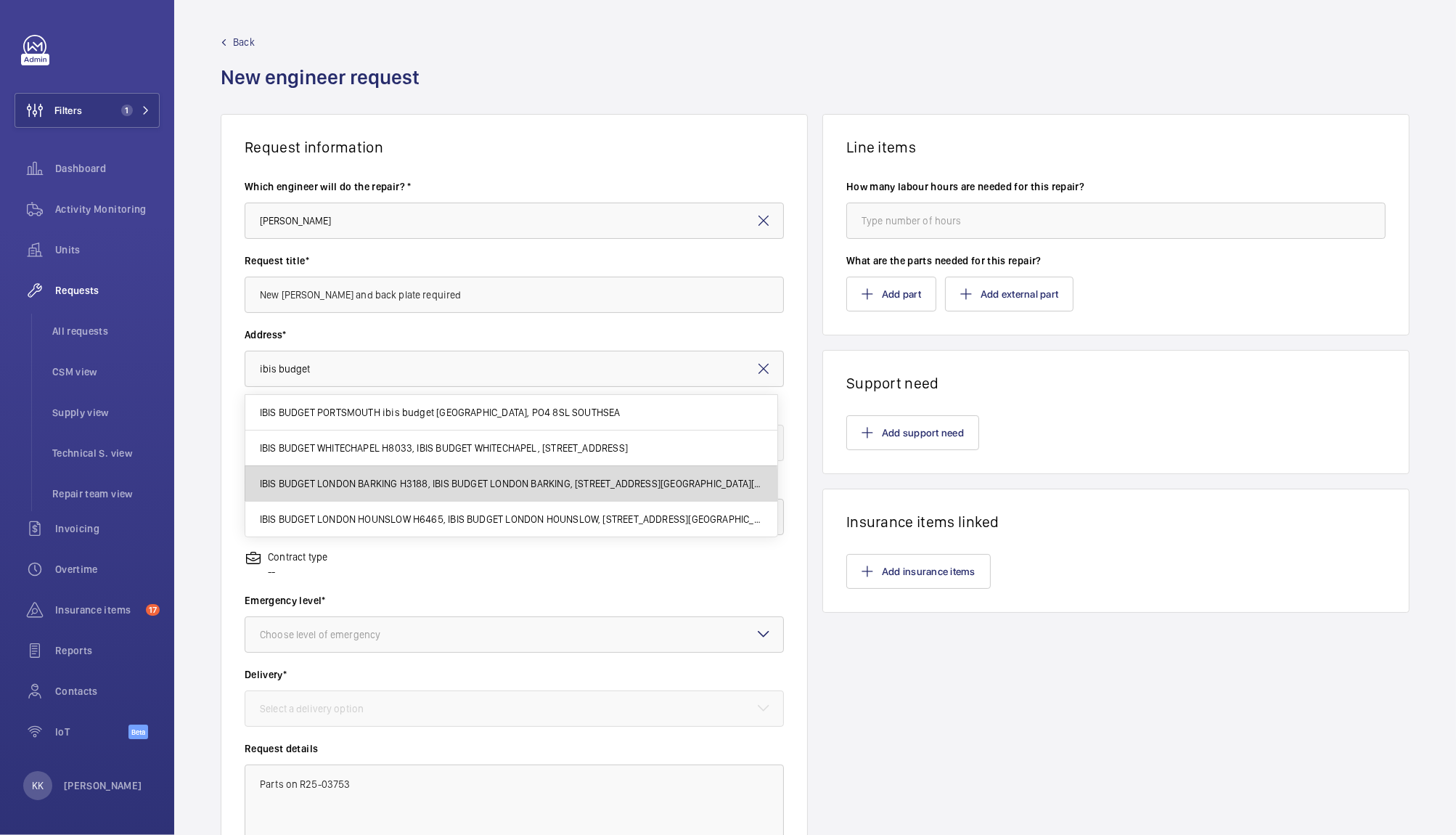
click at [358, 492] on mat-option "IBIS BUDGET LONDON BARKING H3188, IBIS BUDGET LONDON BARKING, 10 Pepys St, IG11…" at bounding box center [511, 483] width 532 height 36
type input "IBIS BUDGET LONDON BARKING H3188, IBIS BUDGET LONDON BARKING, 10 Pepys St, IG11…"
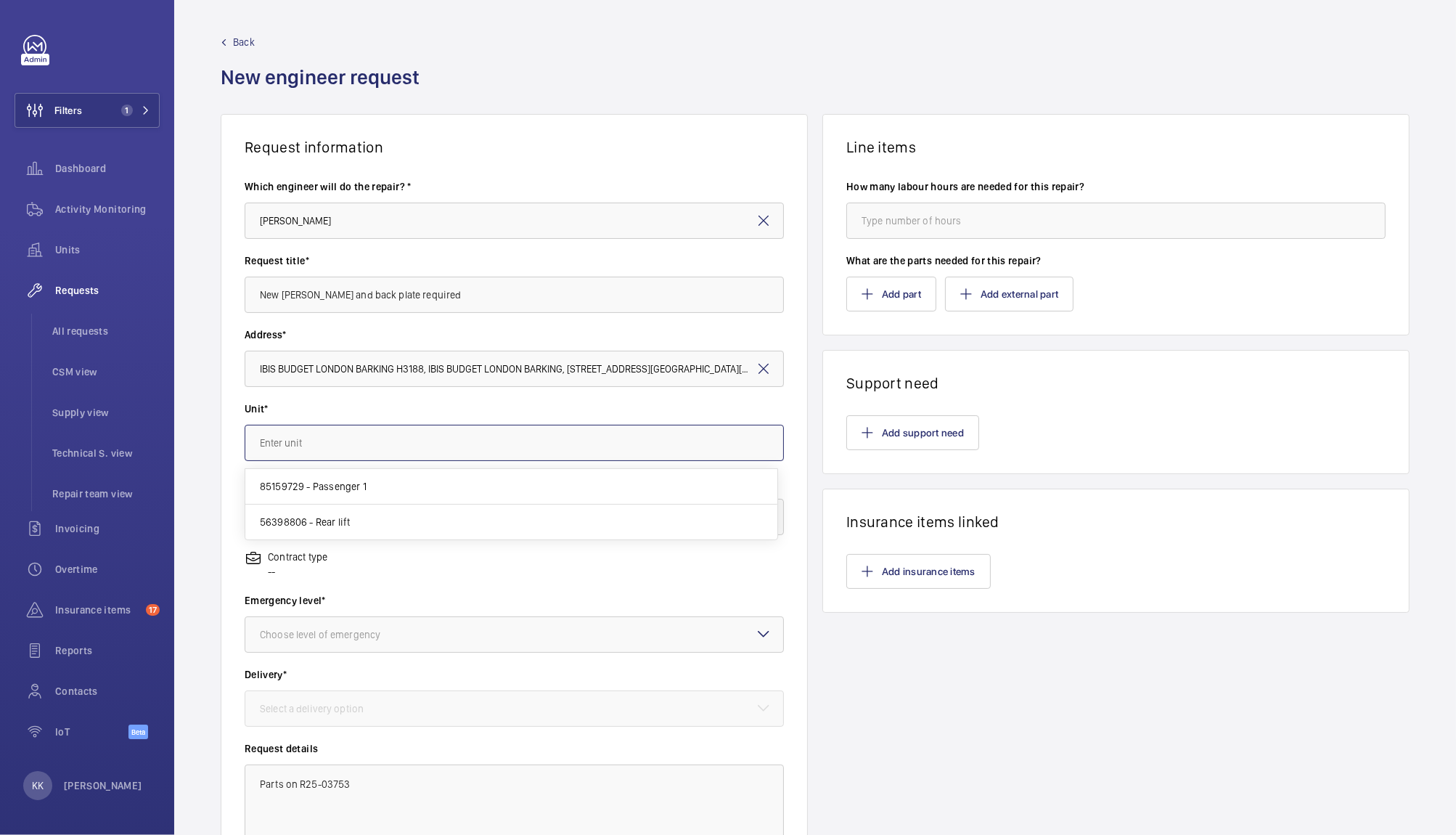
click at [311, 440] on input "text" at bounding box center [514, 443] width 539 height 36
click at [365, 483] on span "85159729 - Passenger 1" at bounding box center [313, 486] width 107 height 15
click at [263, 452] on input "85159729 - Passenger 1" at bounding box center [514, 443] width 539 height 36
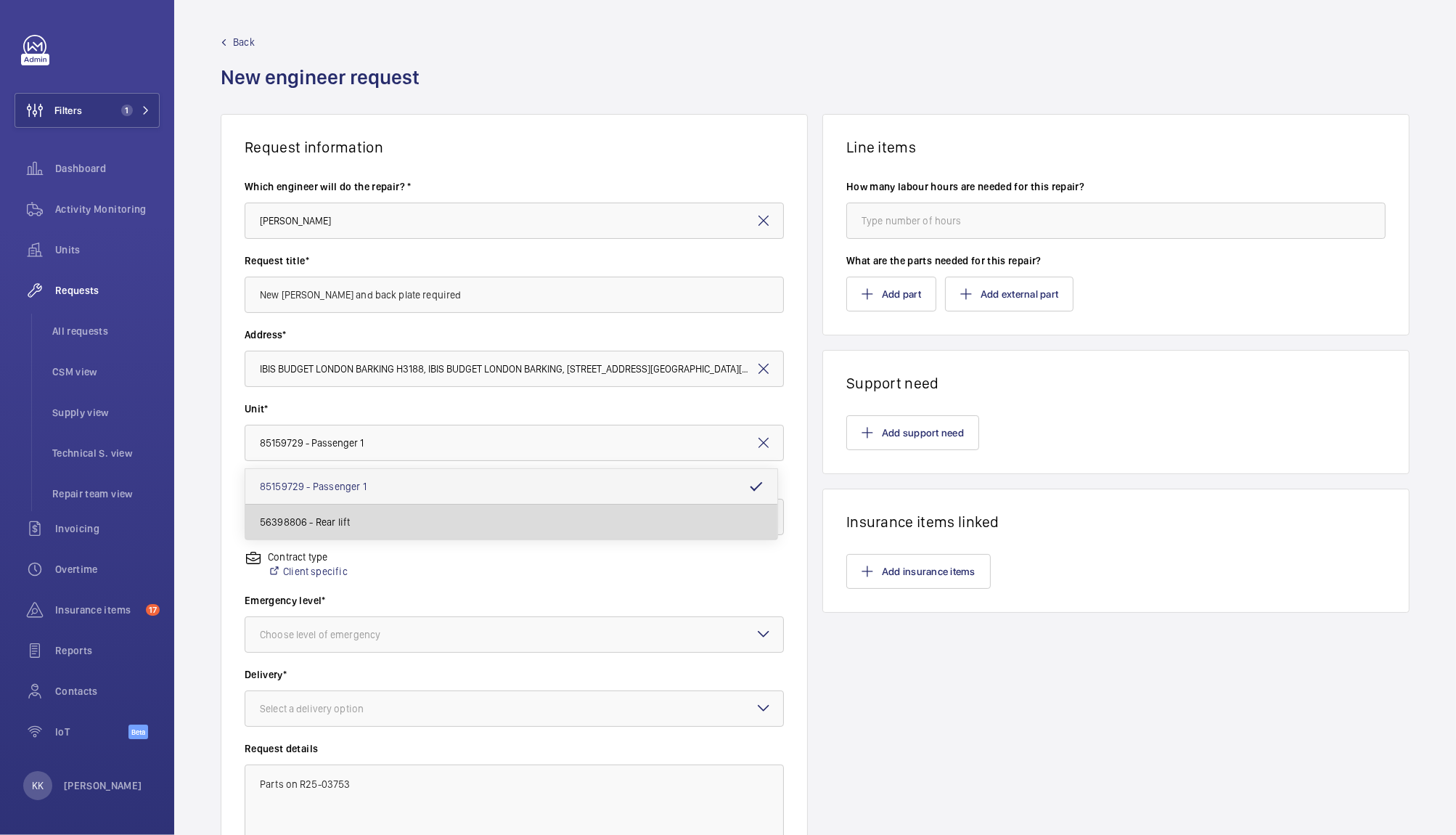
click at [292, 526] on span "56398806 - Rear lift" at bounding box center [305, 522] width 91 height 15
type input "56398806 - Rear lift"
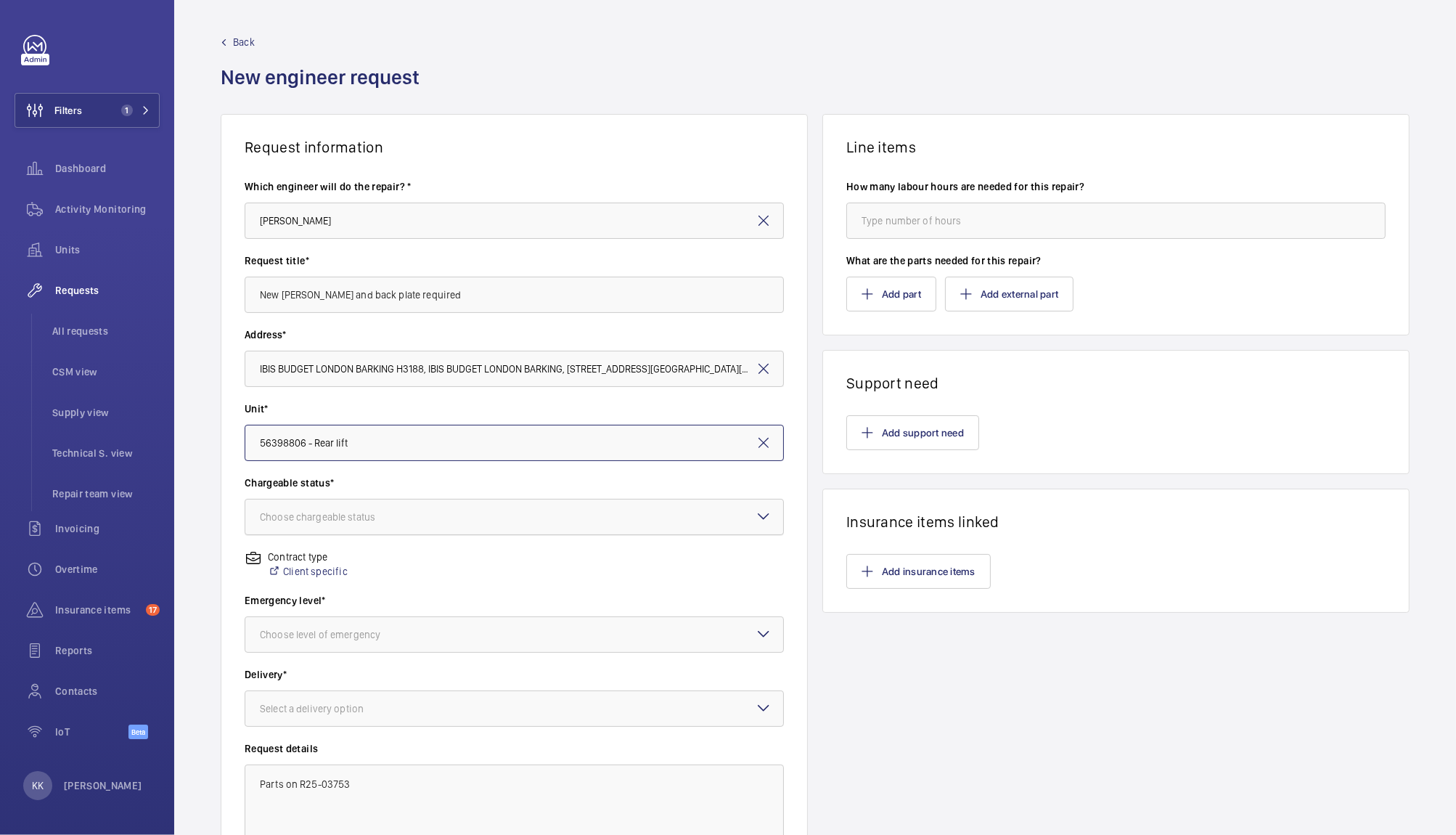
click at [342, 502] on div at bounding box center [514, 517] width 538 height 35
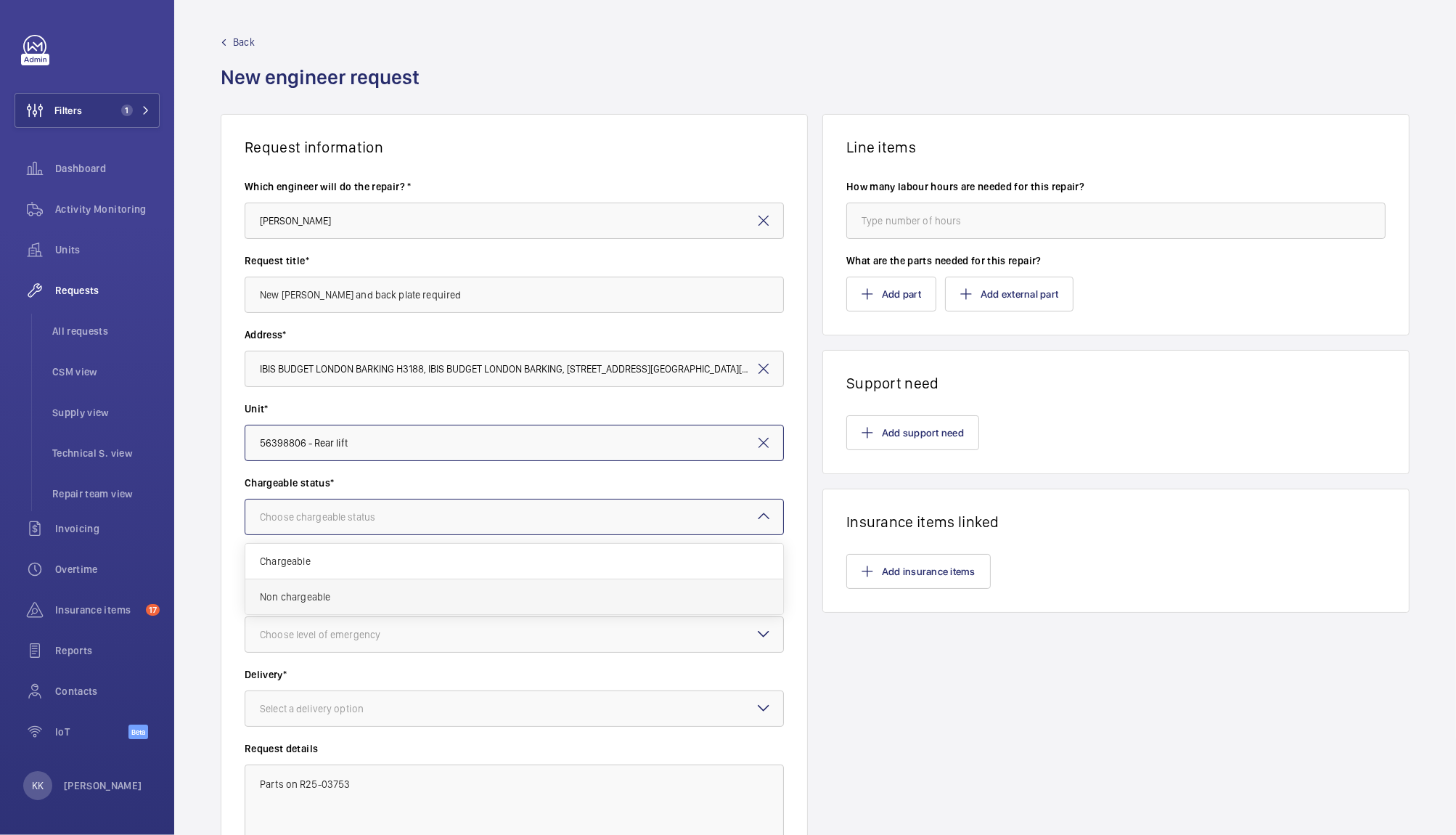
click at [300, 595] on span "Non chargeable" at bounding box center [514, 597] width 509 height 15
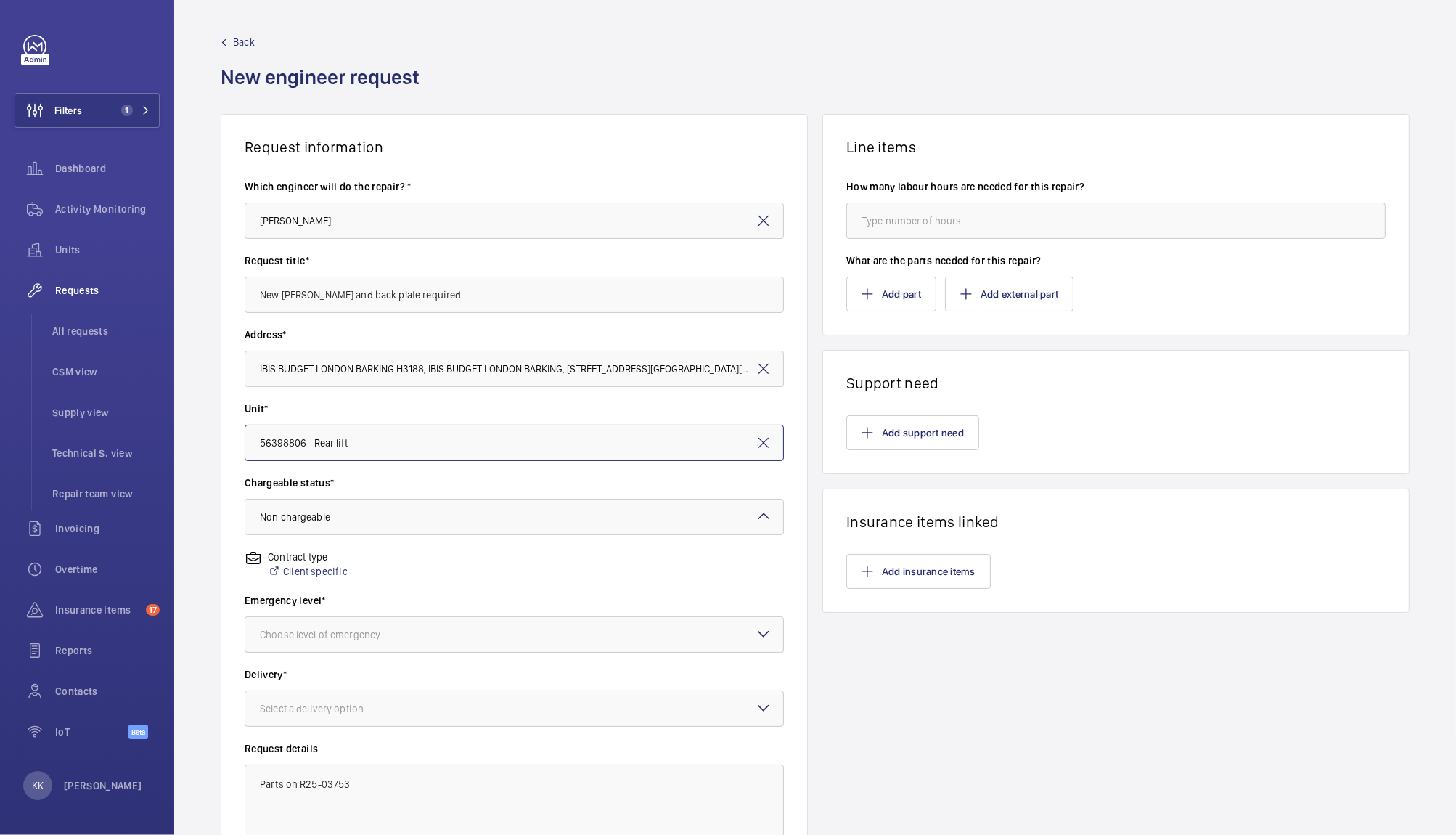
click at [322, 624] on div at bounding box center [514, 635] width 538 height 35
click at [293, 739] on div "Urgent" at bounding box center [514, 750] width 538 height 35
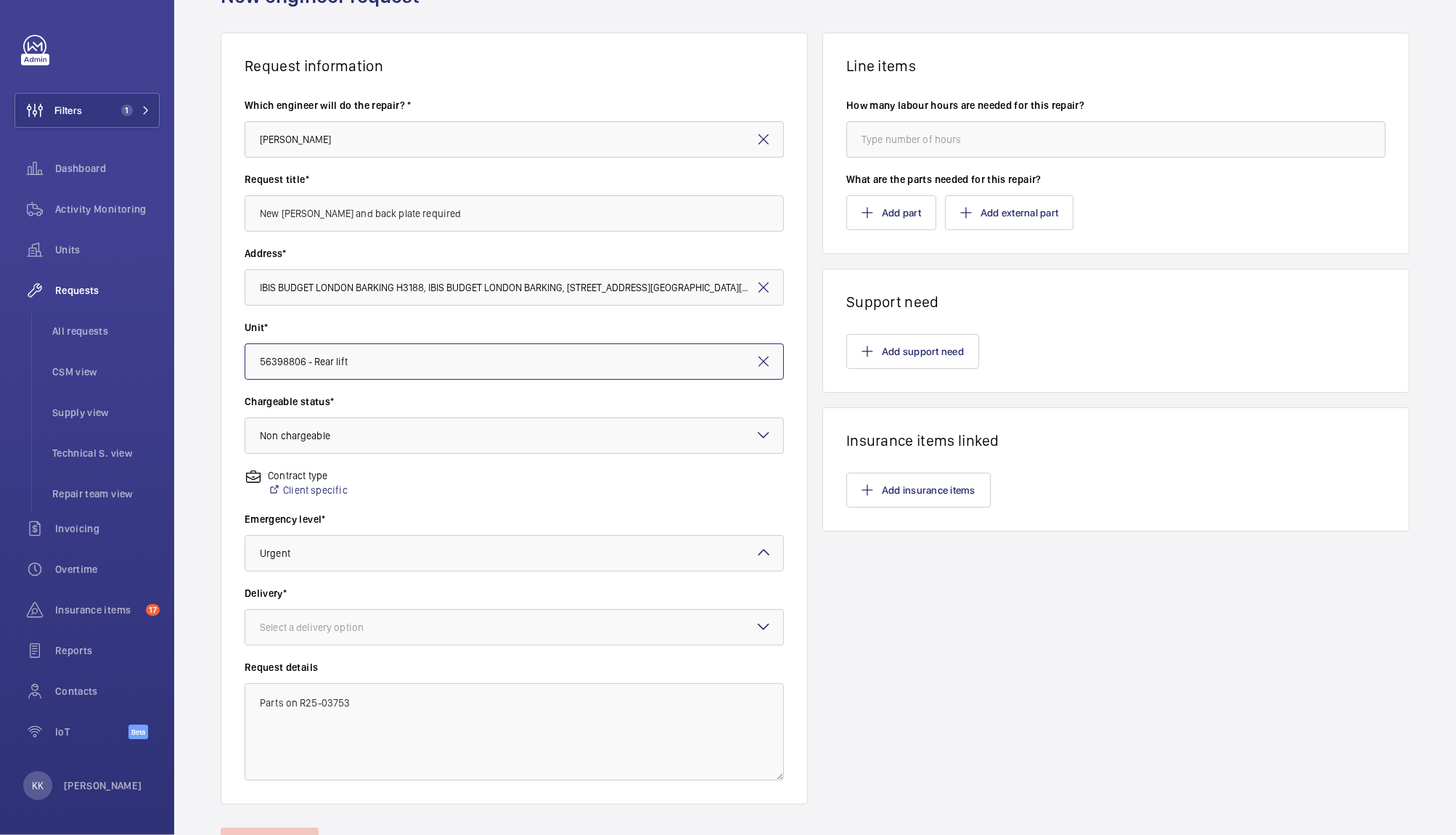
scroll to position [95, 0]
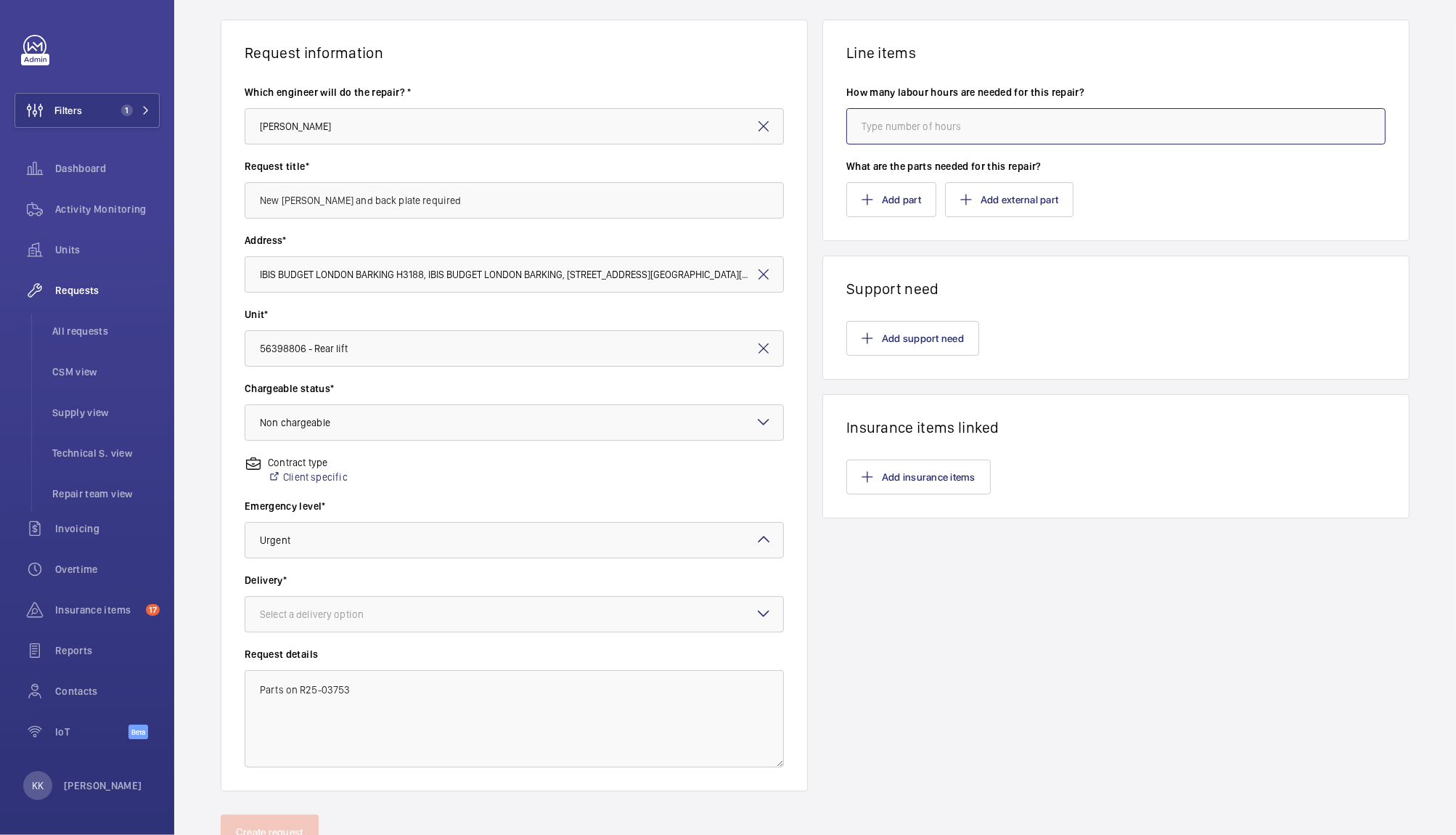
click at [875, 127] on input "number" at bounding box center [1115, 127] width 539 height 36
click at [301, 614] on div "Select a delivery option" at bounding box center [330, 614] width 140 height 15
click at [269, 689] on span "On site" at bounding box center [514, 694] width 509 height 15
type input "1"
click at [274, 820] on button "Create request" at bounding box center [269, 832] width 98 height 35
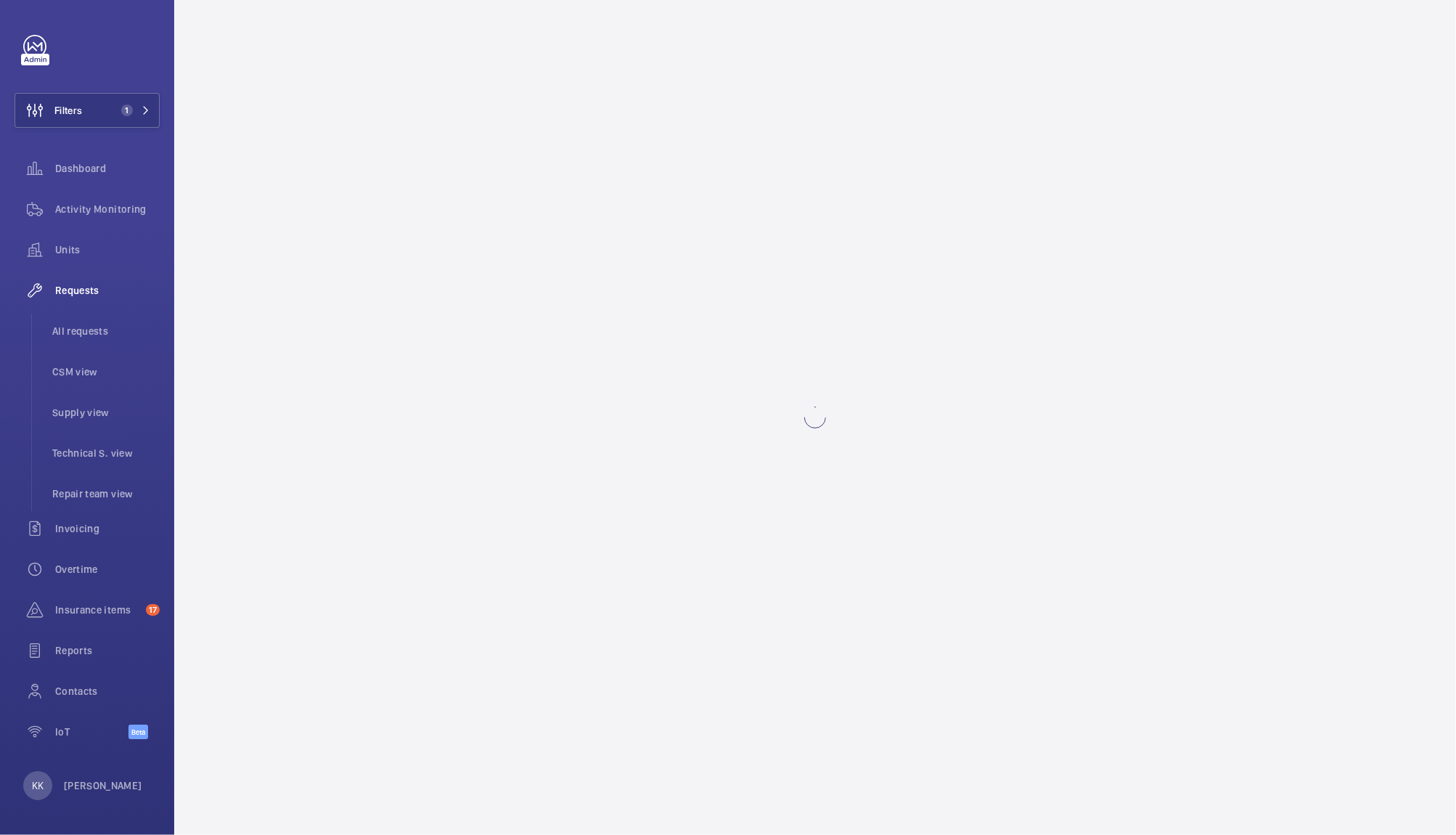
scroll to position [0, 0]
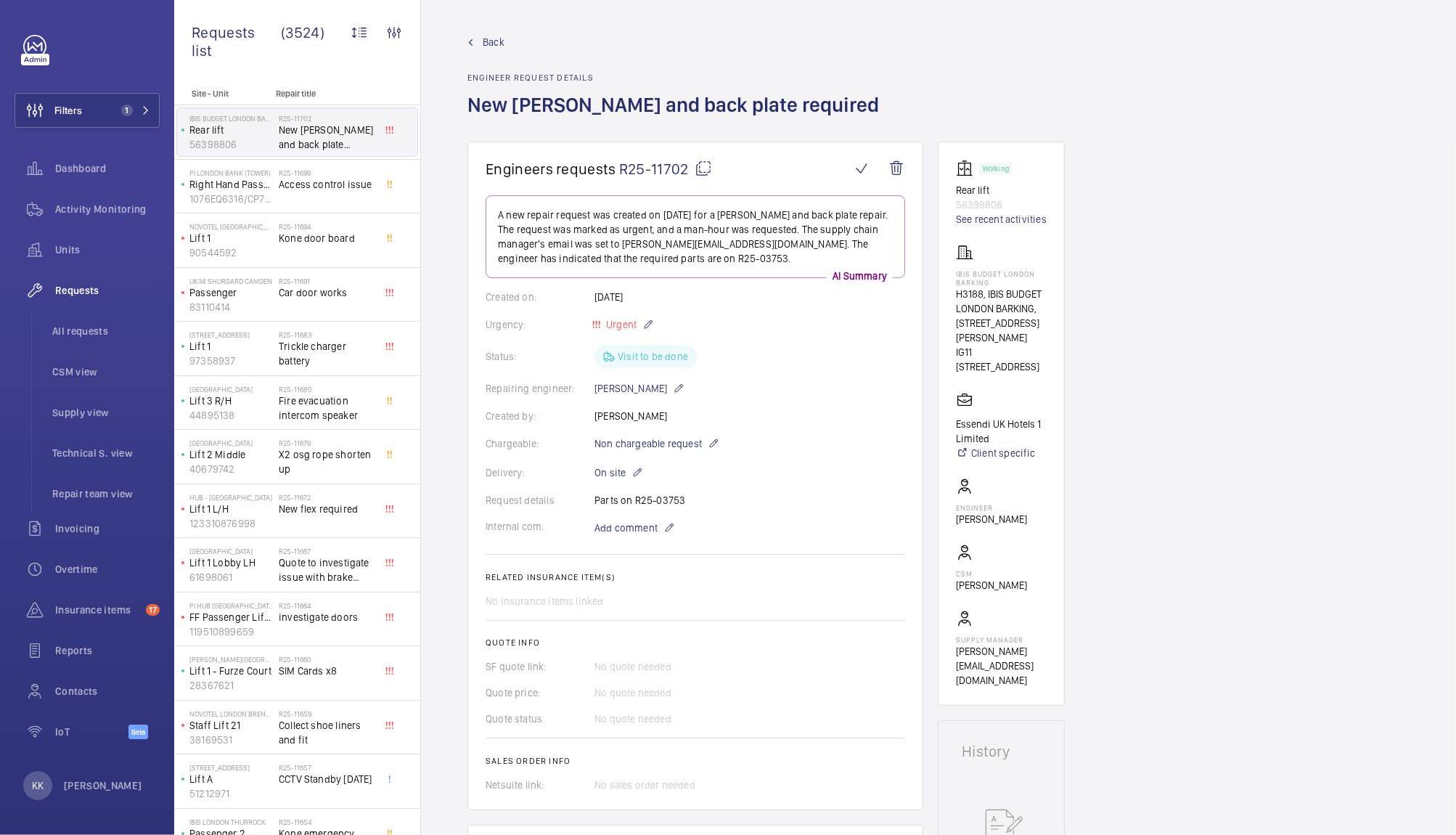
click at [639, 170] on span "R25-11702" at bounding box center [666, 168] width 93 height 18
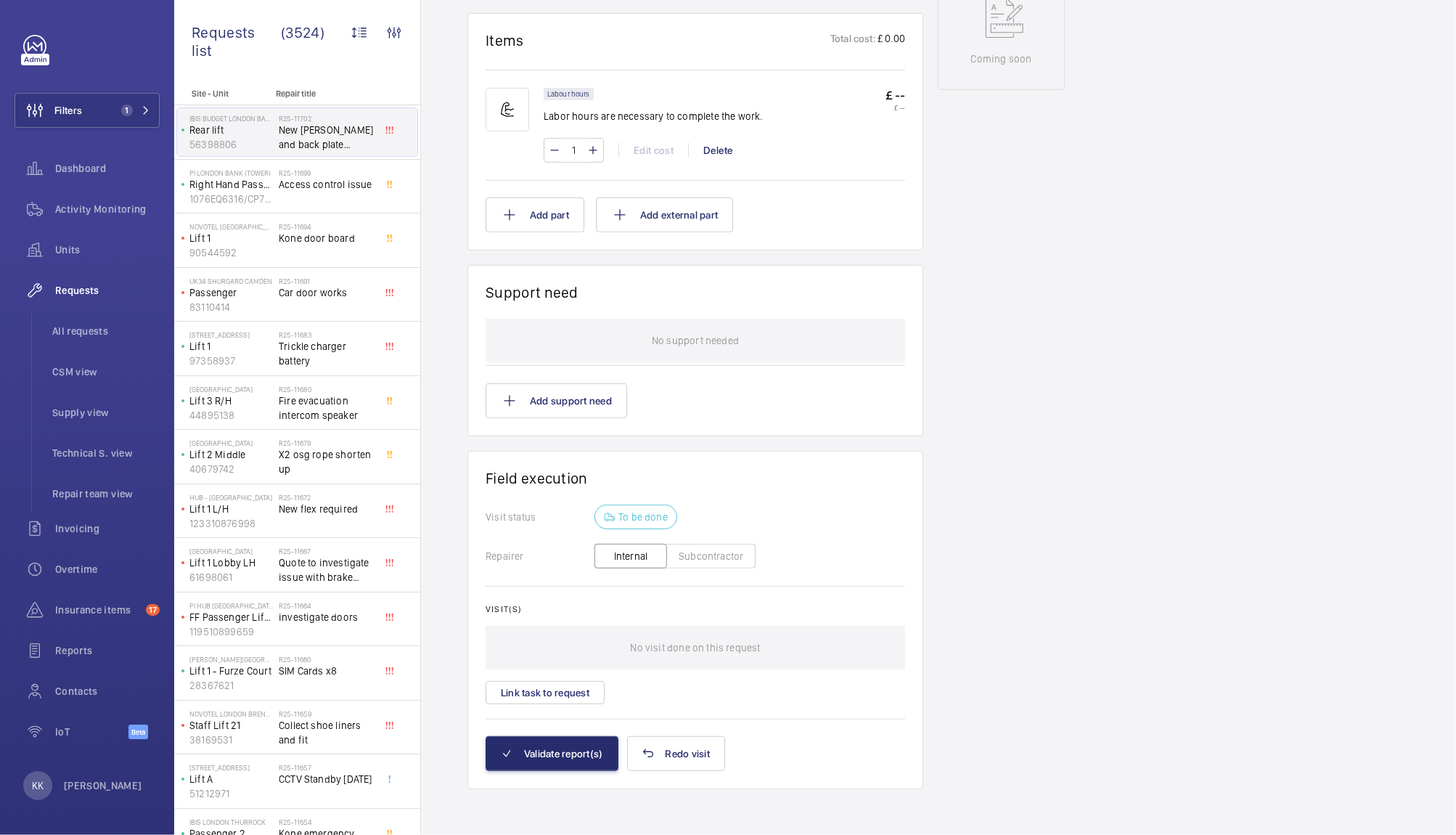
scroll to position [178, 0]
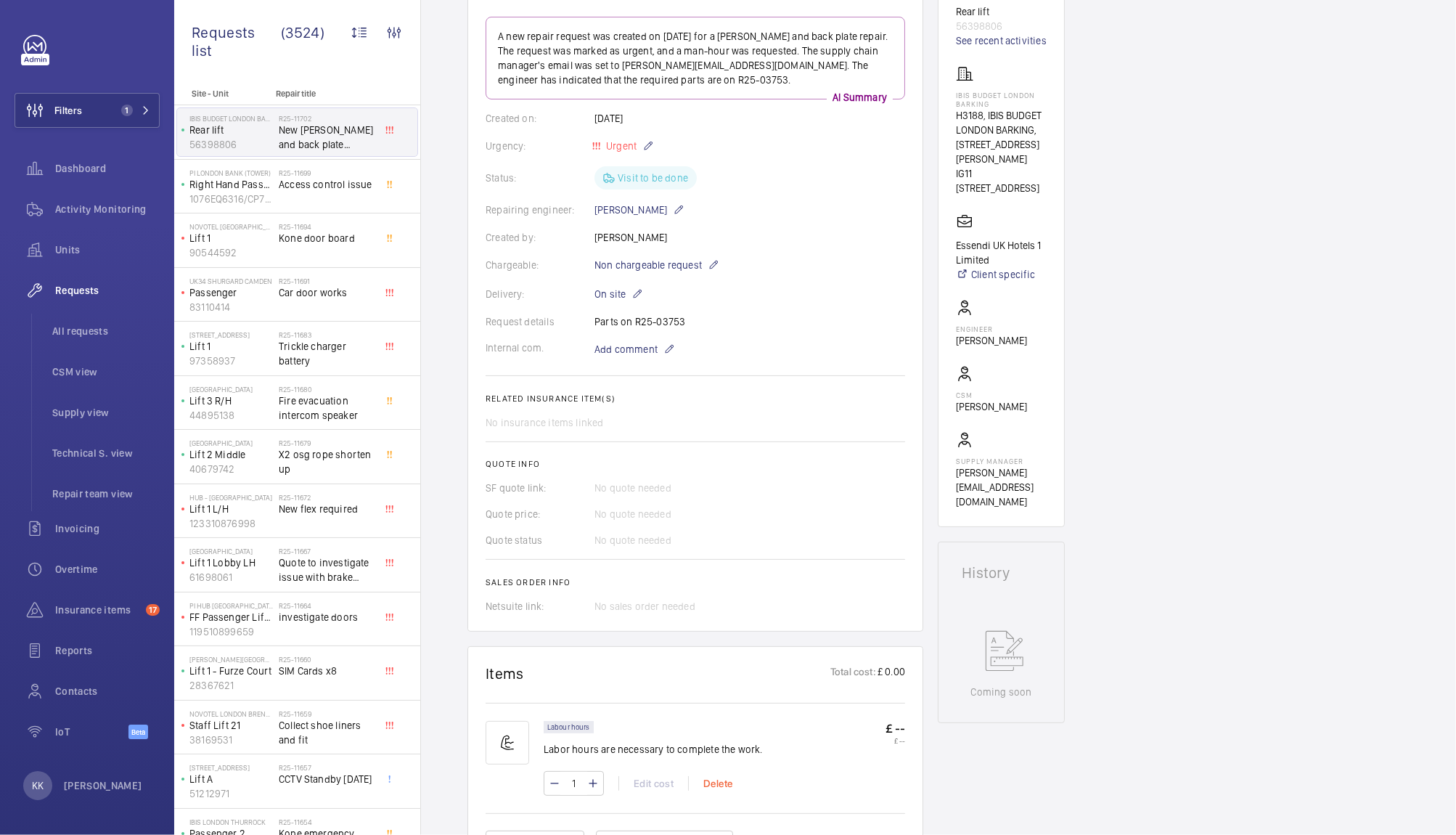
click at [707, 785] on div "Delete" at bounding box center [717, 783] width 59 height 15
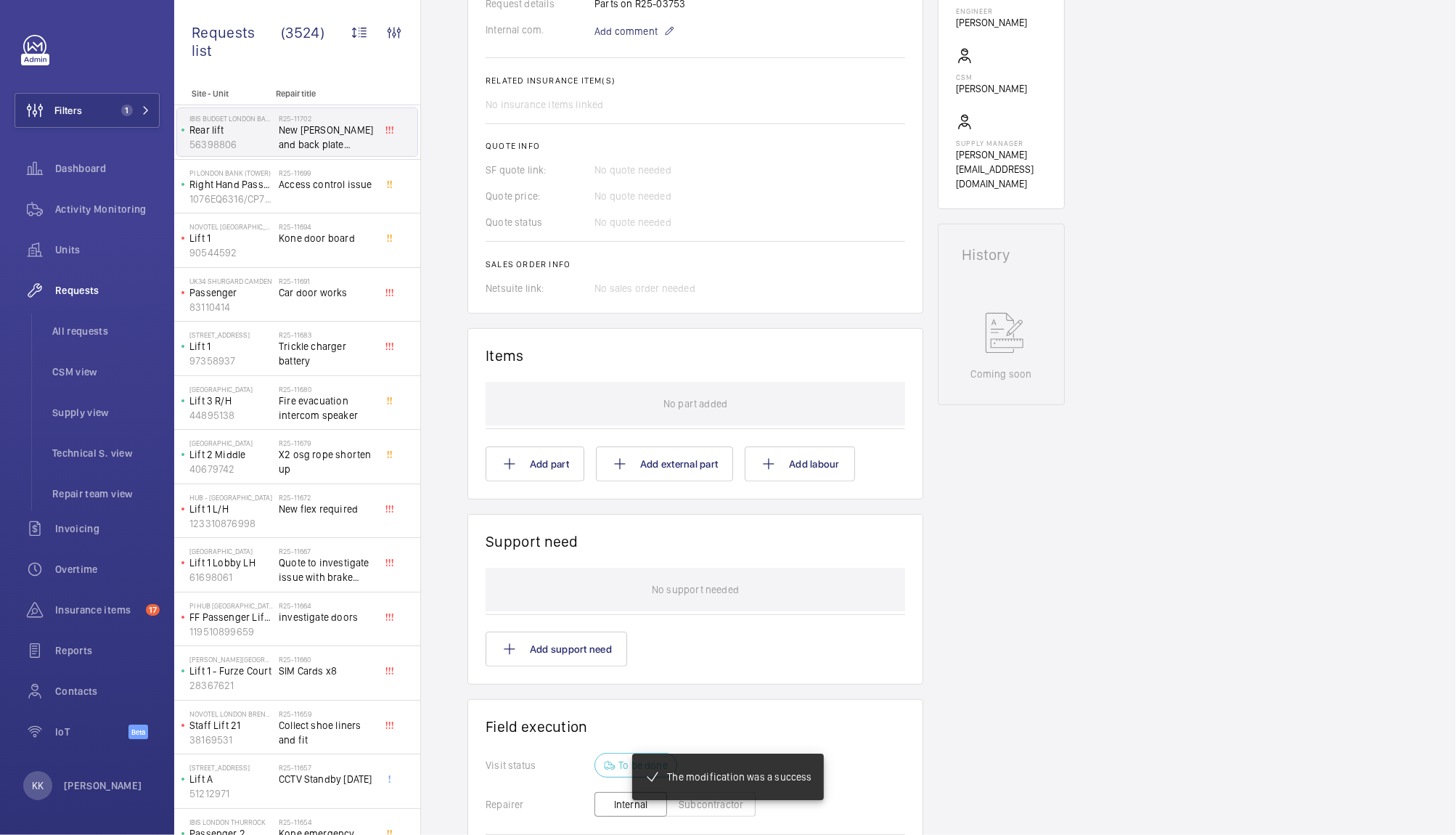
scroll to position [499, 0]
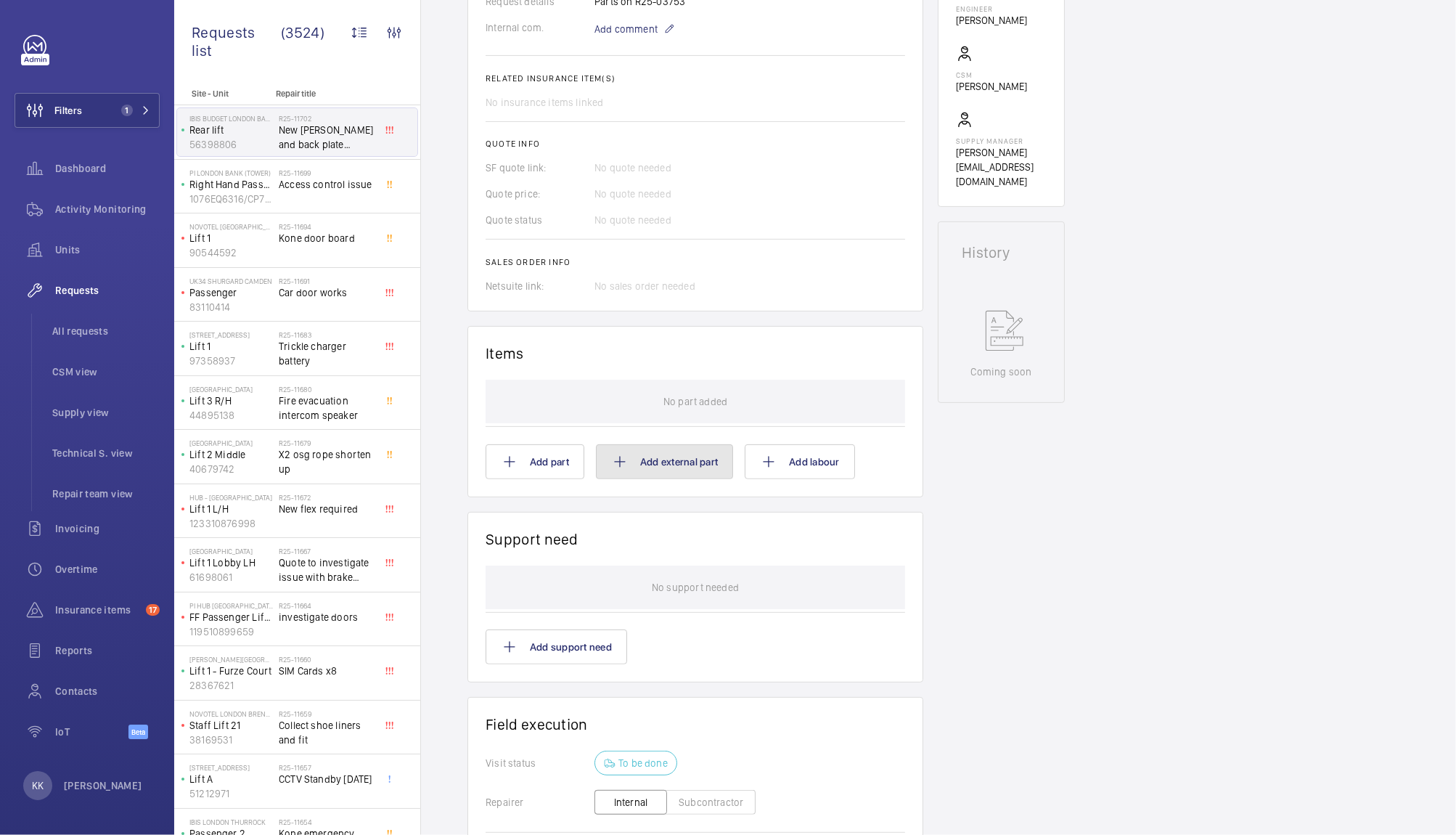
click at [631, 457] on button "Add external part" at bounding box center [664, 462] width 137 height 35
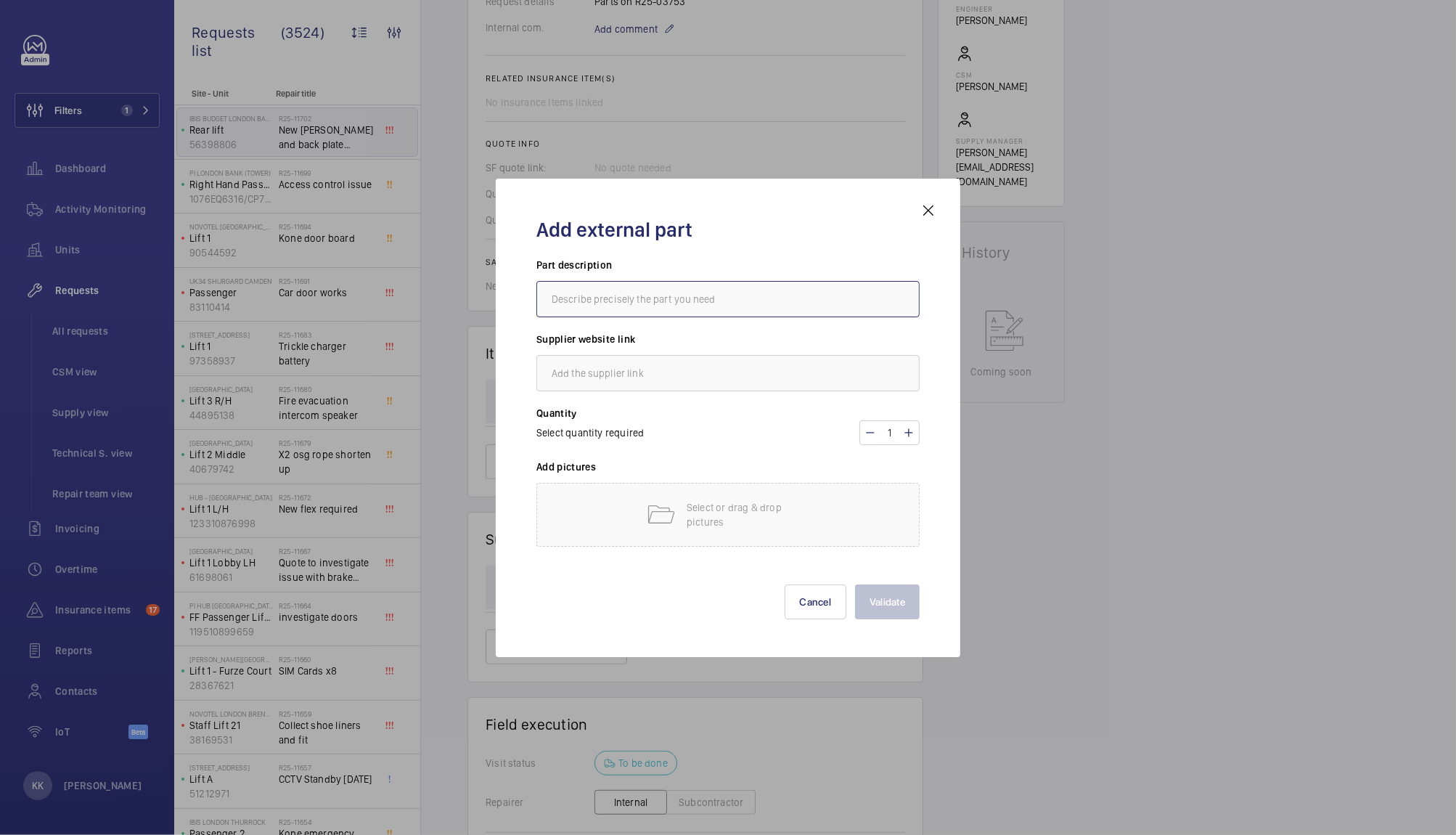
click at [586, 284] on input "text" at bounding box center [728, 299] width 383 height 36
paste input "Kone pressel- m1 804342g01 s30"
type input "Kone pressel- m1 804342g01 s30"
click at [669, 428] on div "Select quantity required 1" at bounding box center [728, 432] width 383 height 25
click at [816, 590] on button "Cancel" at bounding box center [816, 602] width 63 height 35
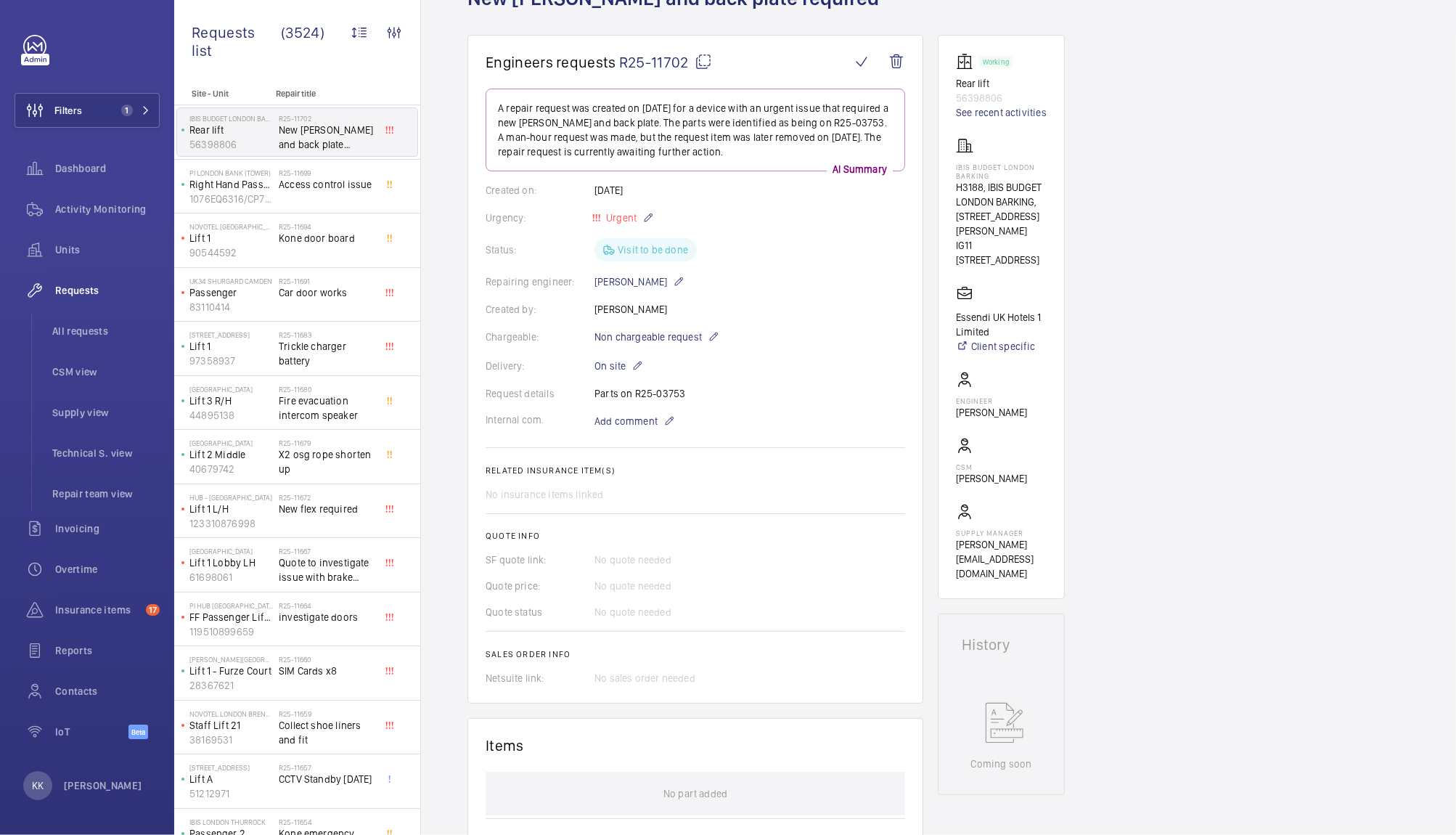
scroll to position [84, 0]
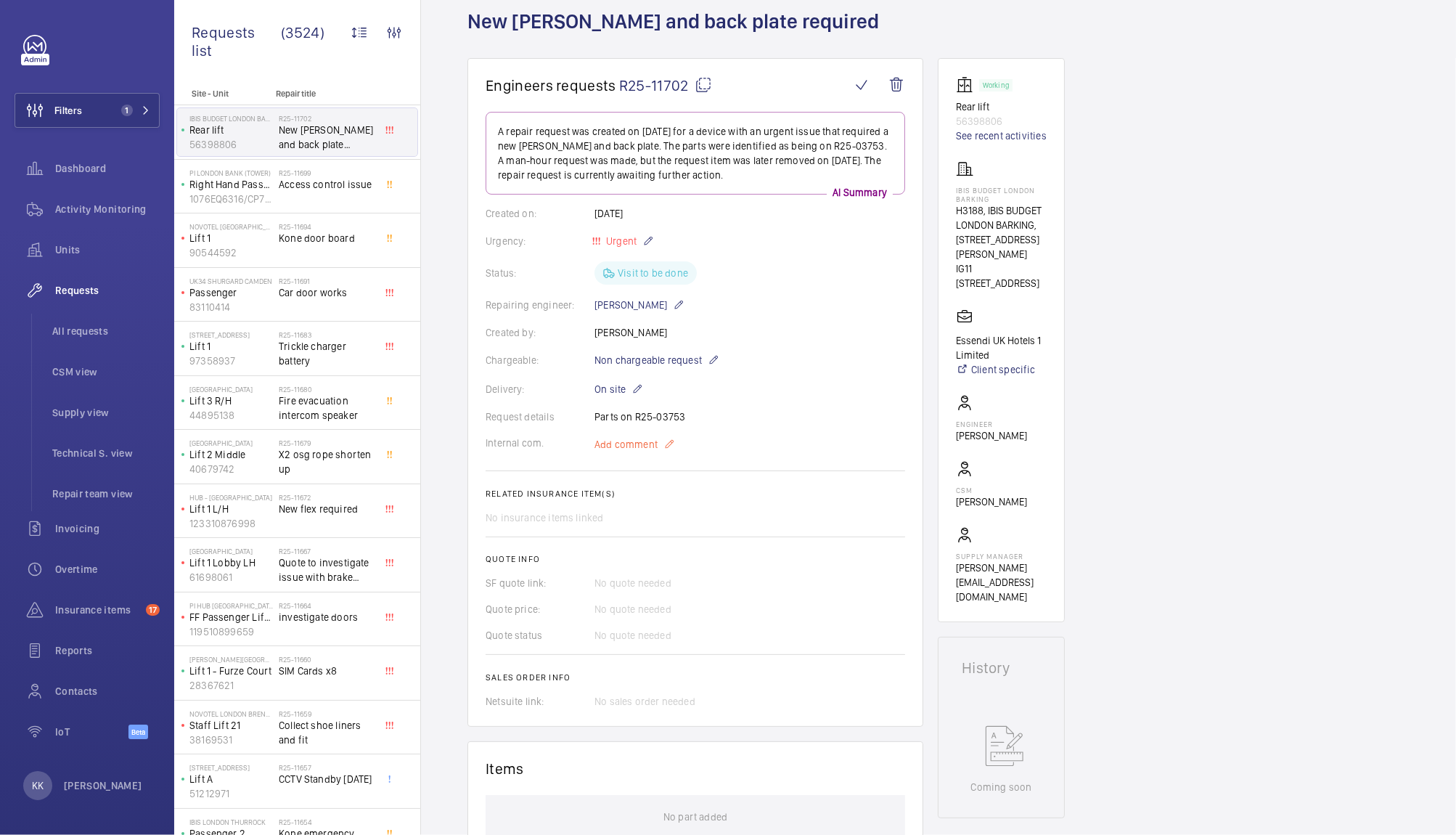
click at [627, 448] on span "Add comment" at bounding box center [626, 444] width 63 height 15
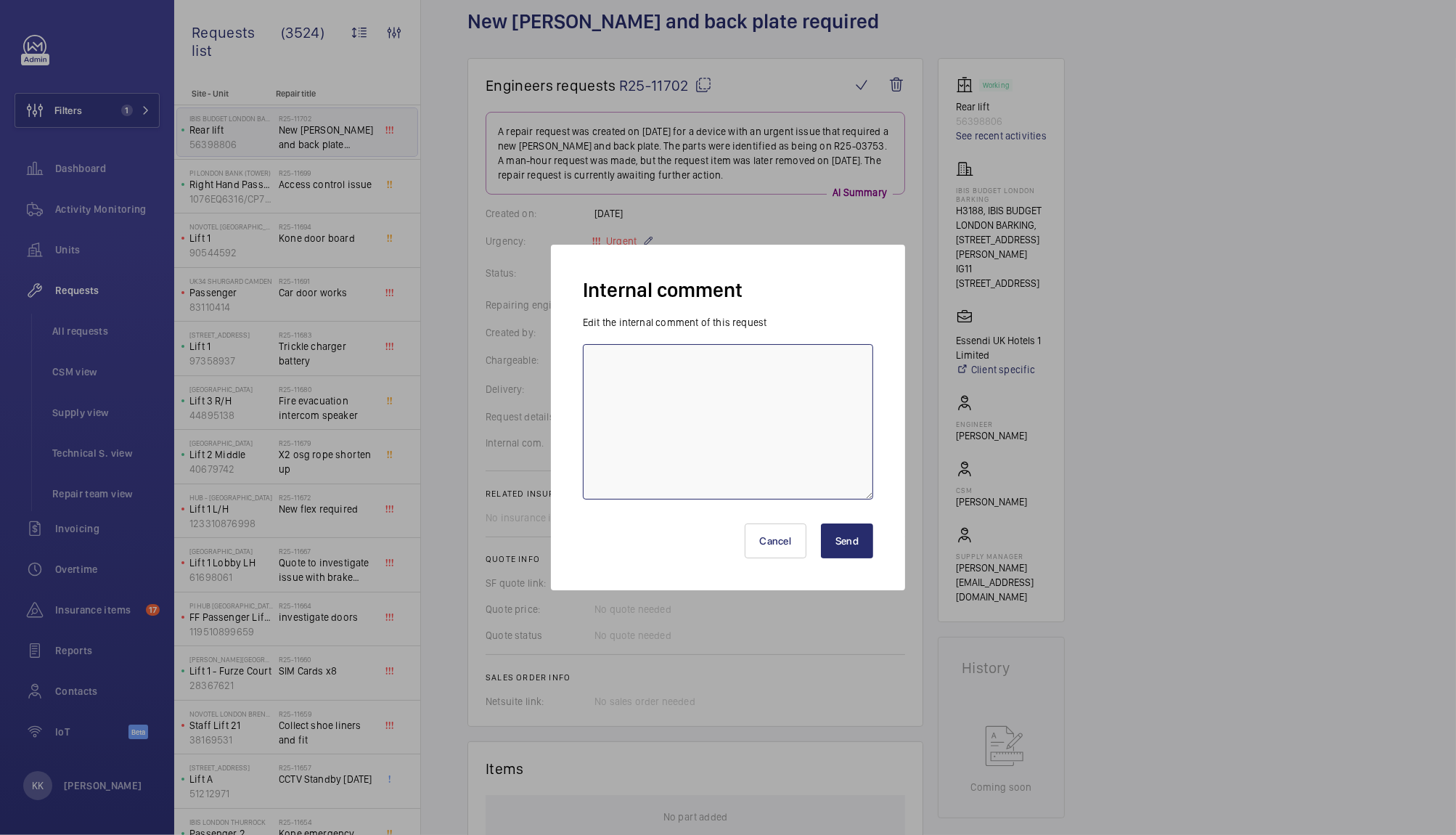
click at [627, 448] on textarea at bounding box center [728, 422] width 290 height 155
paste textarea "https://admin.wemaintain.com/platform/repair-requests/details/R25-03753?paginat…"
type textarea "https://admin.wemaintain.com/platform/repair-requests/details/R25-03753?paginat…"
click at [846, 538] on button "Send" at bounding box center [847, 541] width 52 height 35
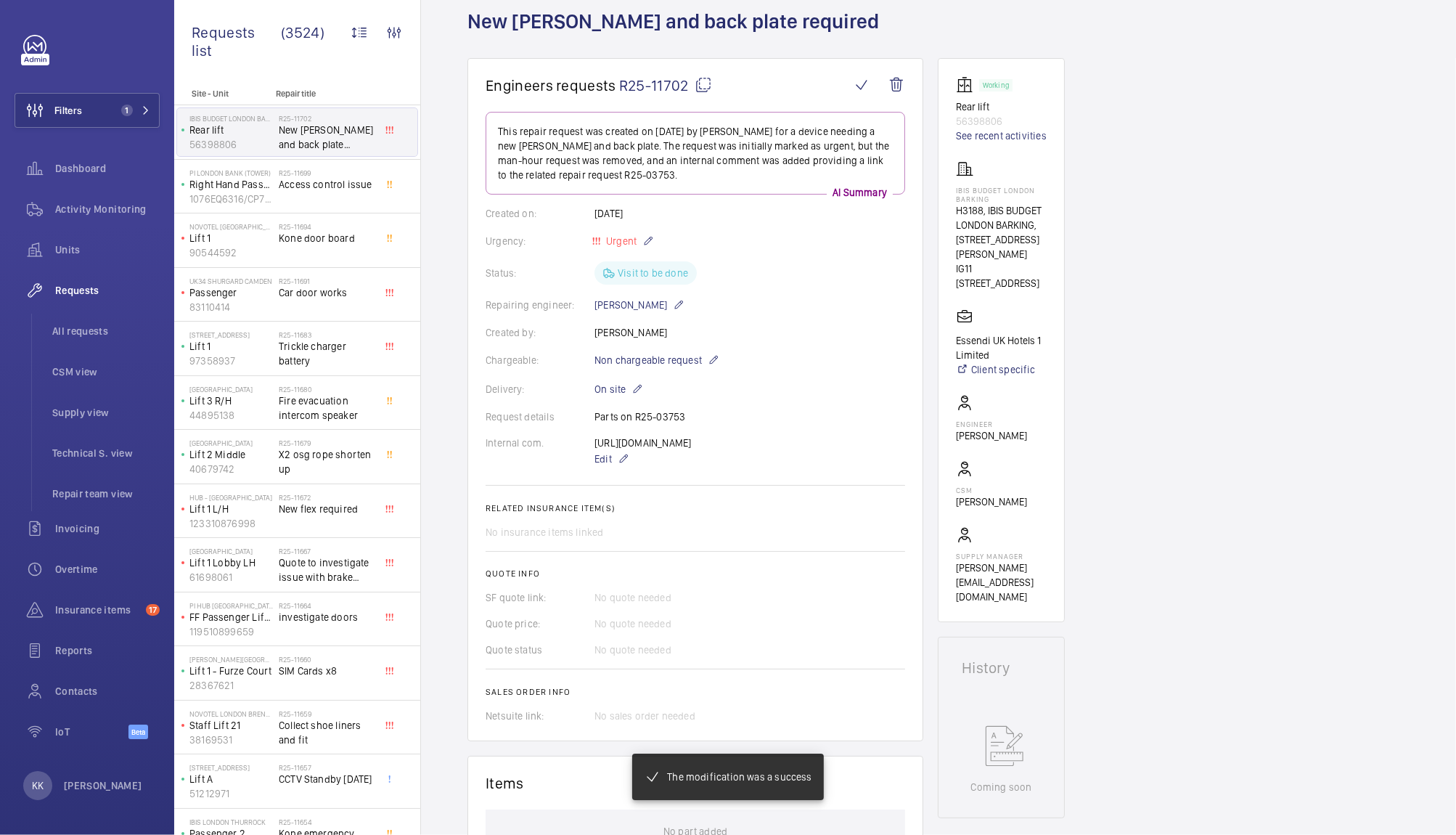
click at [703, 457] on div "https://admin.wemaintain.com/platform/repair-requests/details/R25-03753?paginat…" at bounding box center [649, 451] width 109 height 32
